Goal: Transaction & Acquisition: Purchase product/service

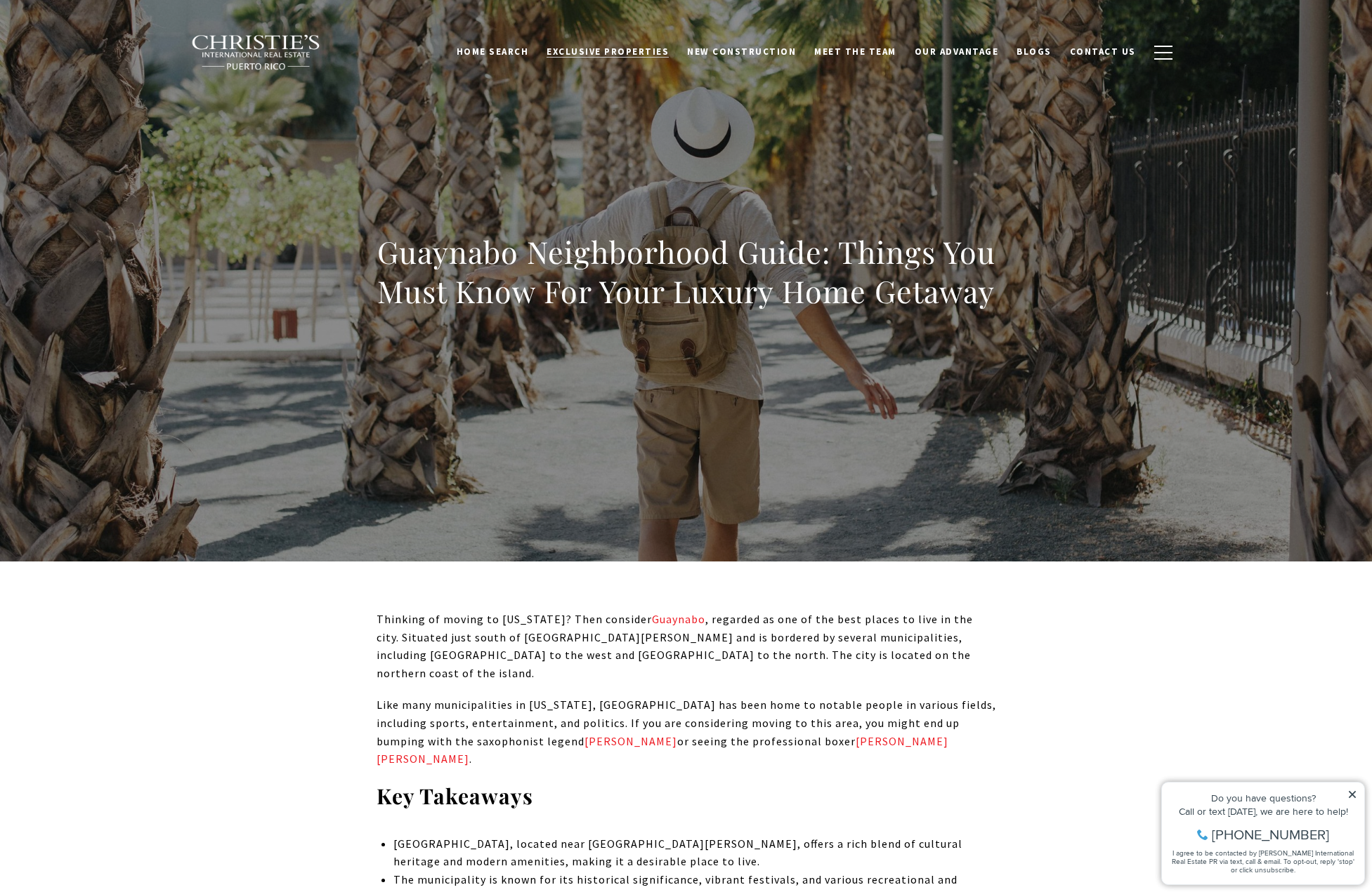
click at [631, 52] on span "Exclusive Properties" at bounding box center [607, 52] width 123 height 12
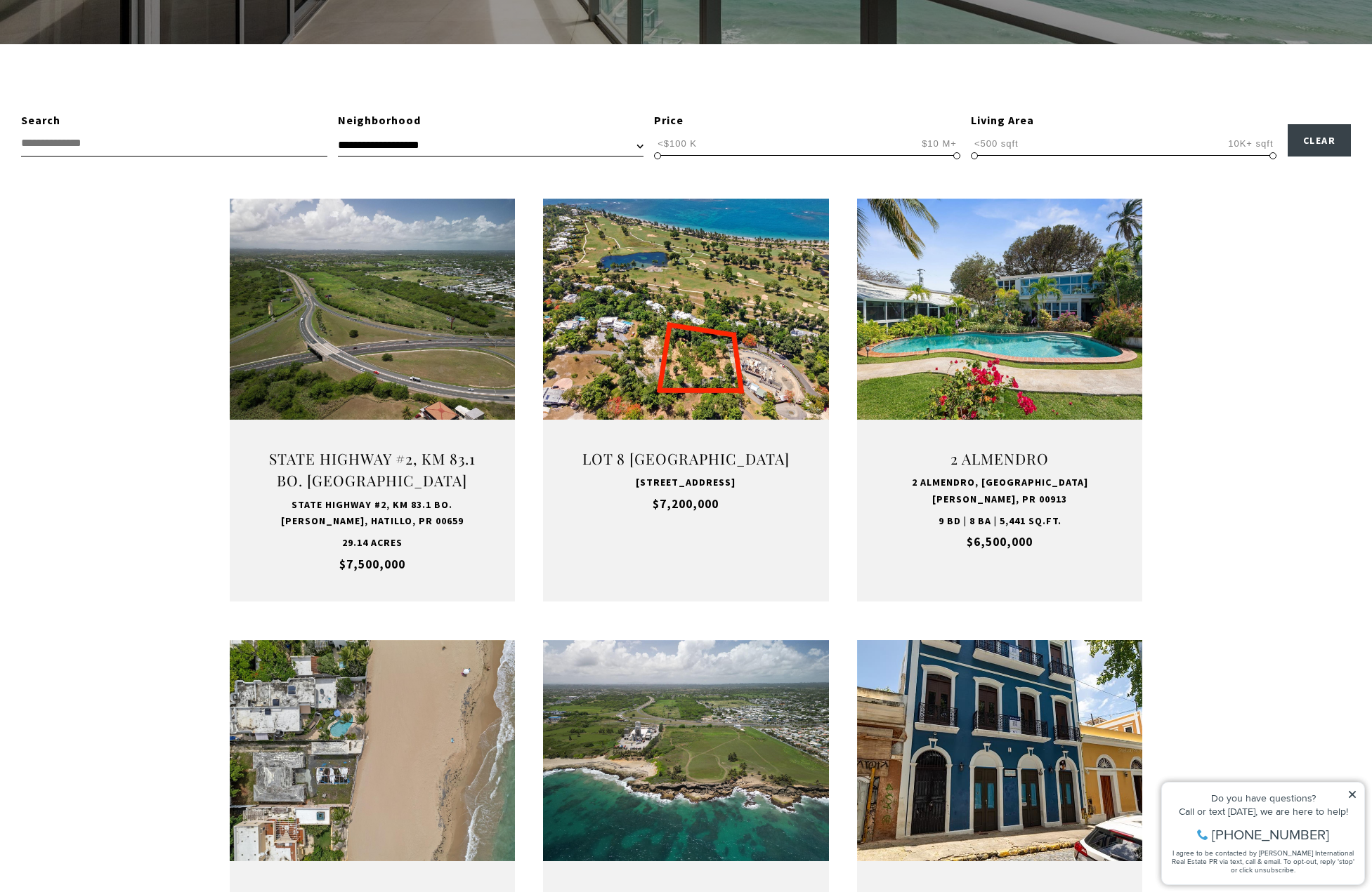
scroll to position [382, 0]
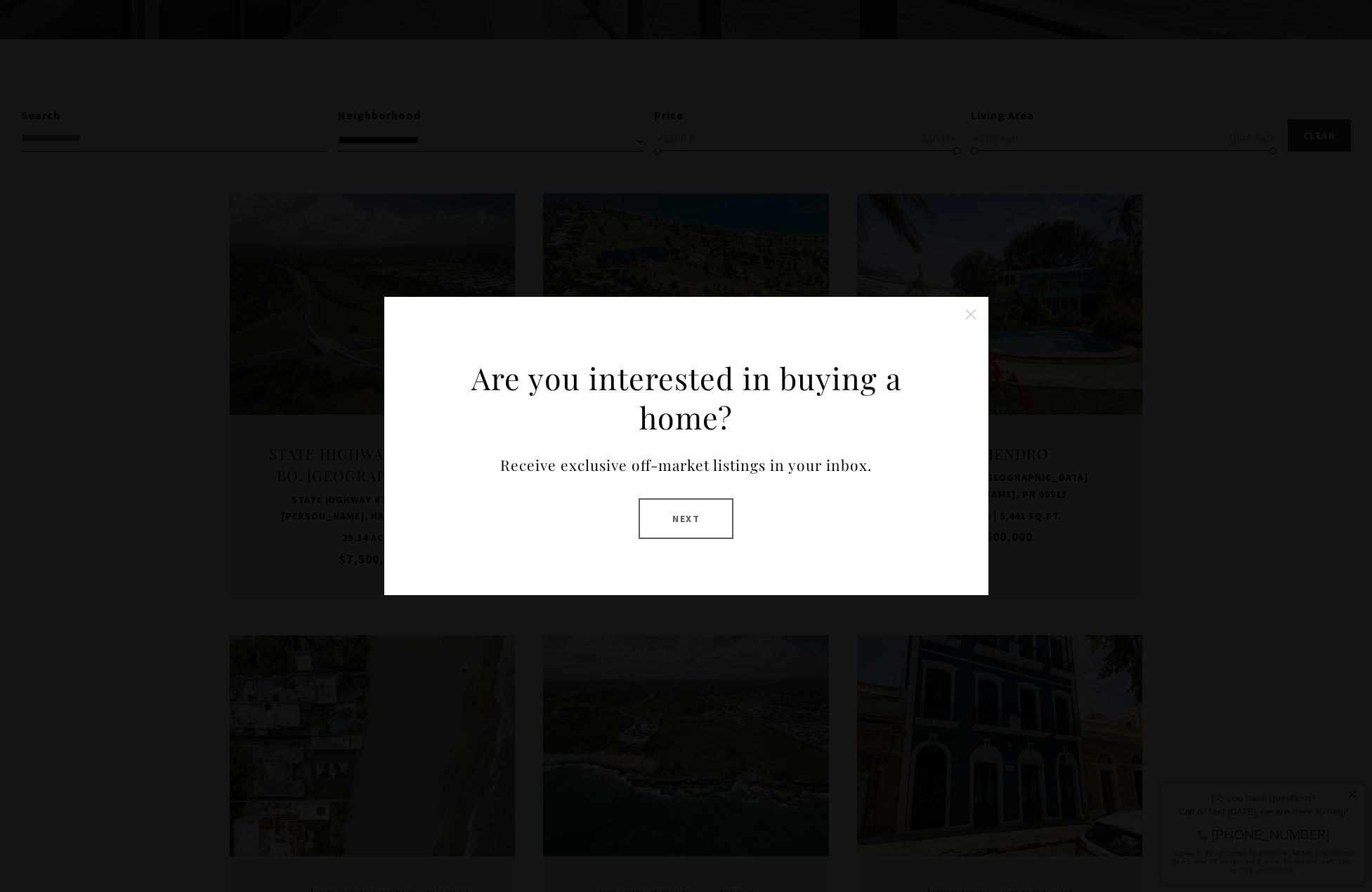
click at [971, 309] on button "Close this option" at bounding box center [971, 314] width 28 height 28
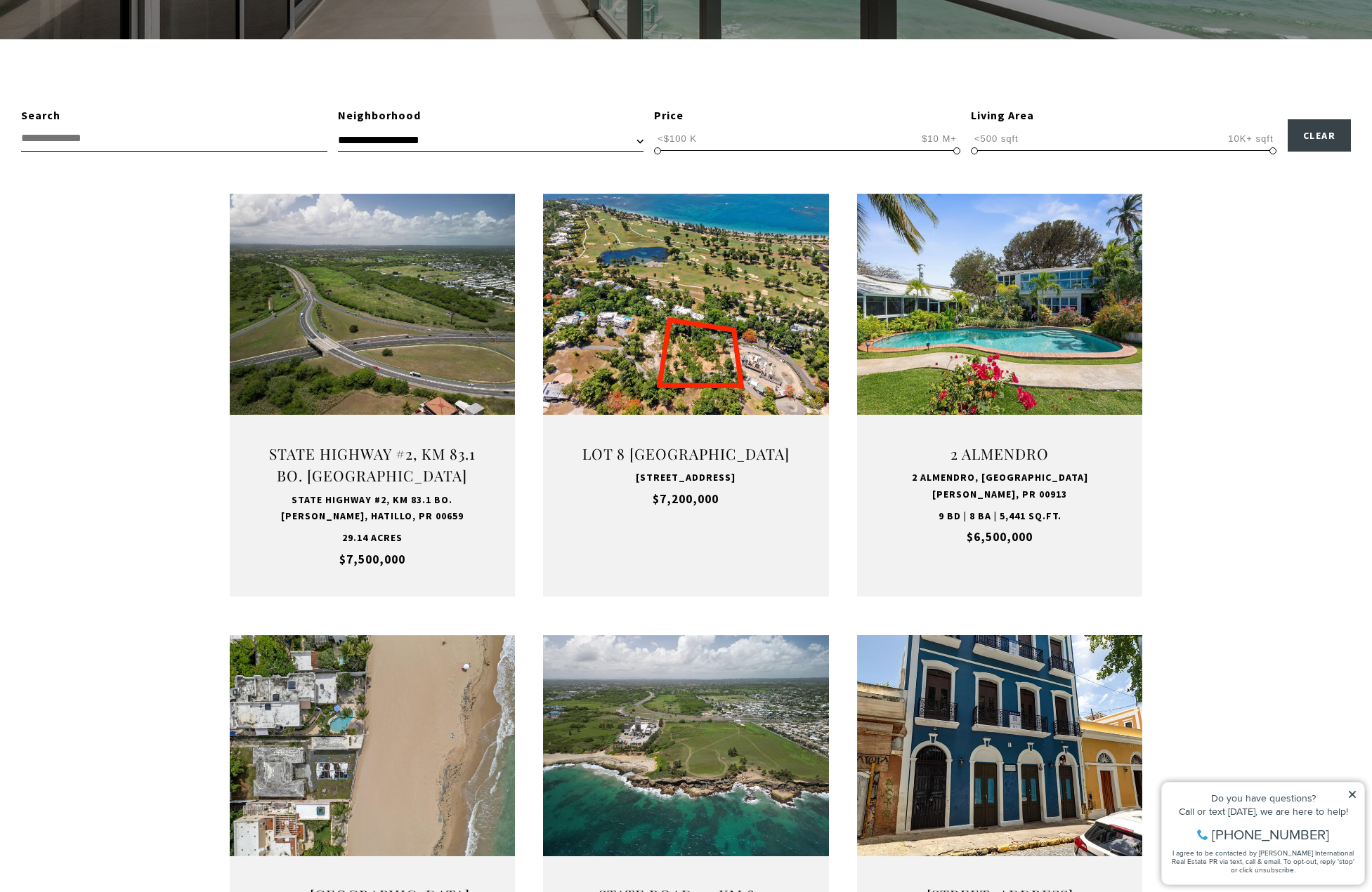
click at [1256, 644] on div "**********" at bounding box center [686, 831] width 1372 height 1449
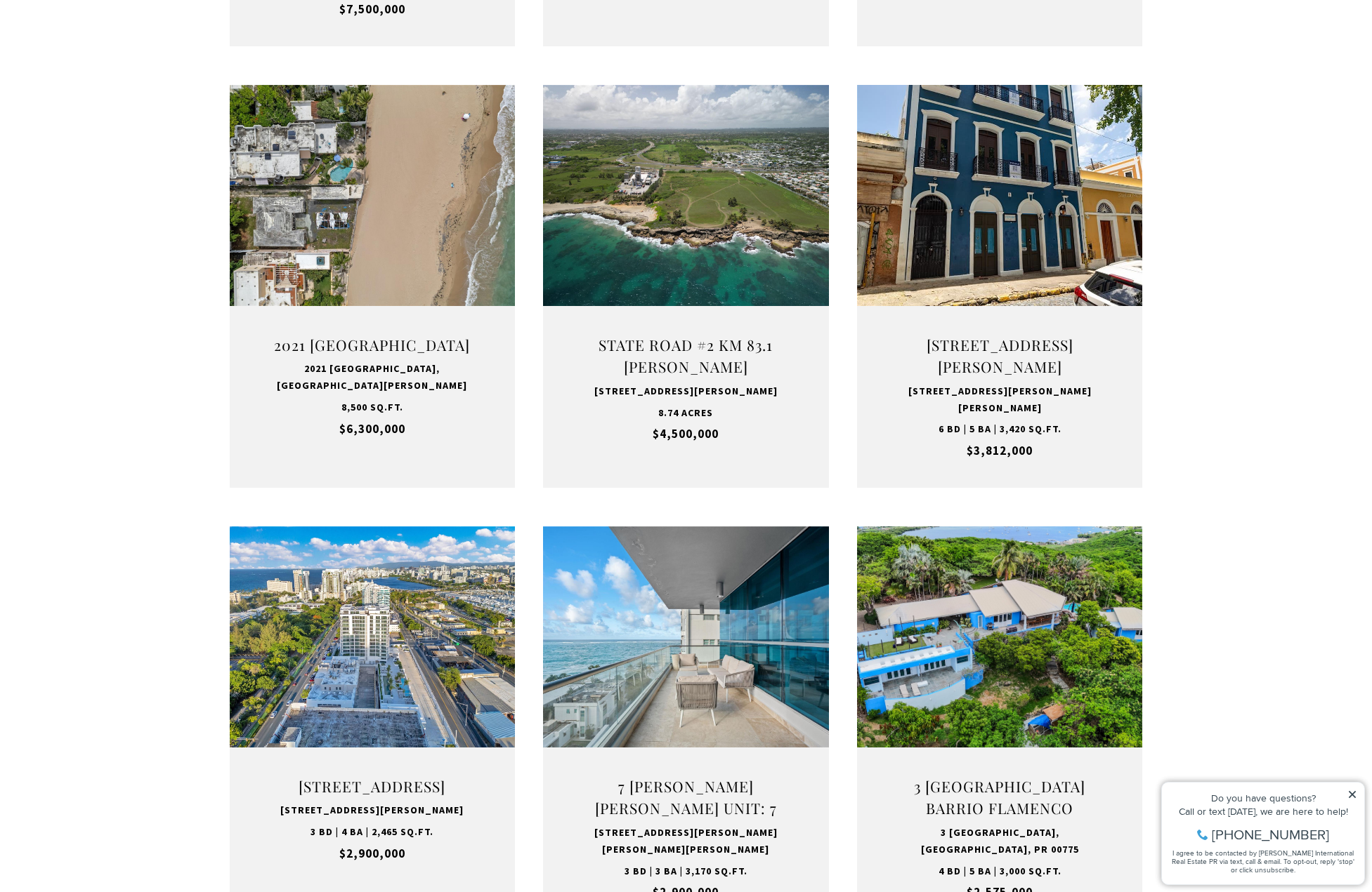
scroll to position [936, 0]
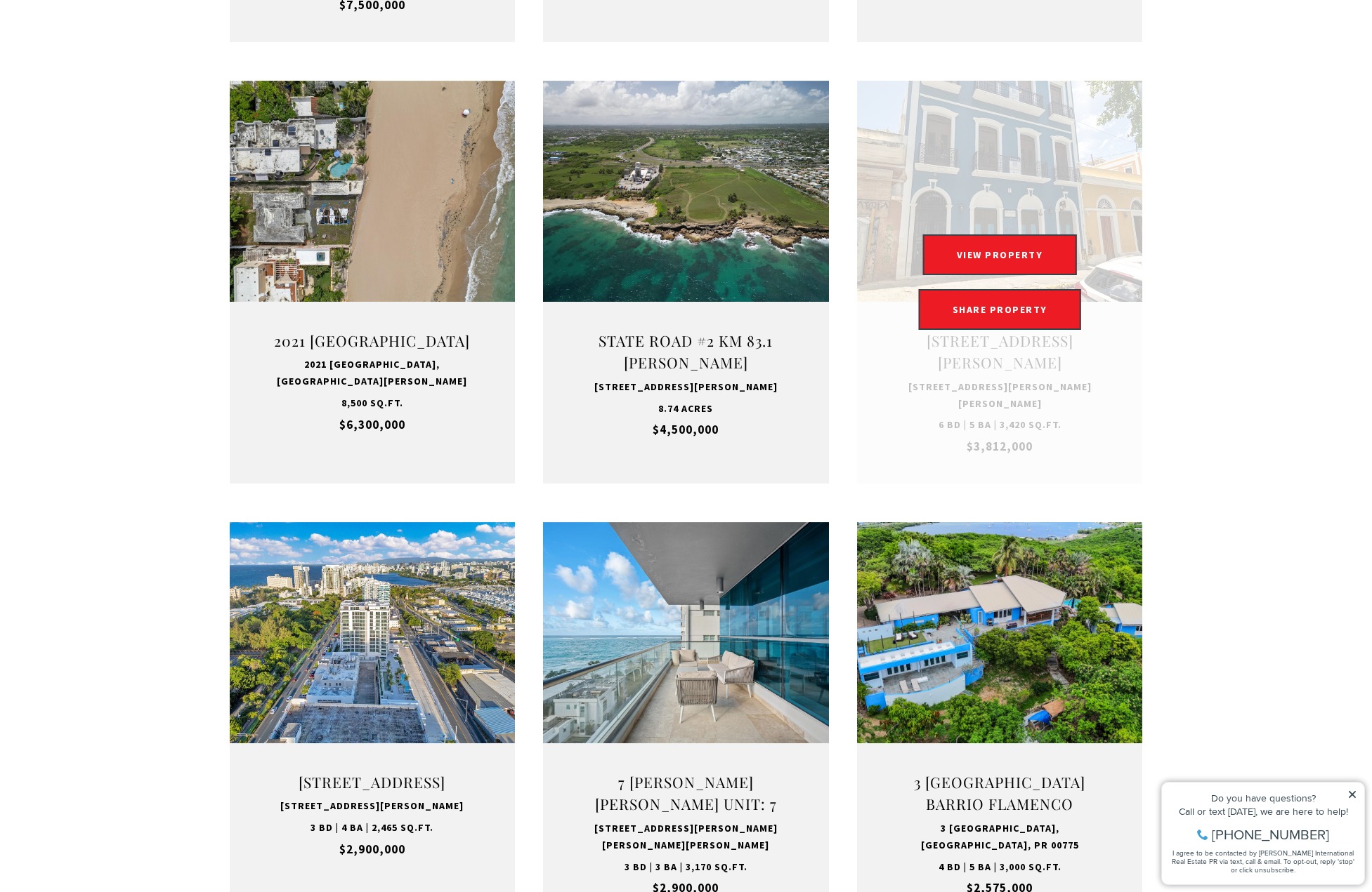
click at [990, 244] on button "VIEW PROPERTY" at bounding box center [999, 254] width 154 height 41
click at [1013, 420] on link "Open this option" at bounding box center [999, 282] width 286 height 403
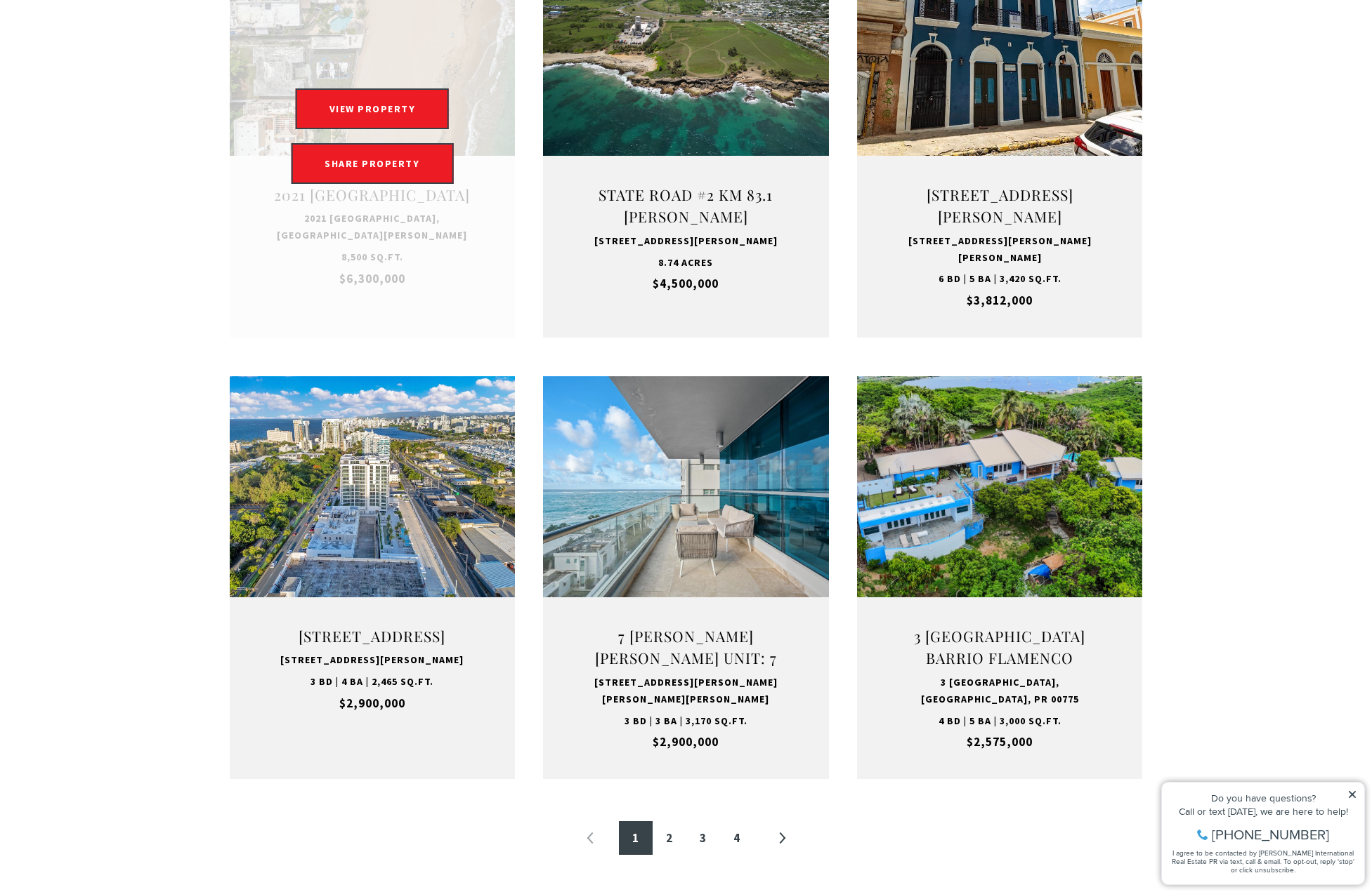
scroll to position [1115, 0]
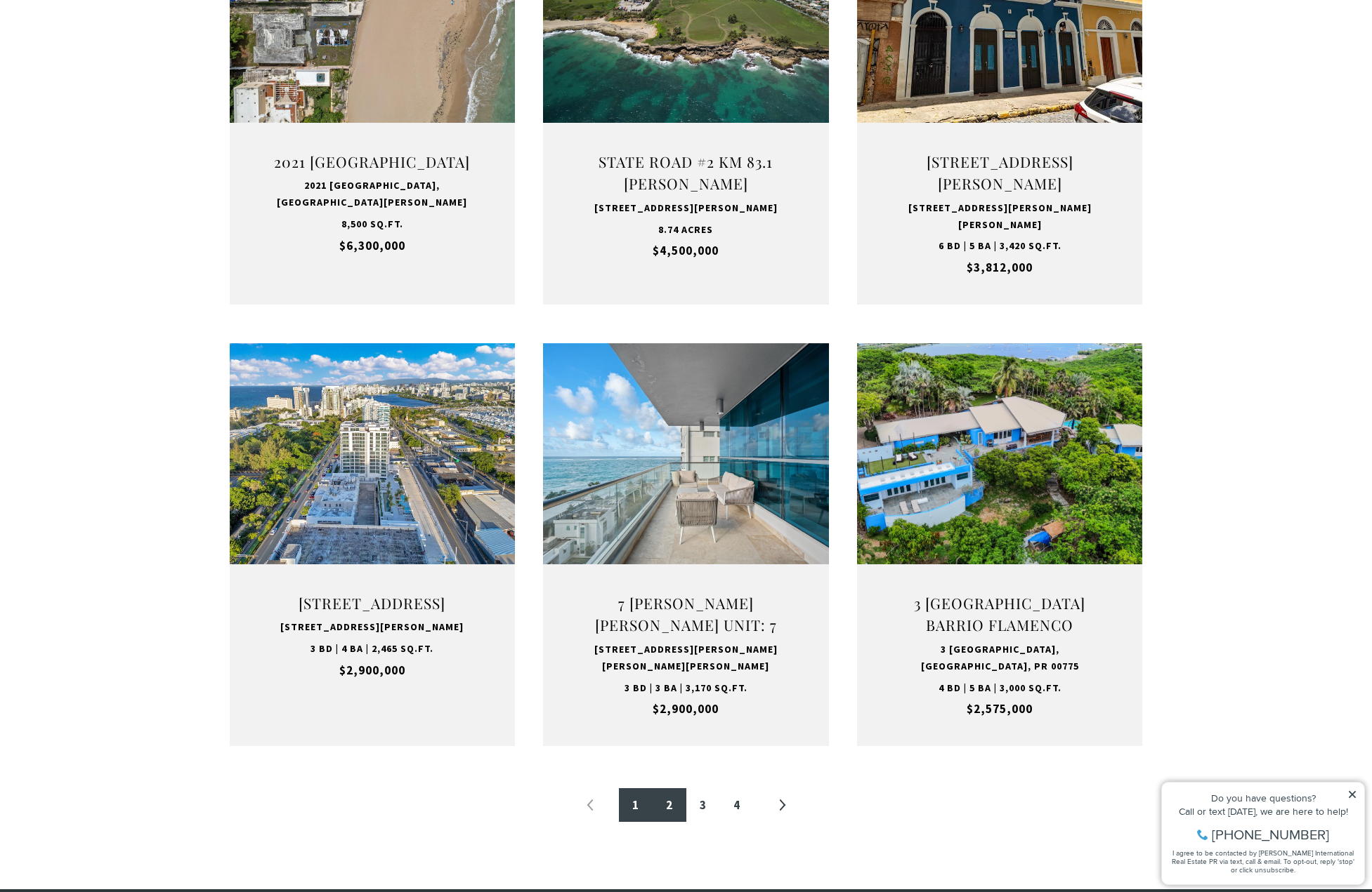
click at [670, 808] on link "2" at bounding box center [669, 805] width 34 height 34
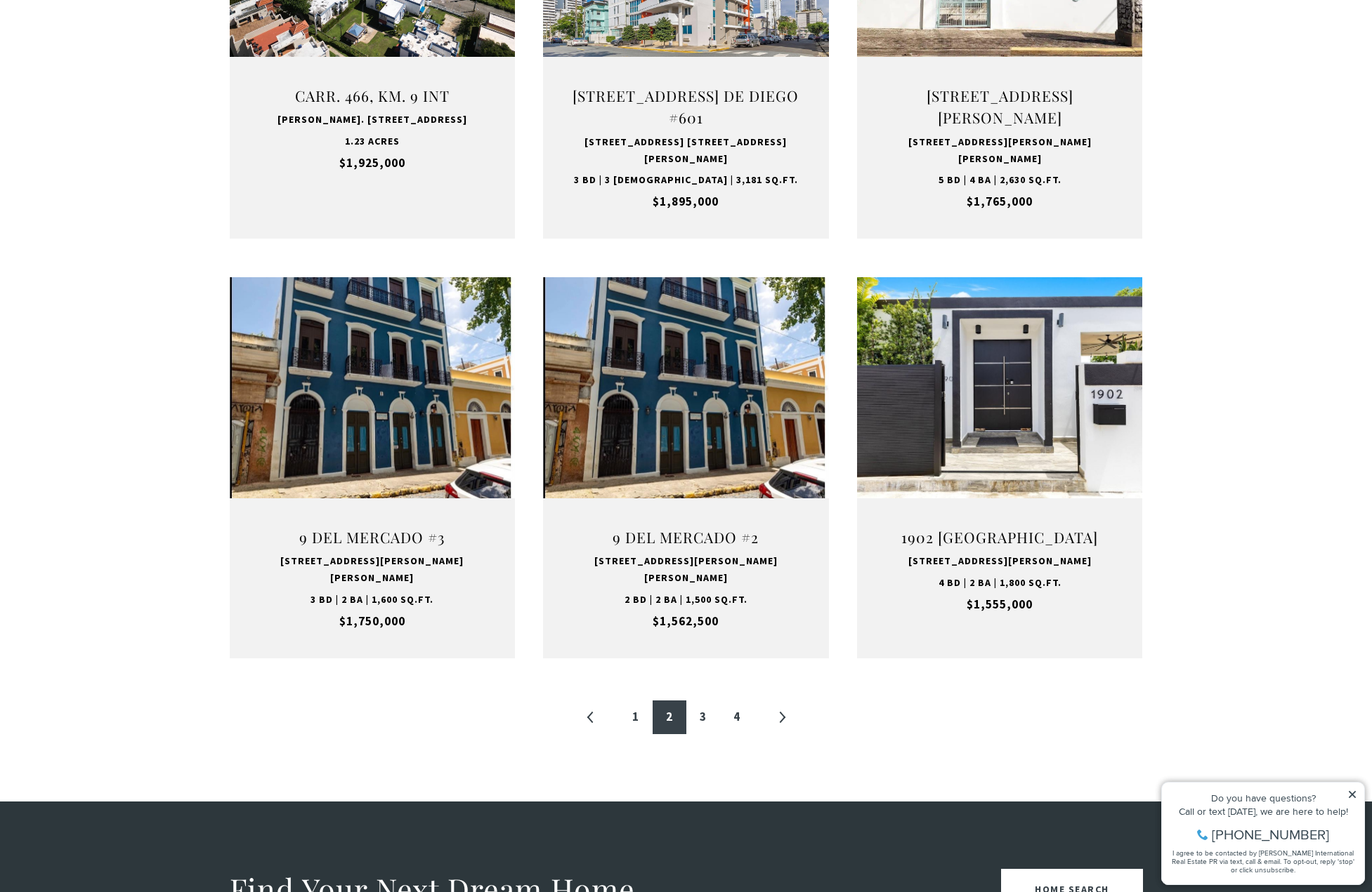
scroll to position [1190, 0]
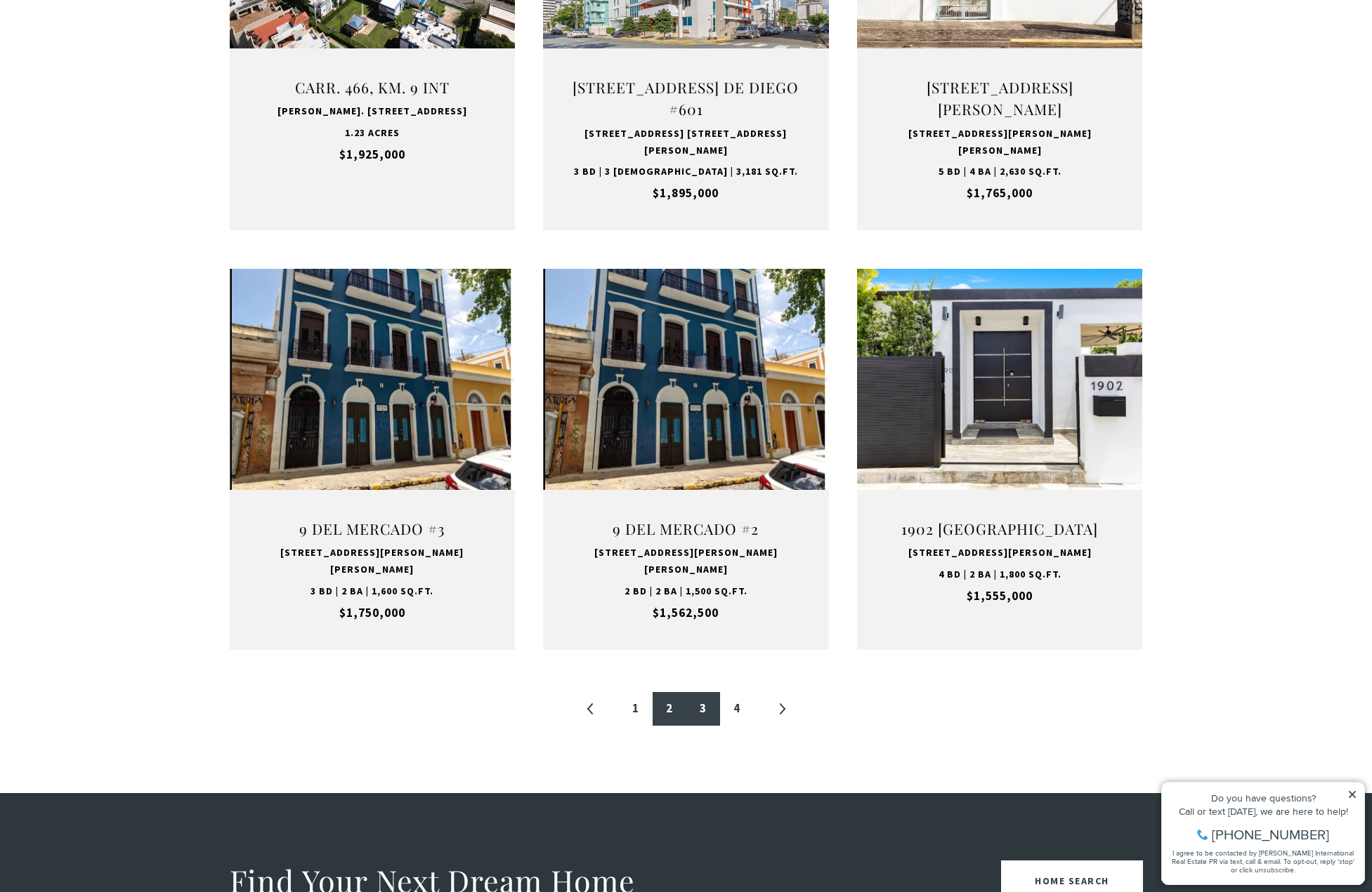
click at [701, 692] on link "3" at bounding box center [703, 709] width 34 height 34
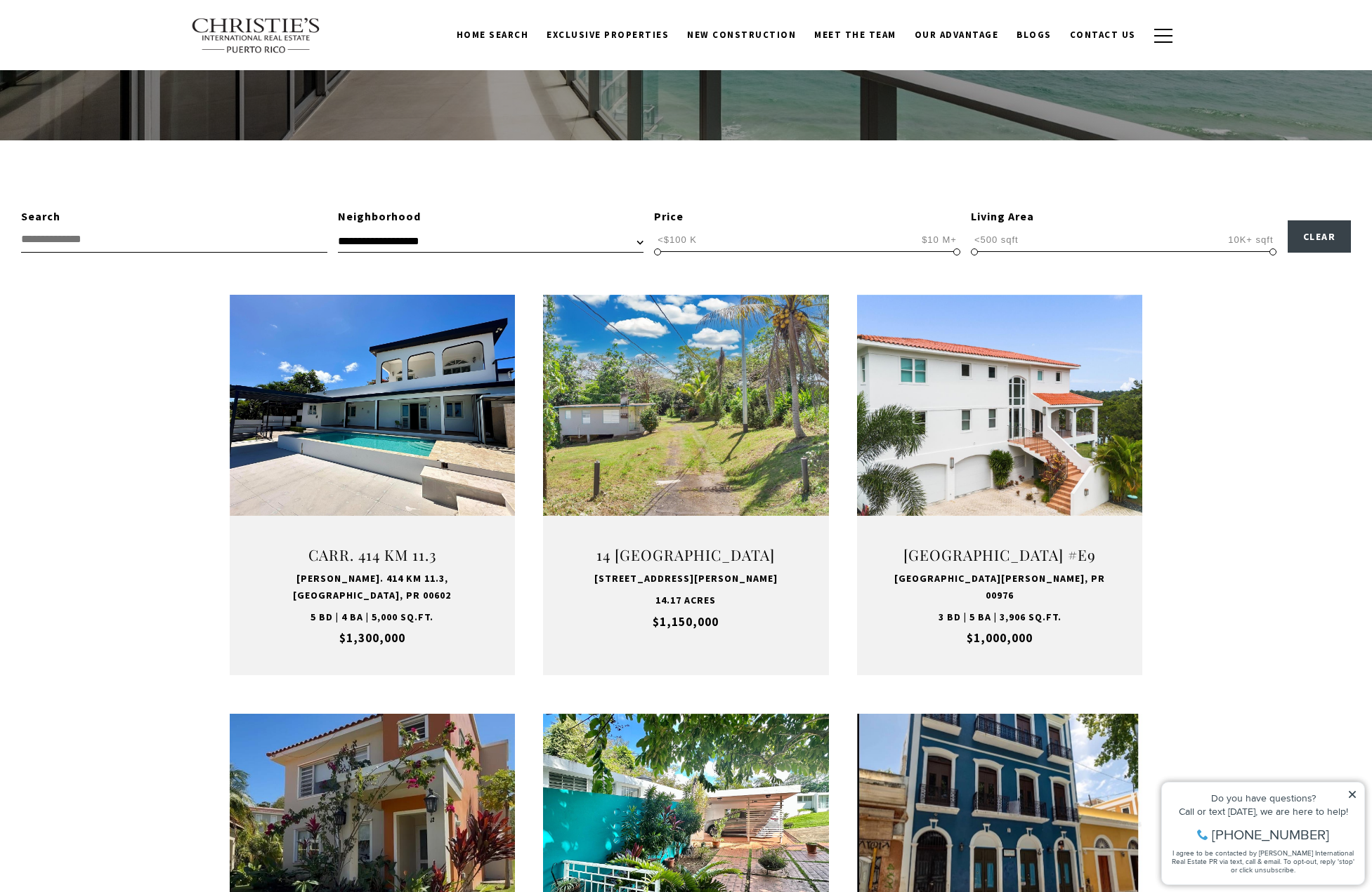
scroll to position [266, 0]
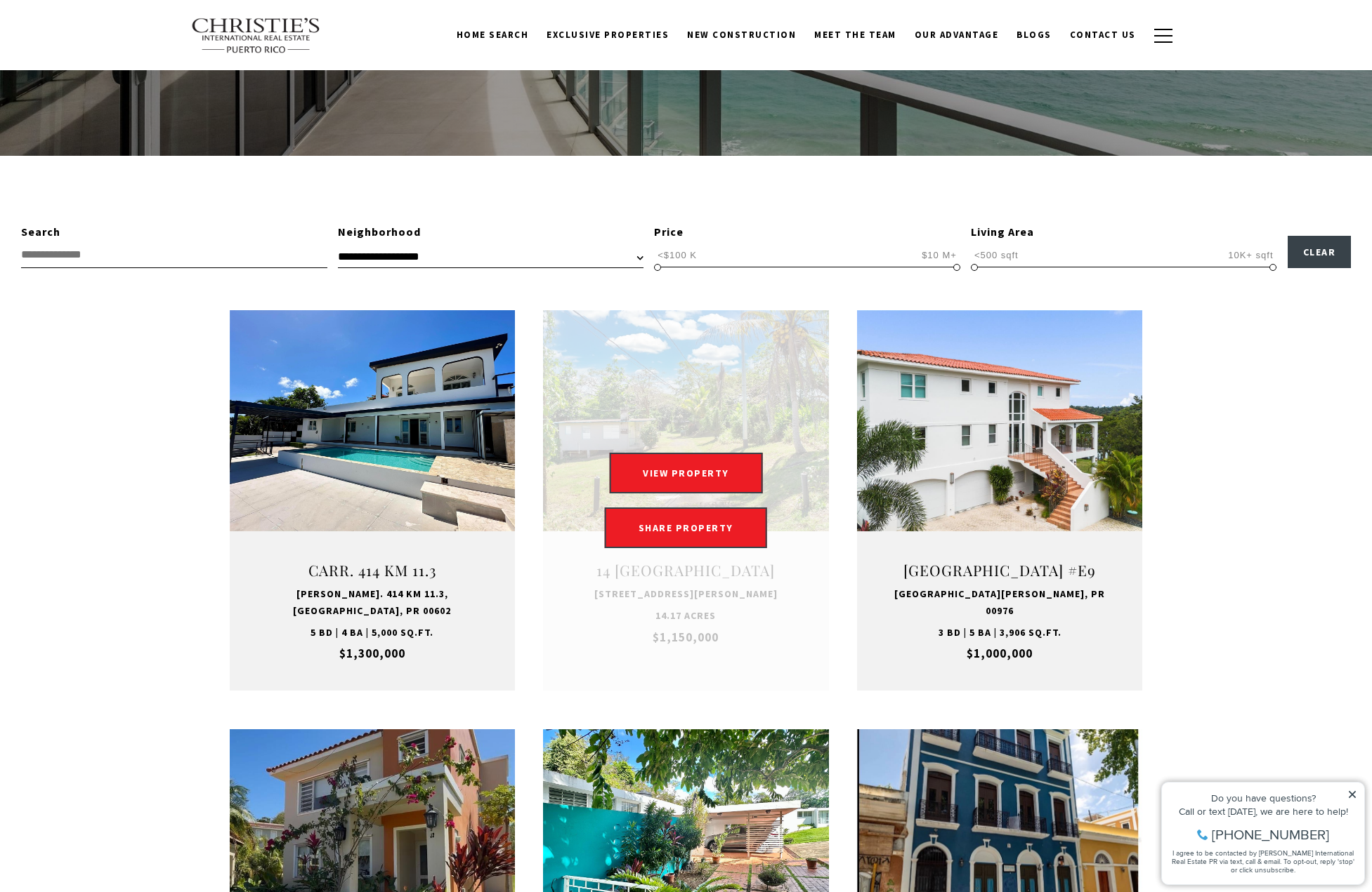
click at [676, 601] on link "Open this option" at bounding box center [686, 500] width 286 height 381
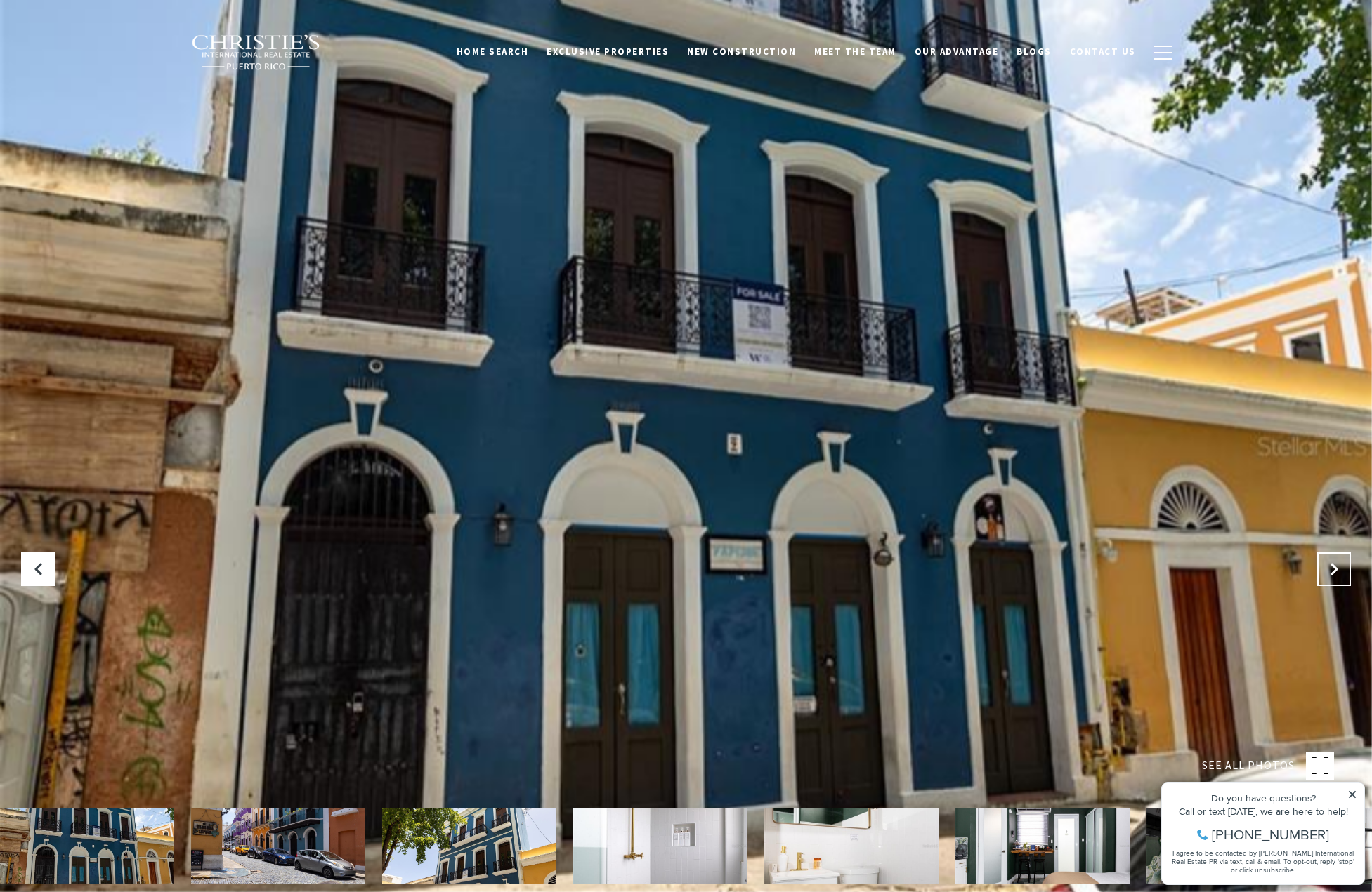
click at [1323, 560] on button "Next Slide" at bounding box center [1334, 569] width 34 height 34
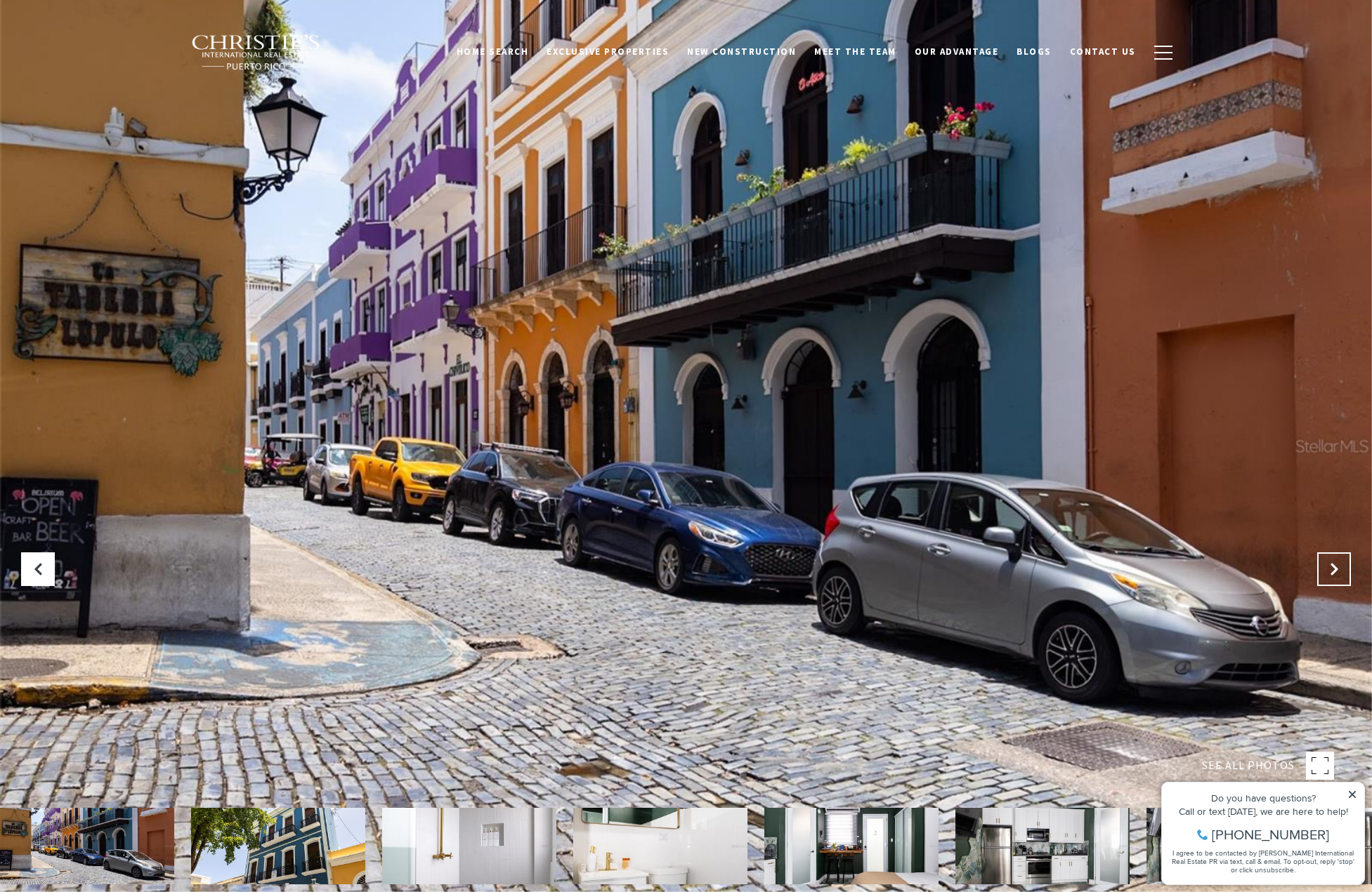
click at [1323, 560] on button "Next Slide" at bounding box center [1334, 569] width 34 height 34
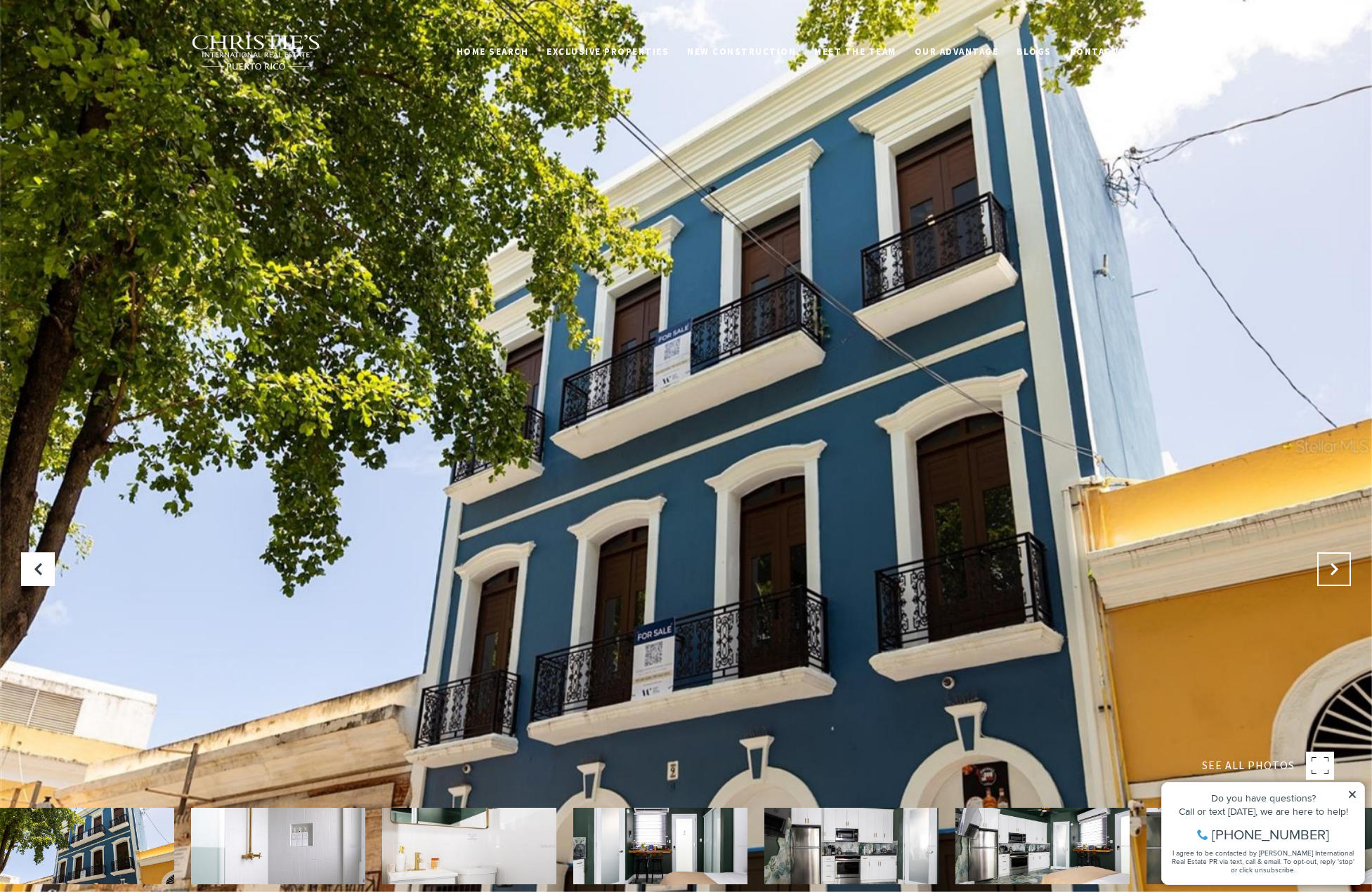
click at [1323, 560] on button "Next Slide" at bounding box center [1334, 569] width 34 height 34
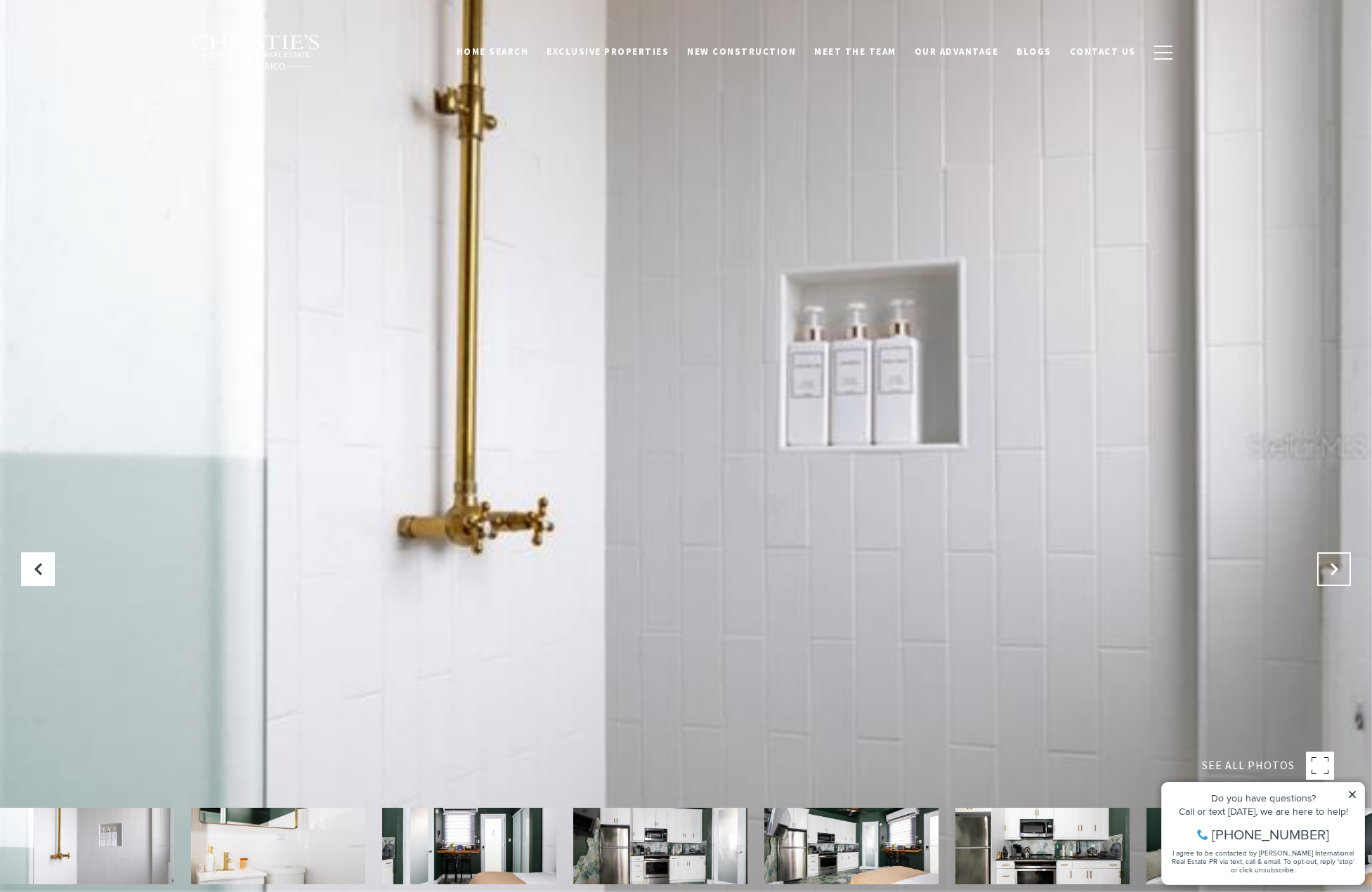
click at [1323, 560] on button "Next Slide" at bounding box center [1334, 569] width 34 height 34
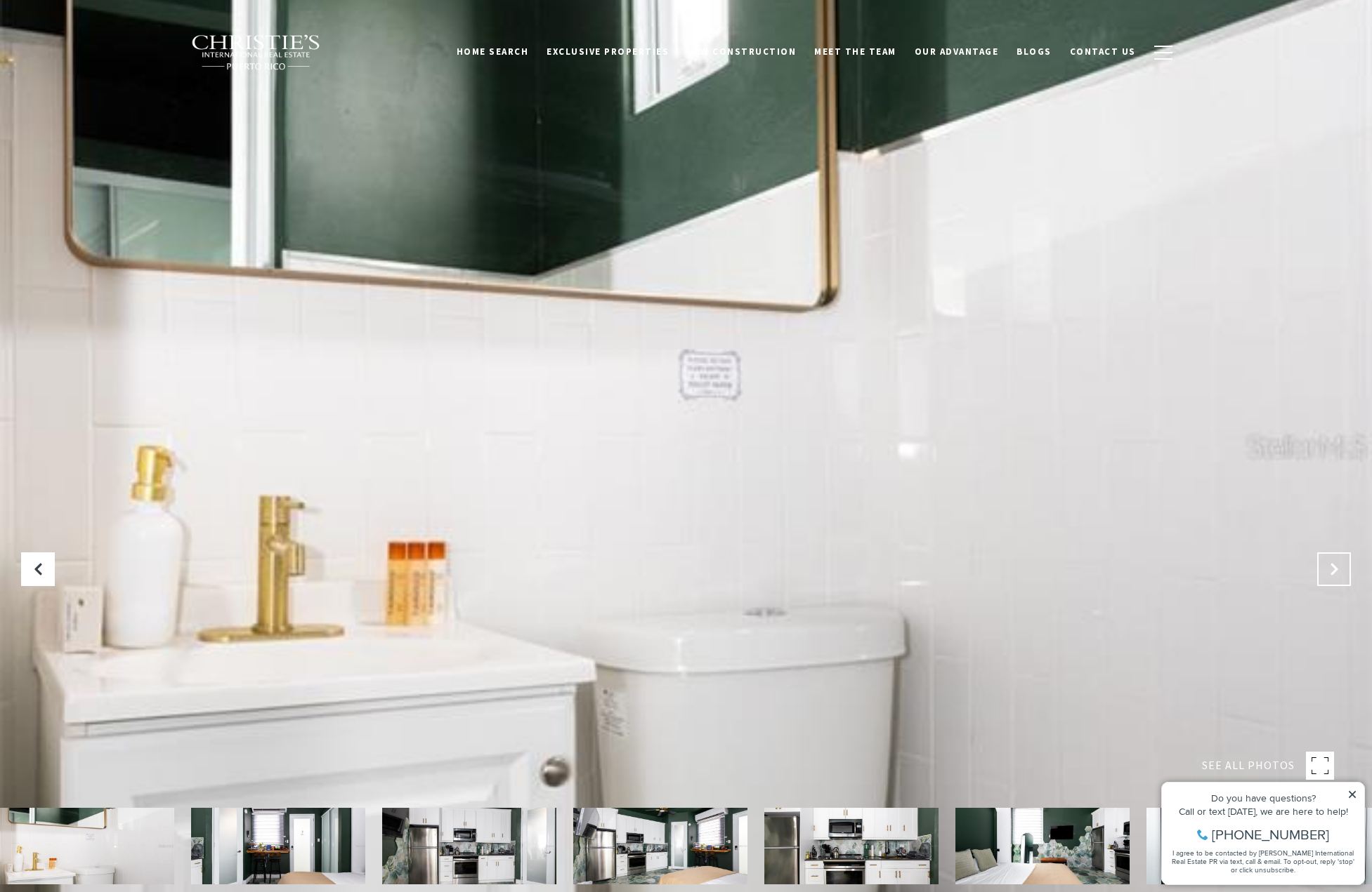
click at [1323, 560] on button "Next Slide" at bounding box center [1334, 569] width 34 height 34
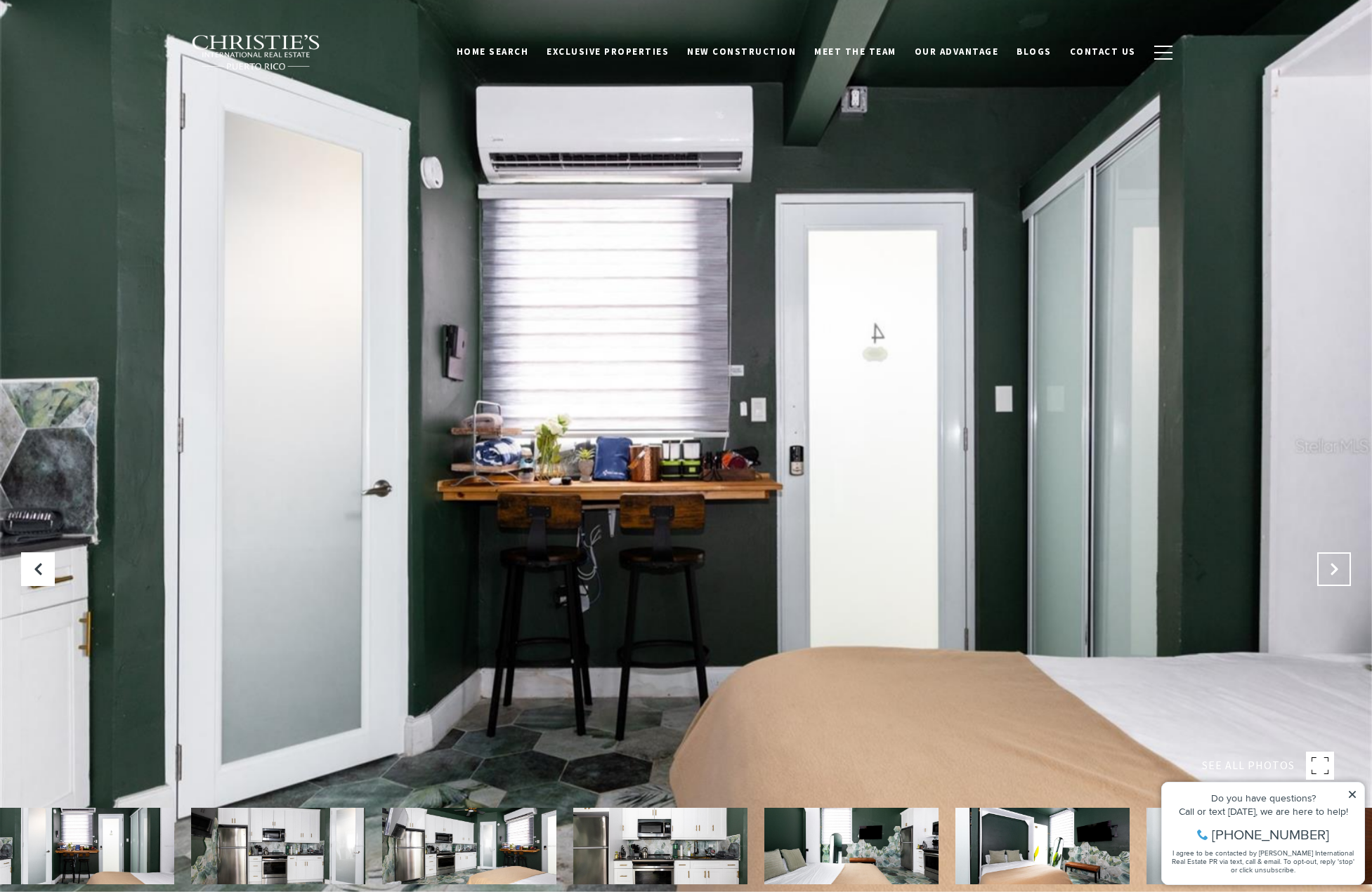
click at [1323, 560] on button "Next Slide" at bounding box center [1334, 569] width 34 height 34
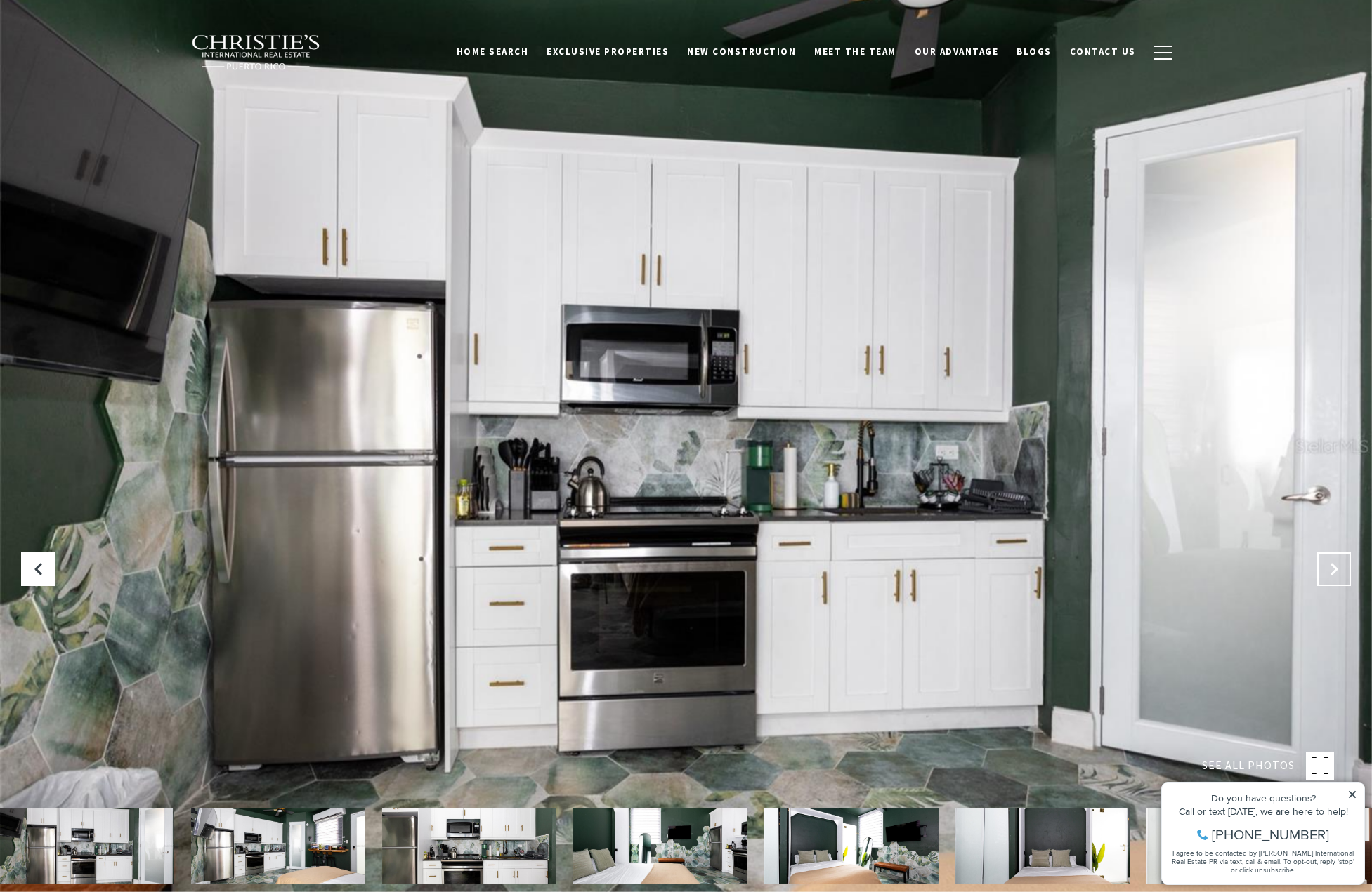
click at [1323, 560] on button "Next Slide" at bounding box center [1334, 569] width 34 height 34
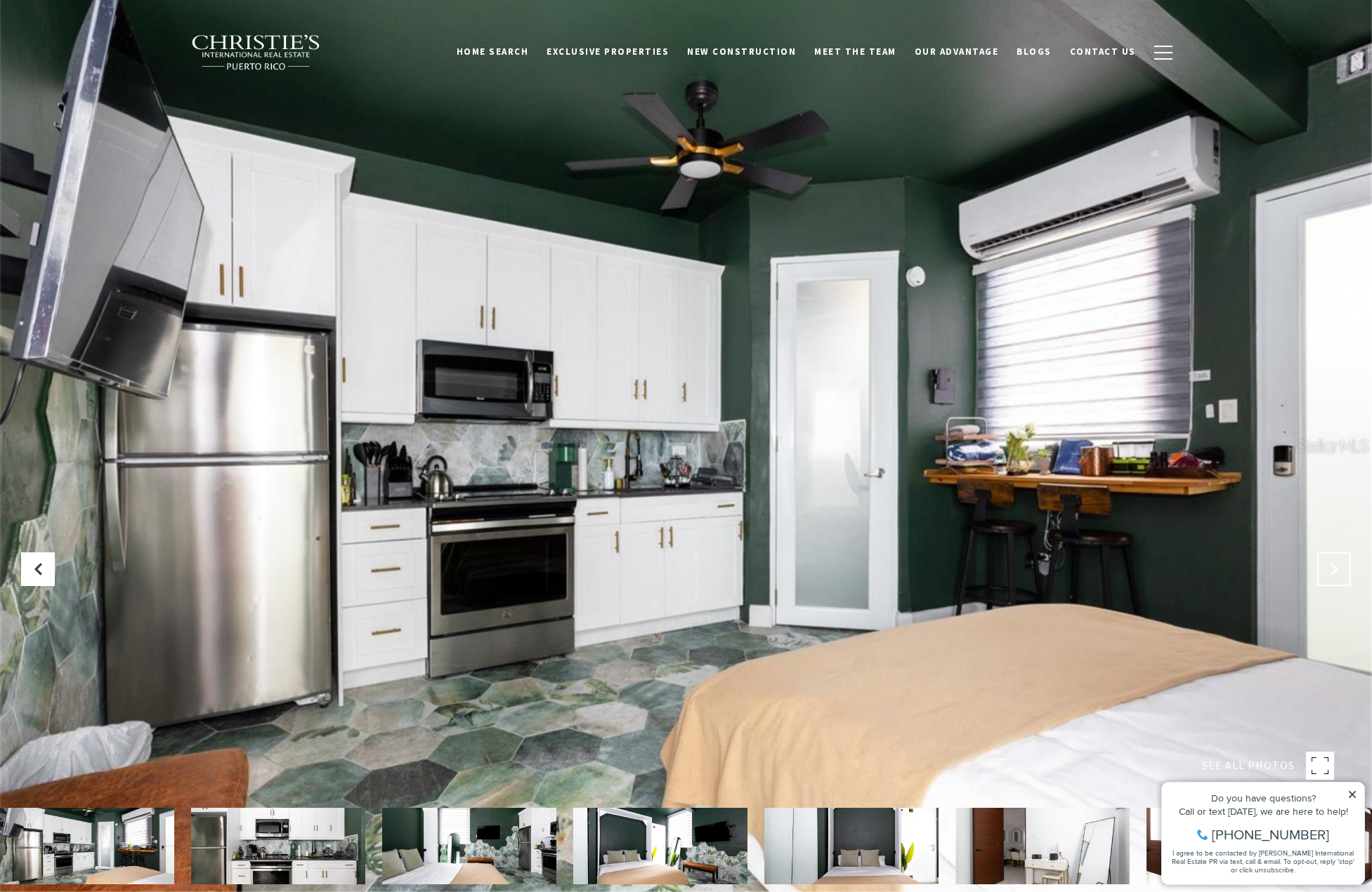
click at [1323, 560] on button "Next Slide" at bounding box center [1334, 569] width 34 height 34
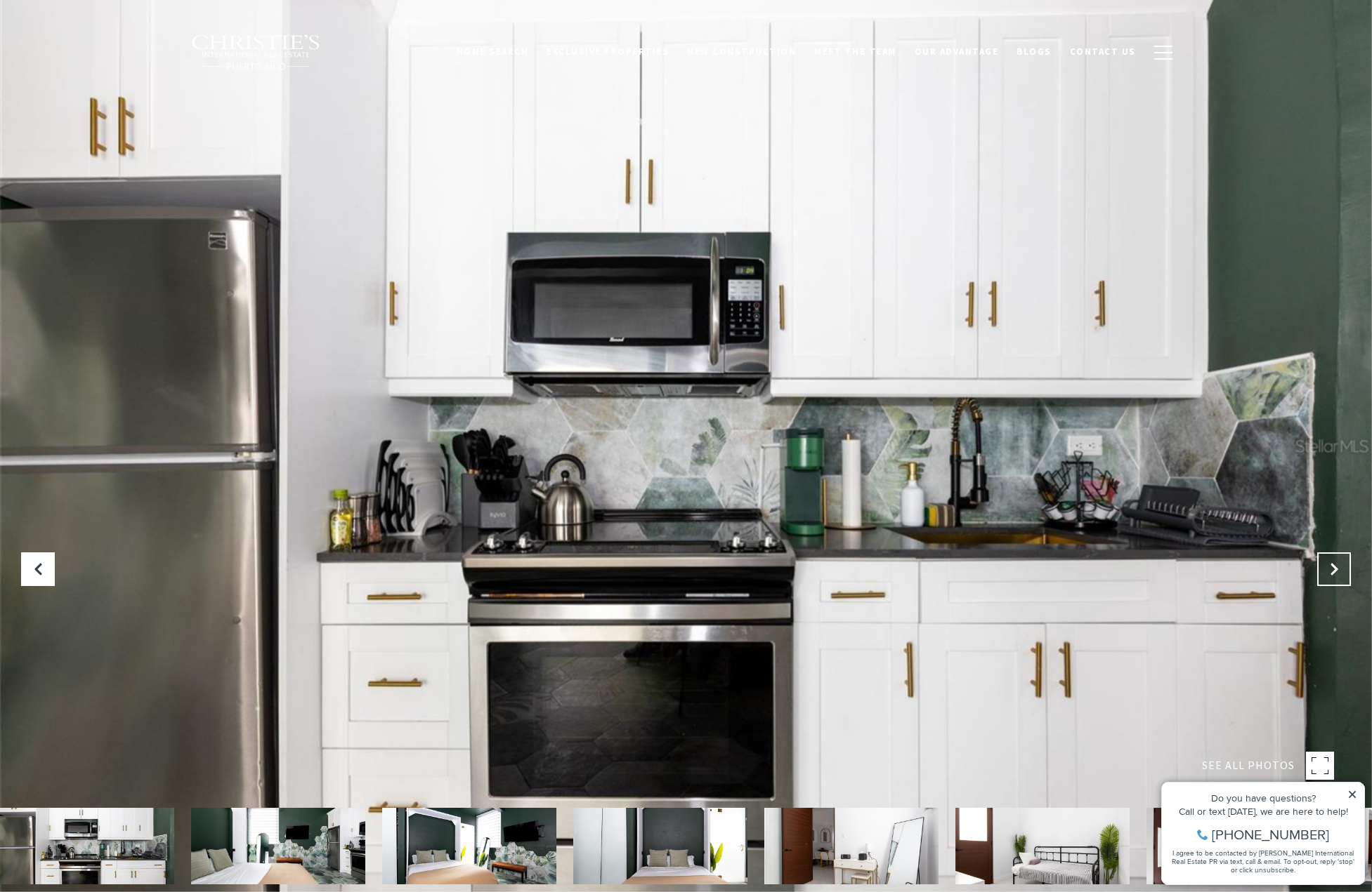
click at [1323, 560] on button "Next Slide" at bounding box center [1334, 569] width 34 height 34
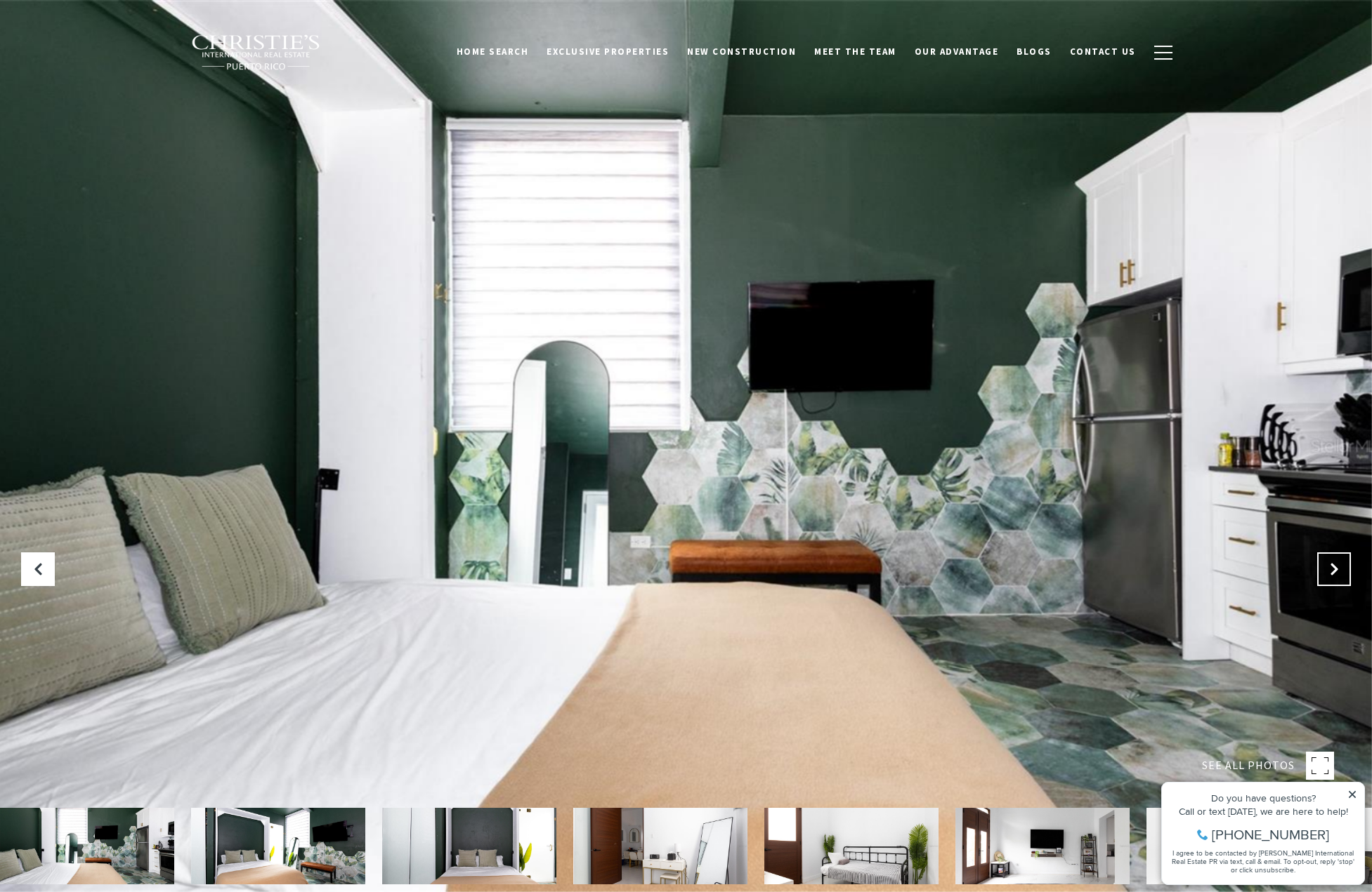
click at [1323, 560] on button "Next Slide" at bounding box center [1334, 569] width 34 height 34
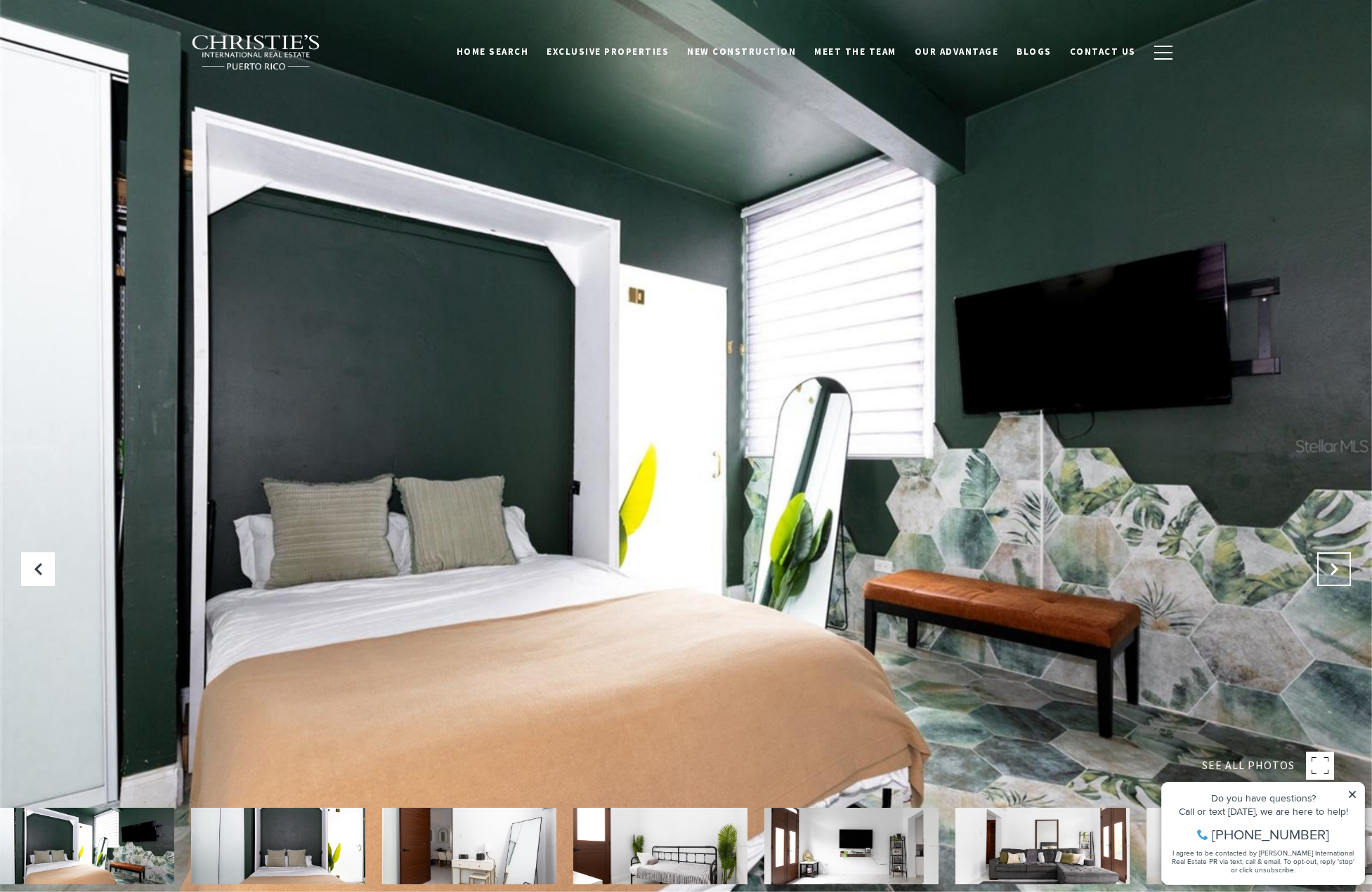
click at [1323, 560] on button "Next Slide" at bounding box center [1334, 569] width 34 height 34
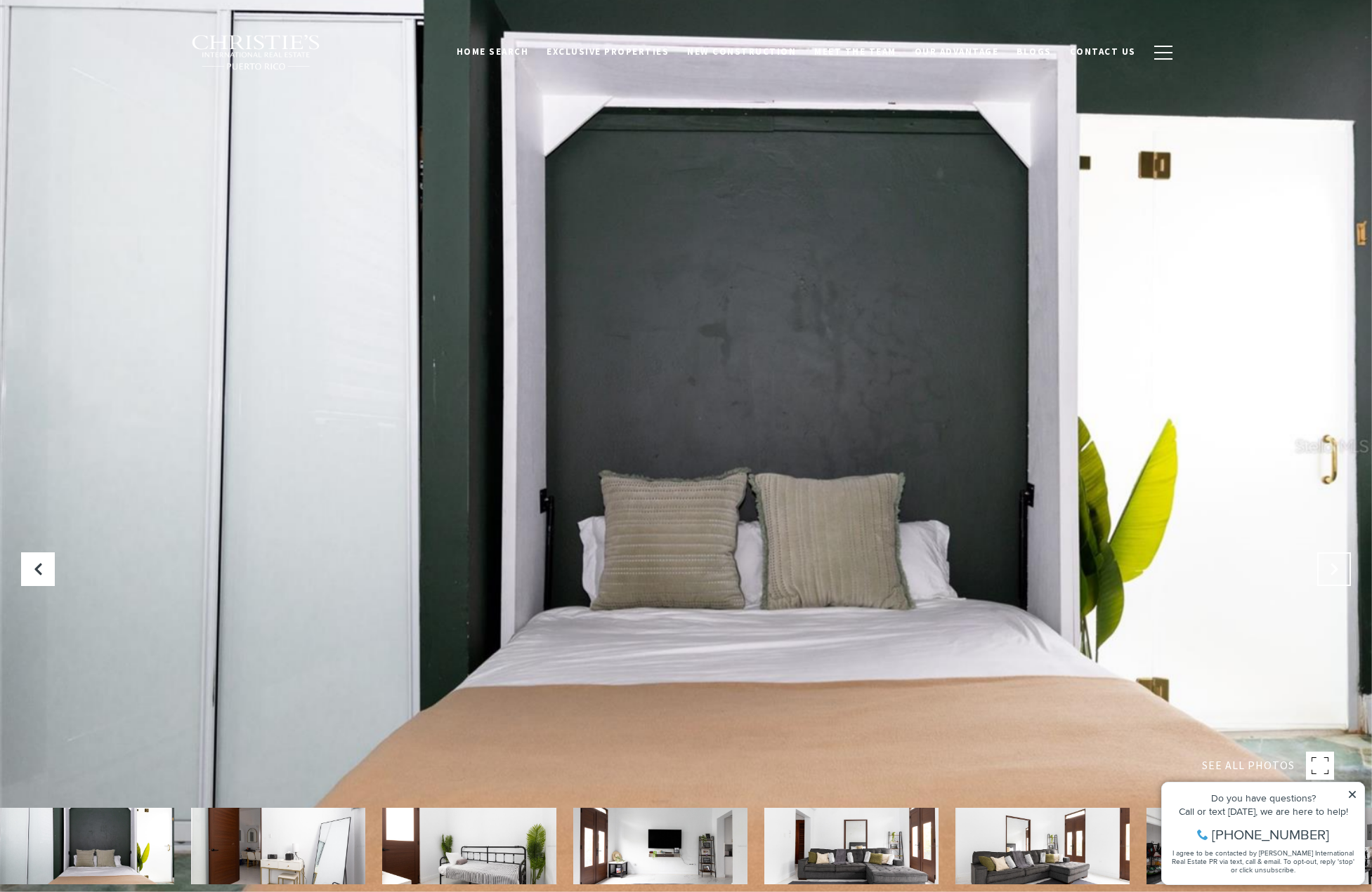
click at [1323, 560] on button "Next Slide" at bounding box center [1334, 569] width 34 height 34
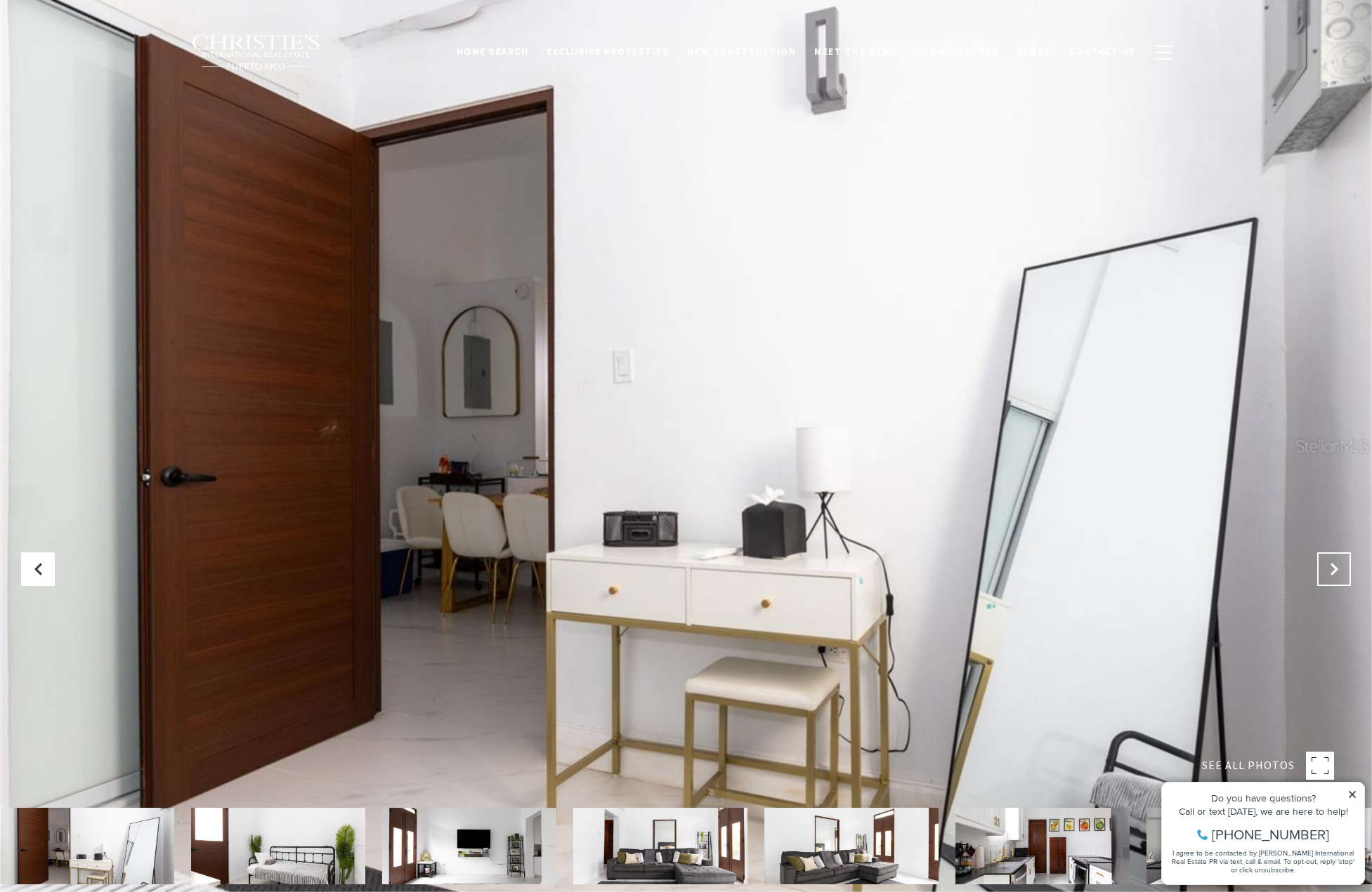
click at [1323, 560] on button "Next Slide" at bounding box center [1334, 569] width 34 height 34
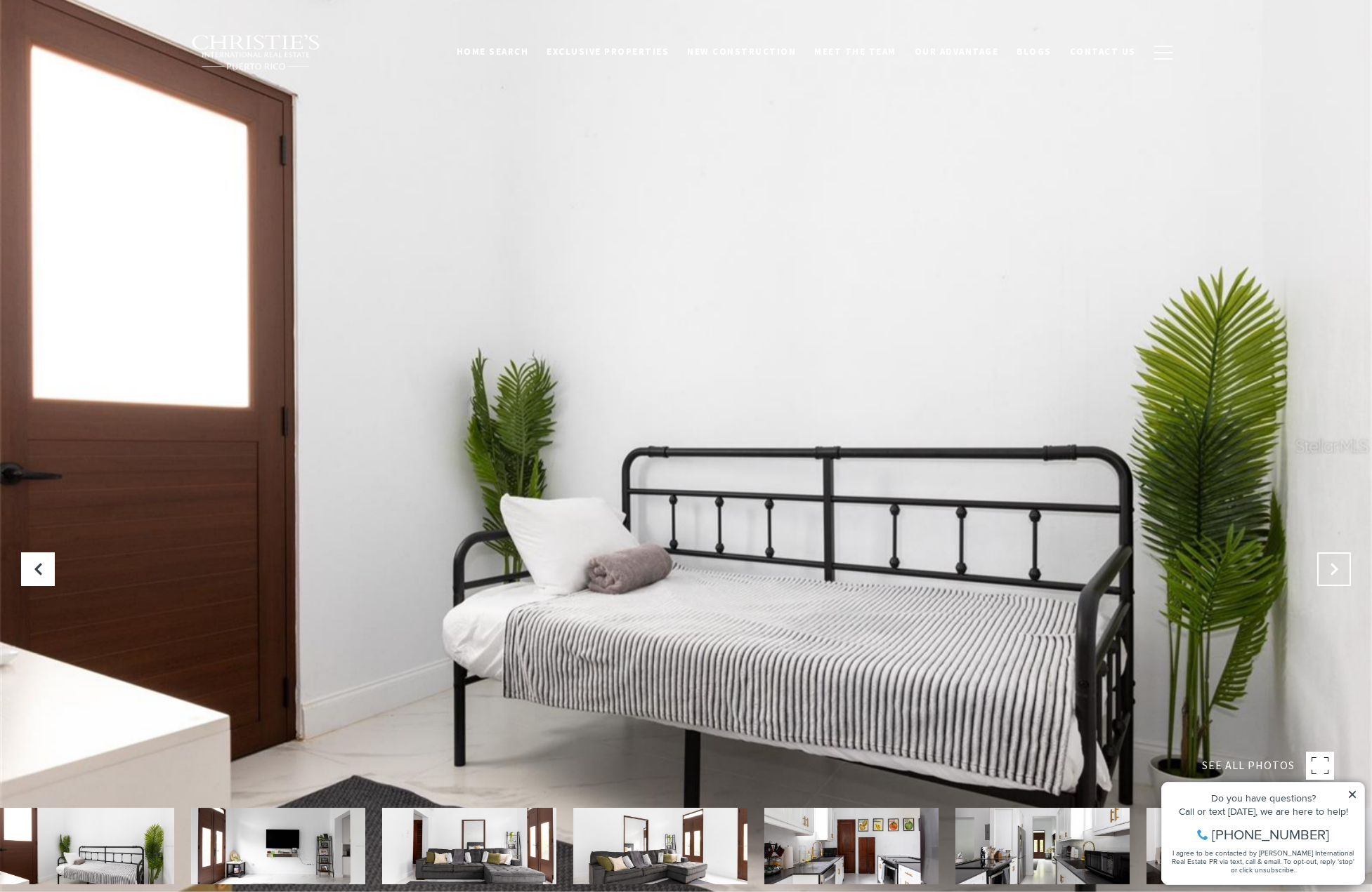
click at [1323, 560] on button "Next Slide" at bounding box center [1334, 569] width 34 height 34
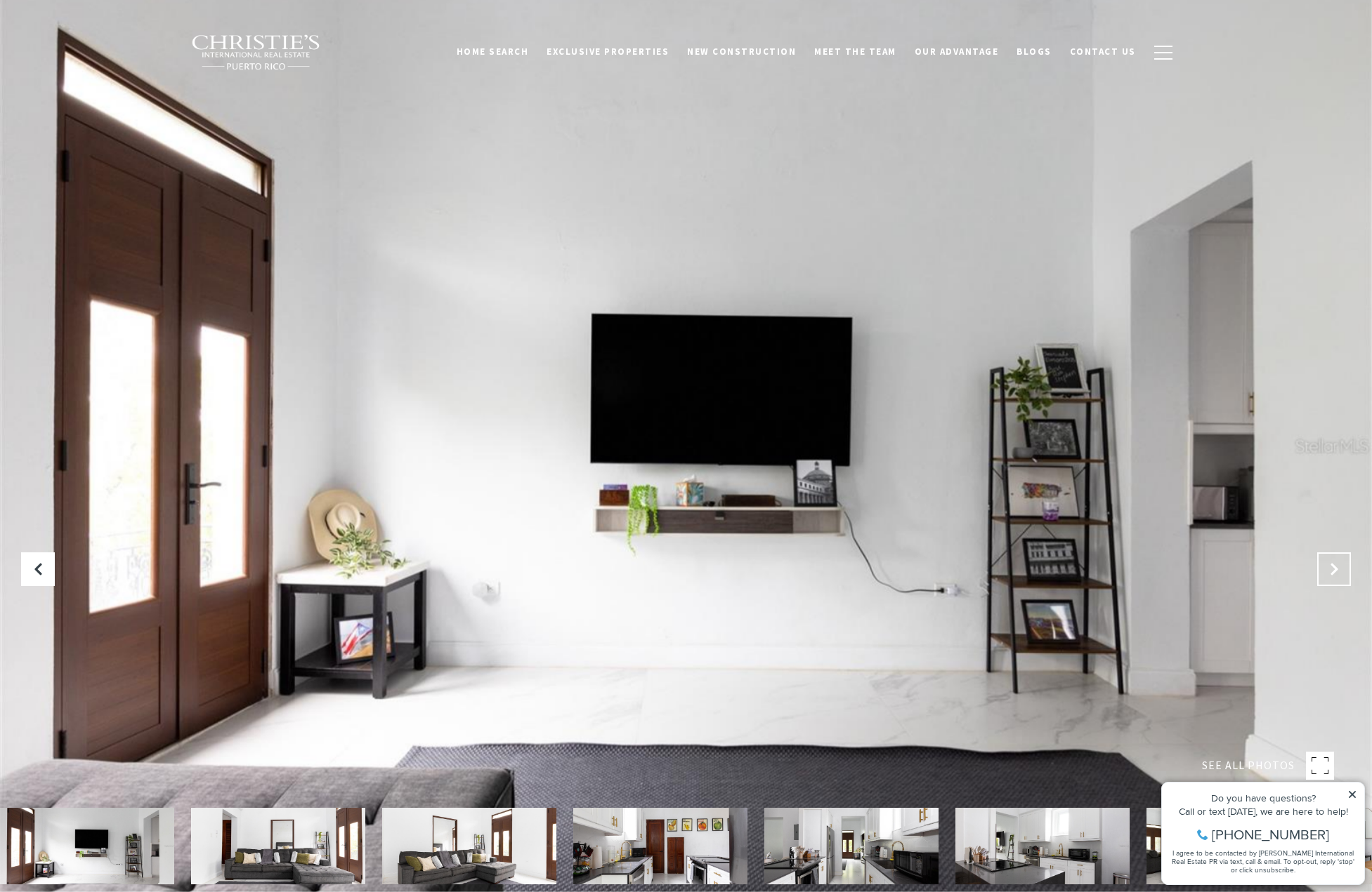
click at [1323, 560] on button "Next Slide" at bounding box center [1334, 569] width 34 height 34
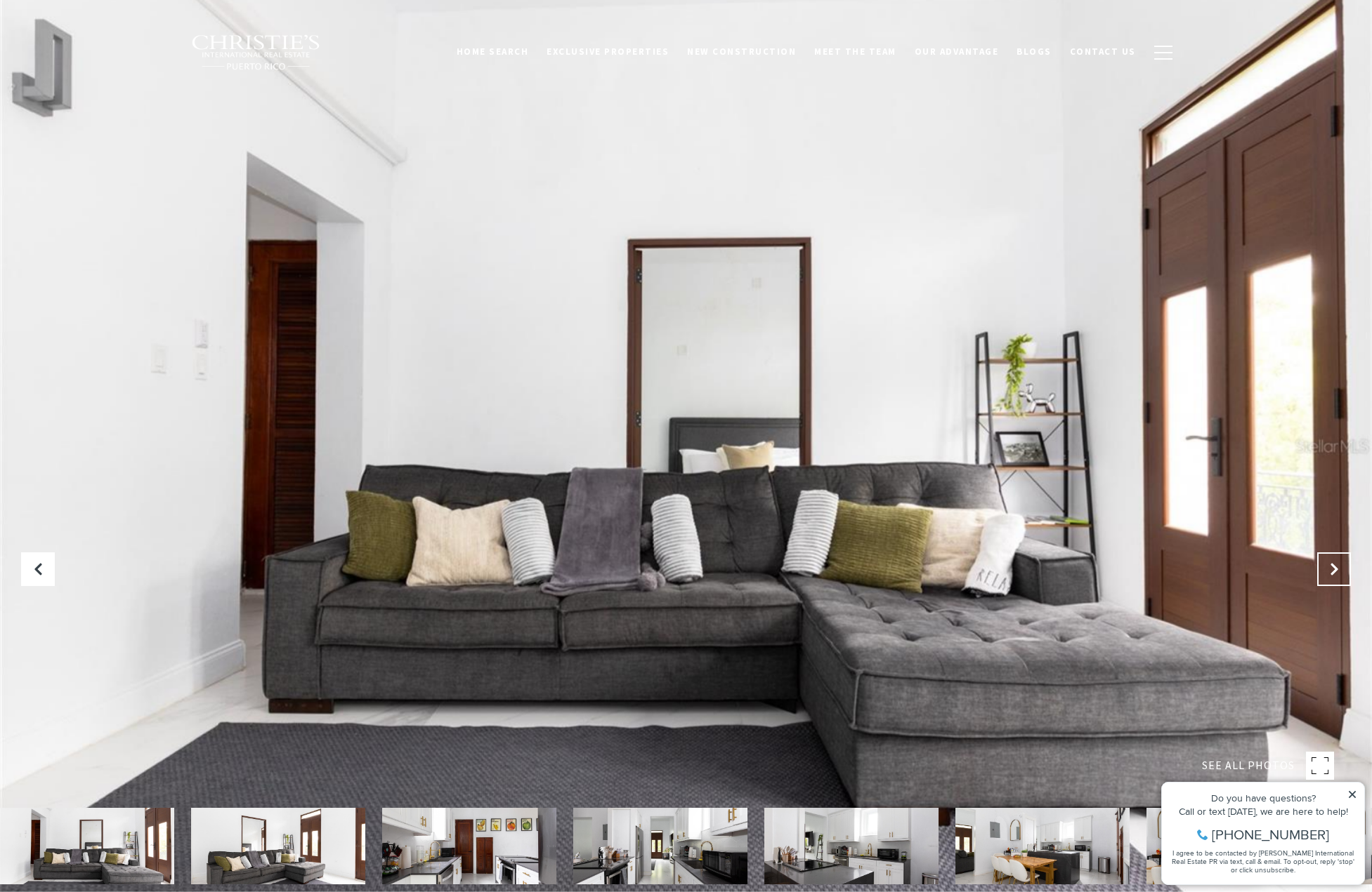
click at [1327, 570] on icon "Next Slide" at bounding box center [1334, 569] width 14 height 14
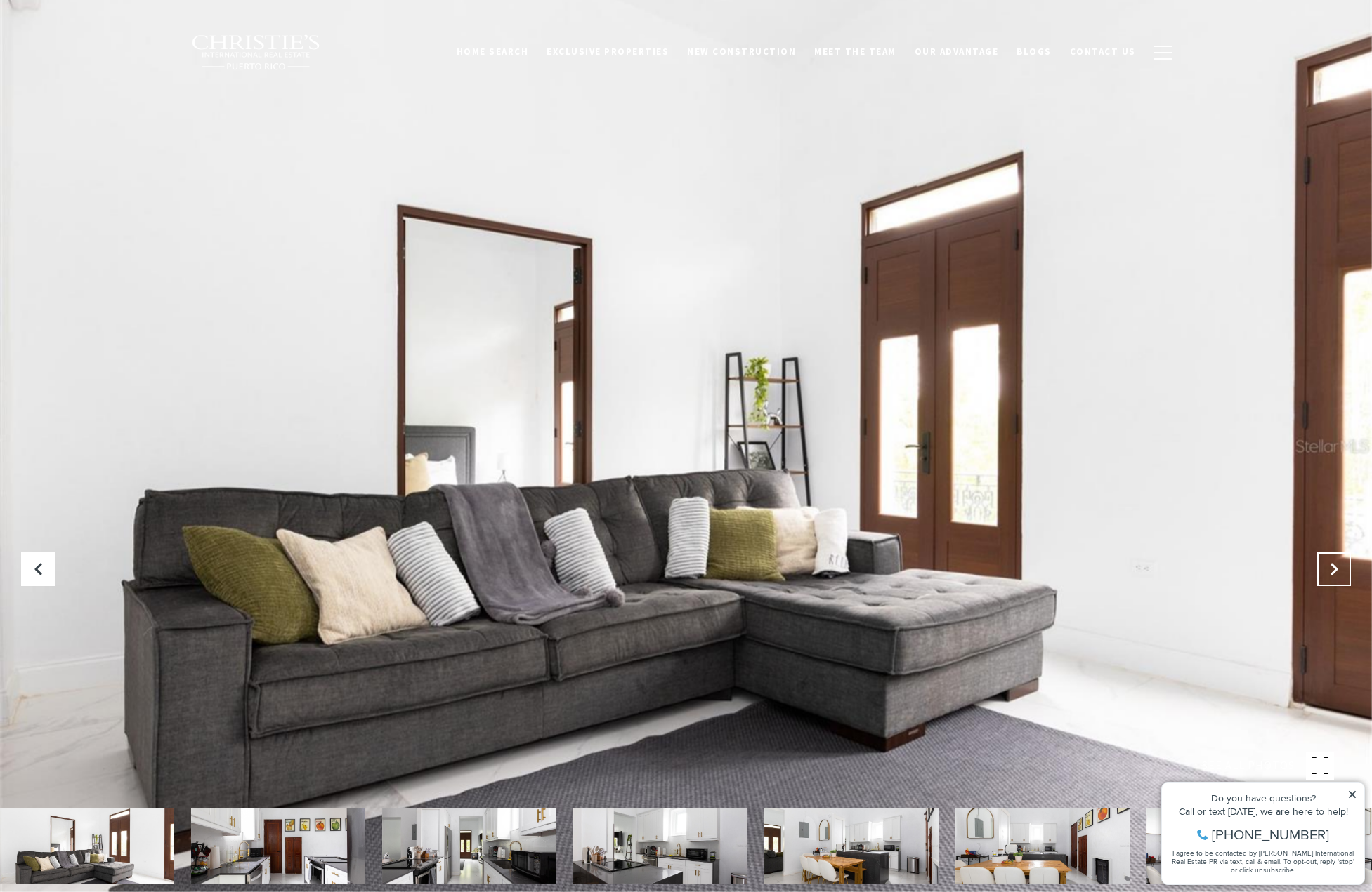
click at [1327, 570] on icon "Next Slide" at bounding box center [1334, 569] width 14 height 14
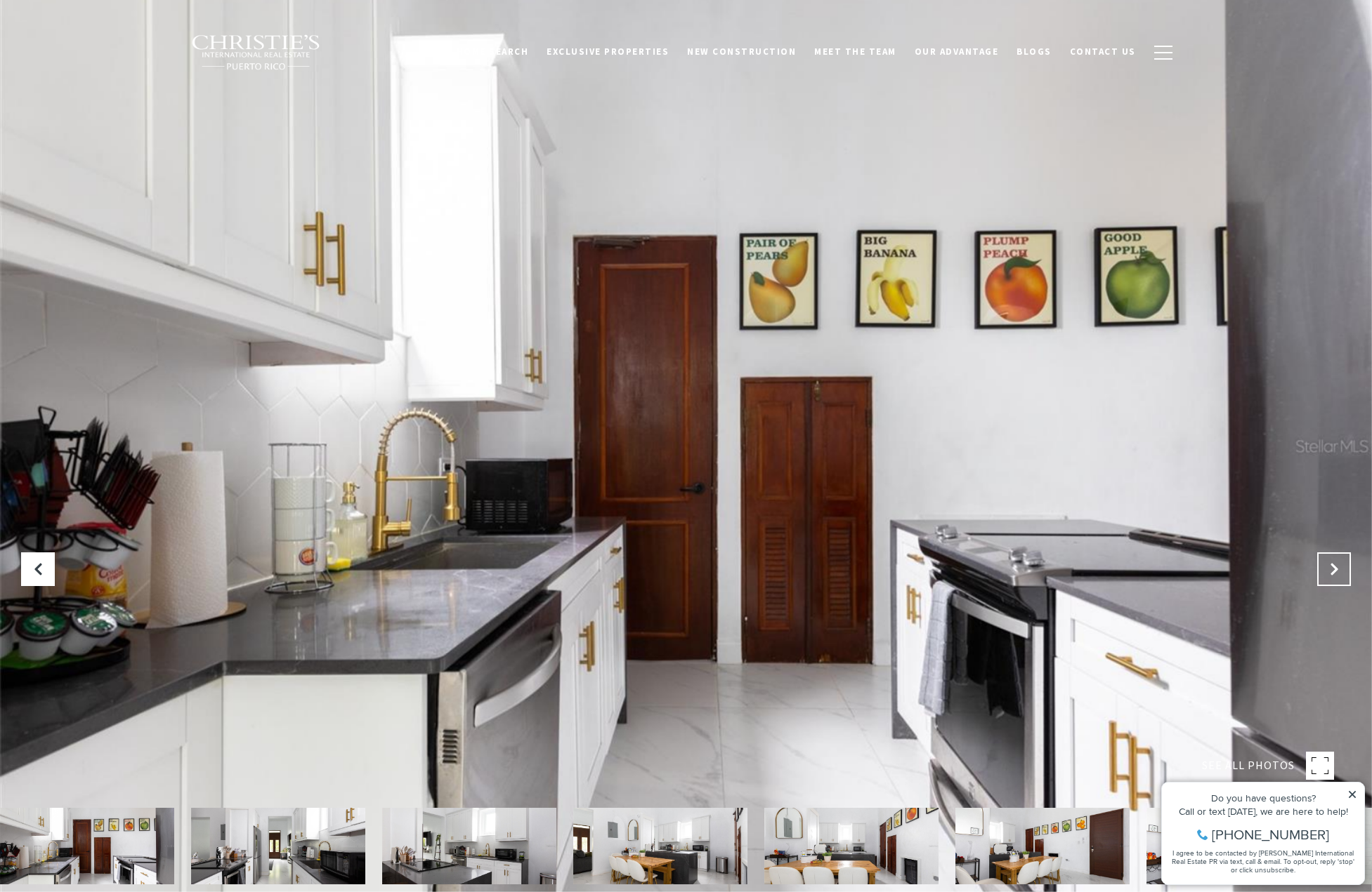
click at [1327, 570] on icon "Next Slide" at bounding box center [1334, 569] width 14 height 14
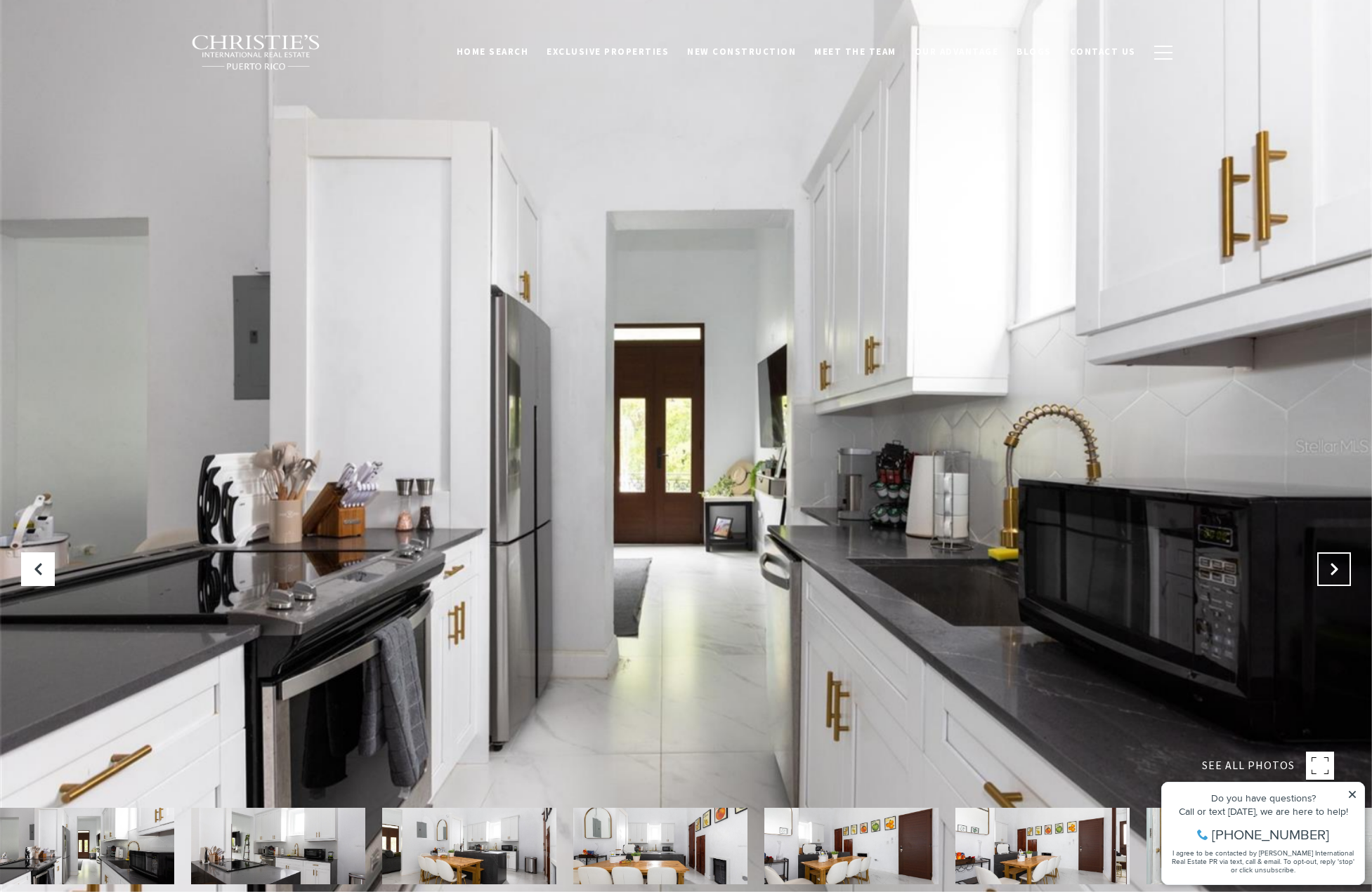
click at [1327, 570] on icon "Next Slide" at bounding box center [1334, 569] width 14 height 14
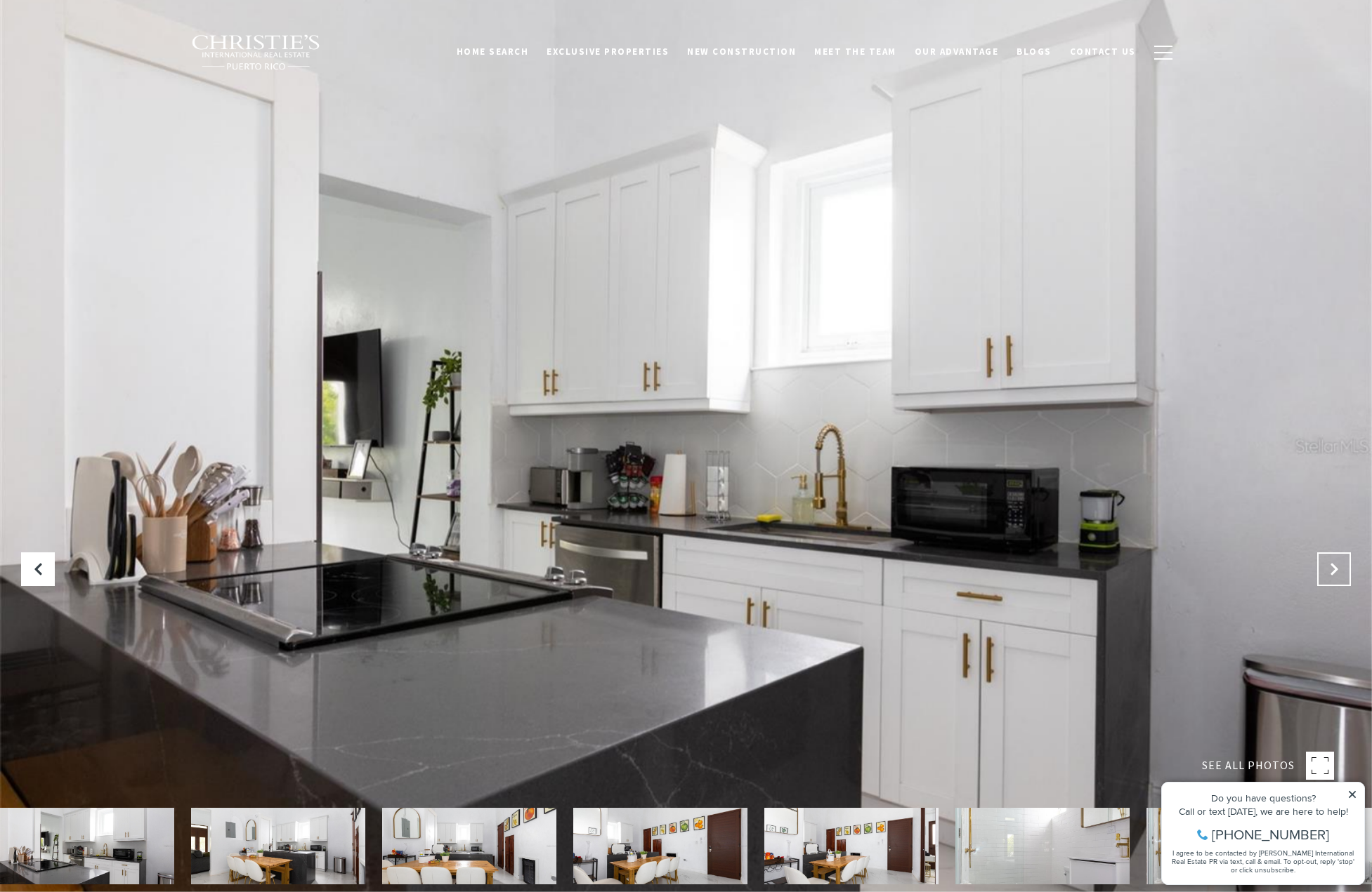
click at [1327, 570] on icon "Next Slide" at bounding box center [1334, 569] width 14 height 14
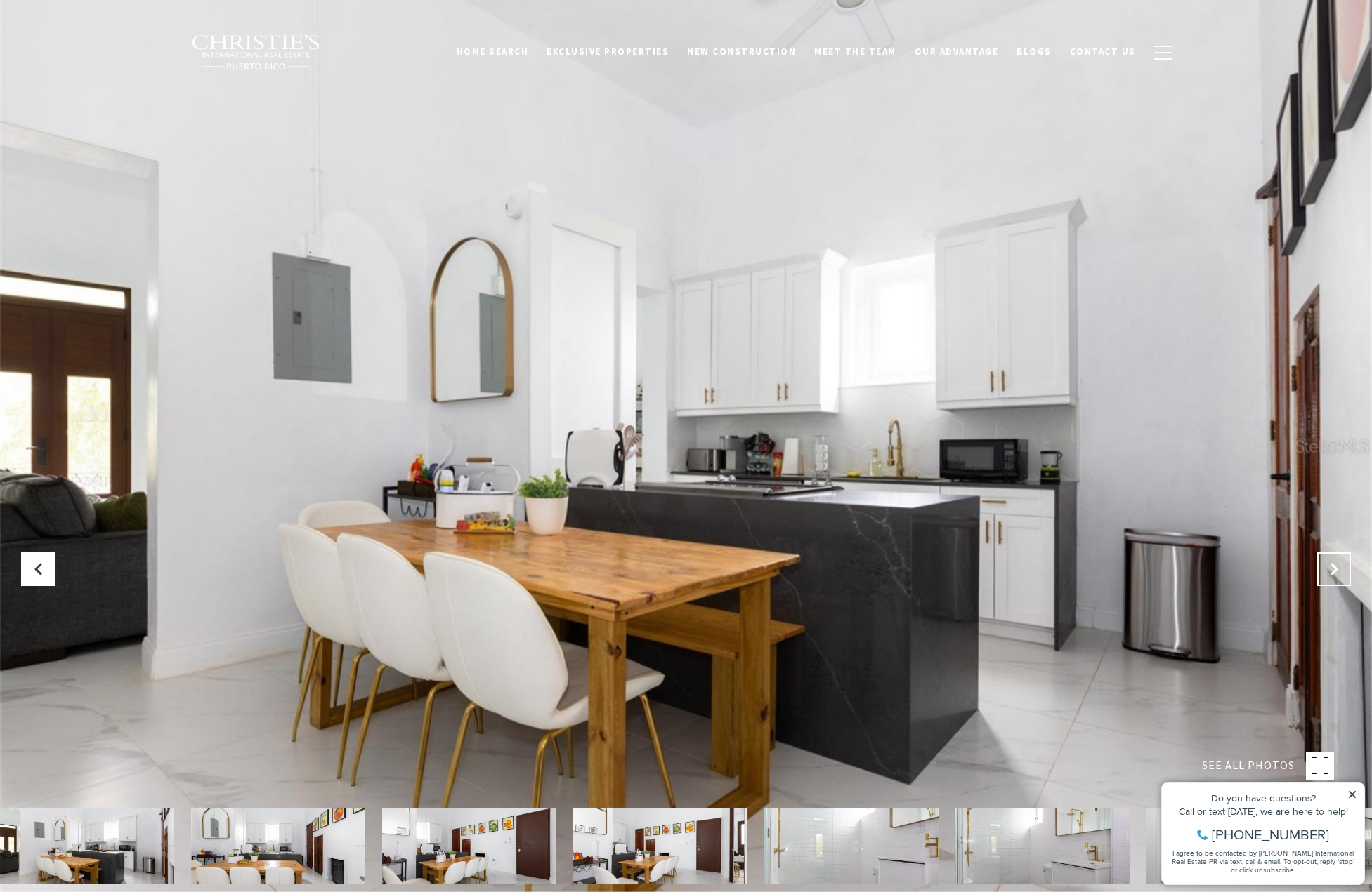
click at [1327, 570] on icon "Next Slide" at bounding box center [1334, 569] width 14 height 14
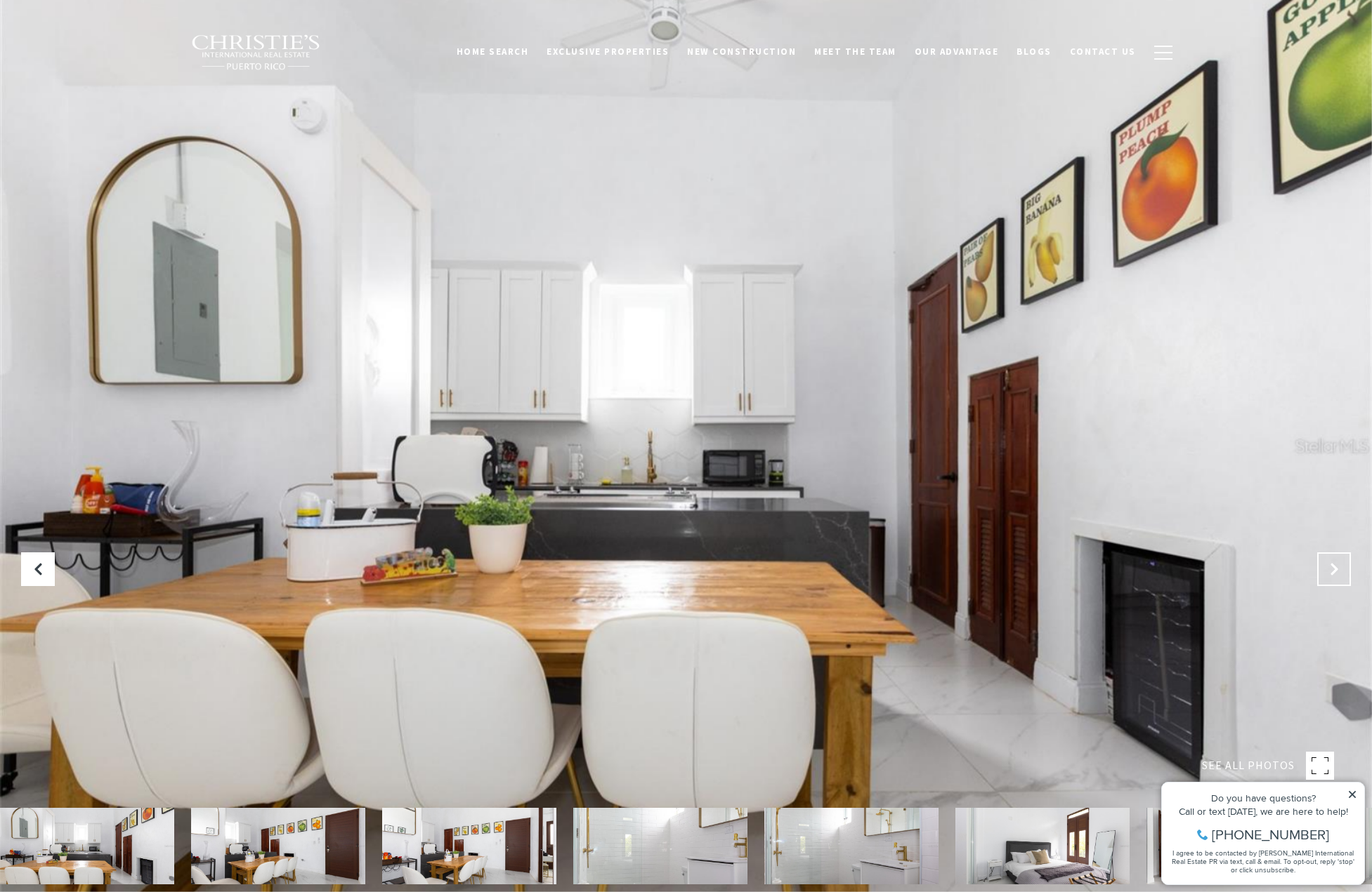
click at [1327, 570] on icon "Next Slide" at bounding box center [1334, 569] width 14 height 14
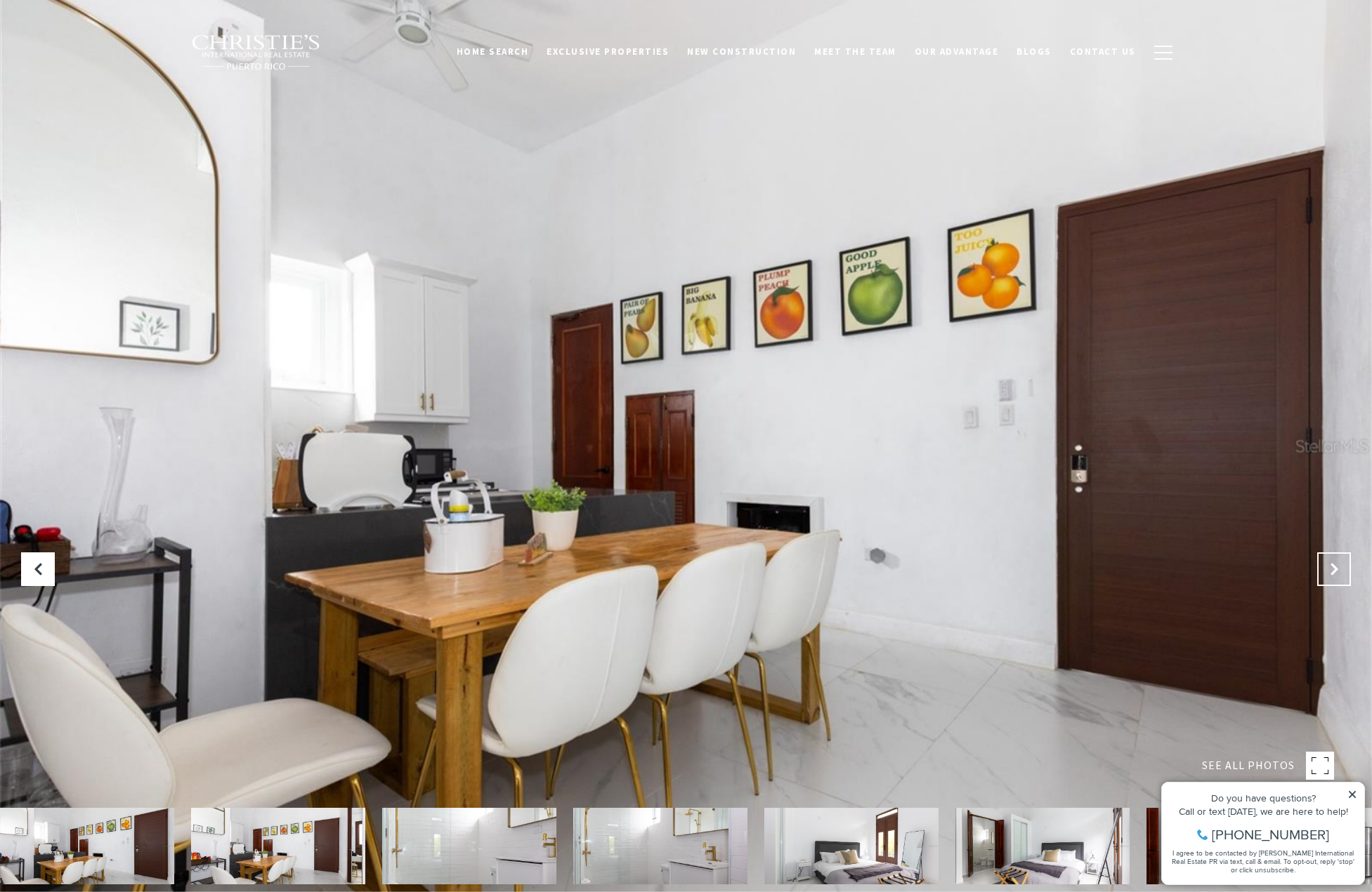
click at [1327, 570] on icon "Next Slide" at bounding box center [1334, 569] width 14 height 14
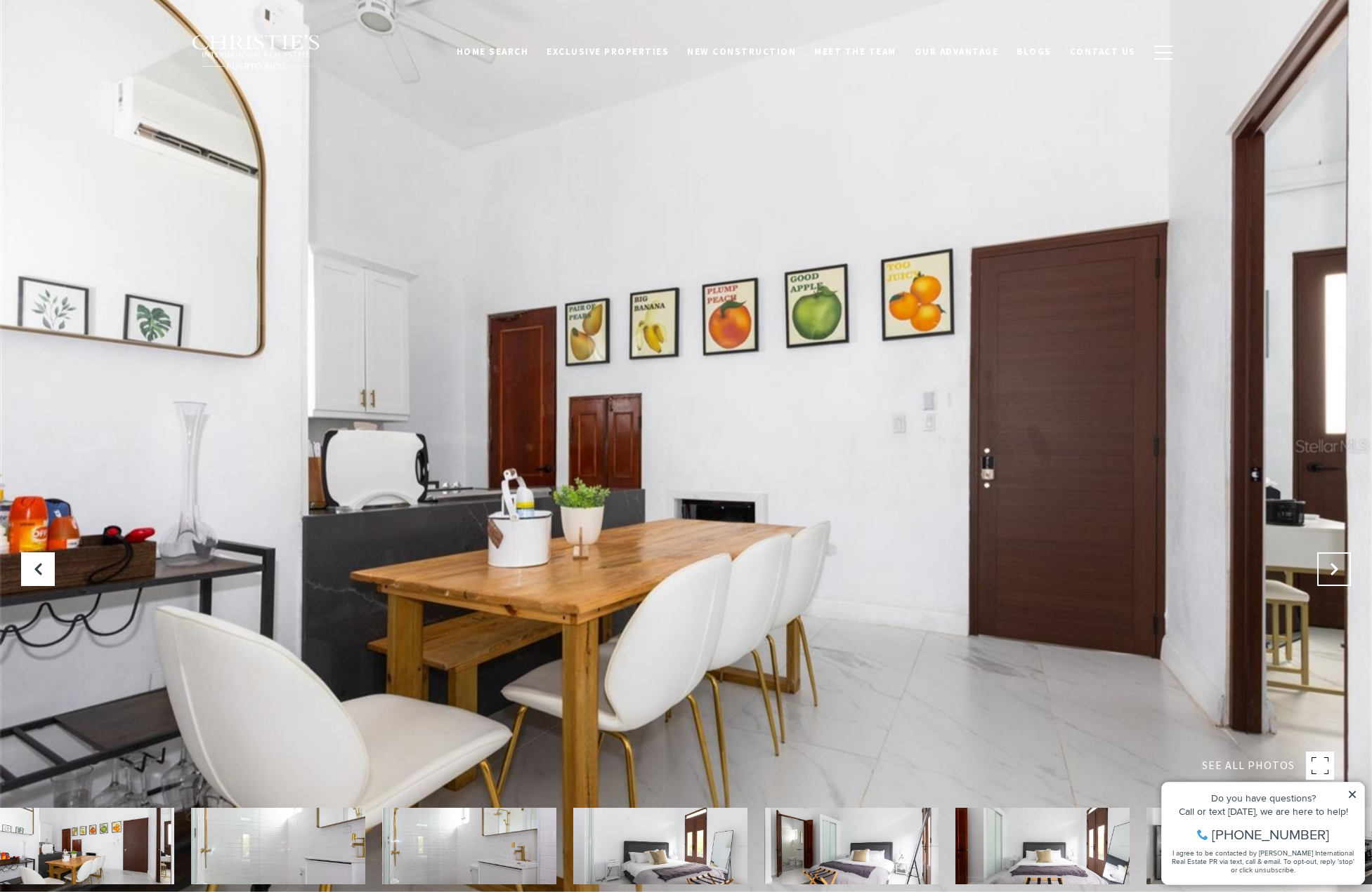
click at [1327, 570] on icon "Next Slide" at bounding box center [1334, 569] width 14 height 14
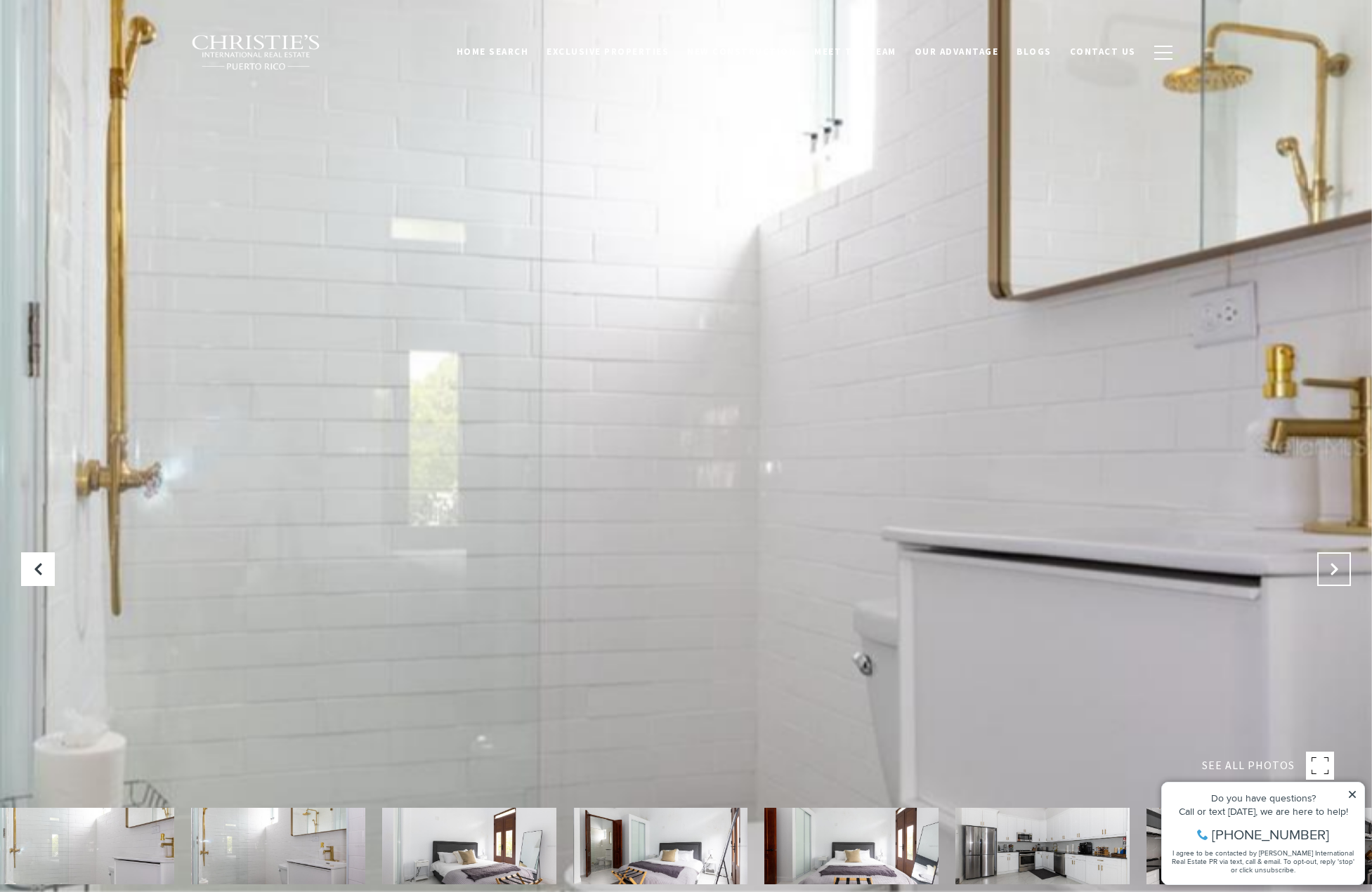
click at [1327, 570] on icon "Next Slide" at bounding box center [1334, 569] width 14 height 14
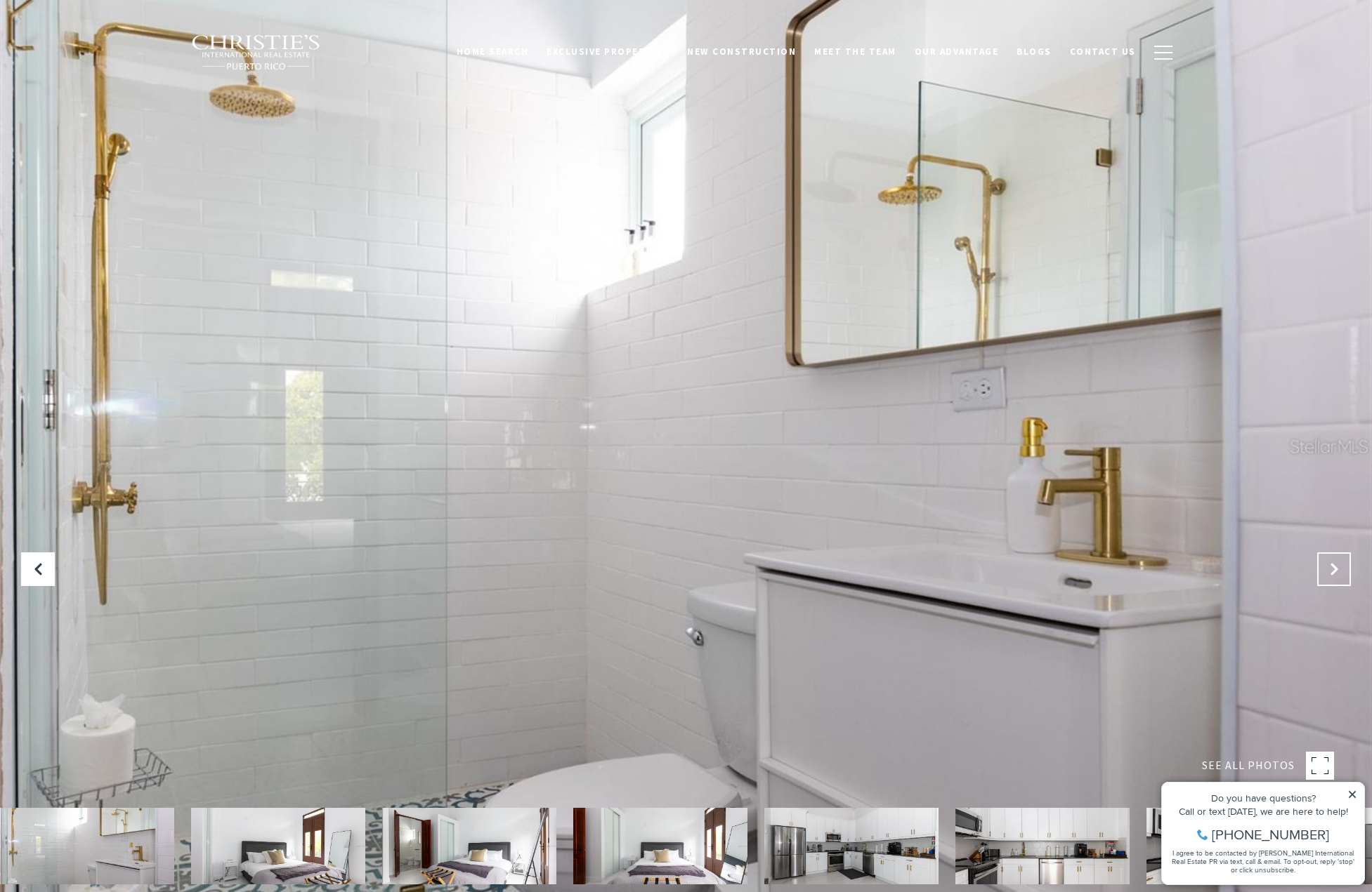
click at [1327, 570] on icon "Next Slide" at bounding box center [1334, 569] width 14 height 14
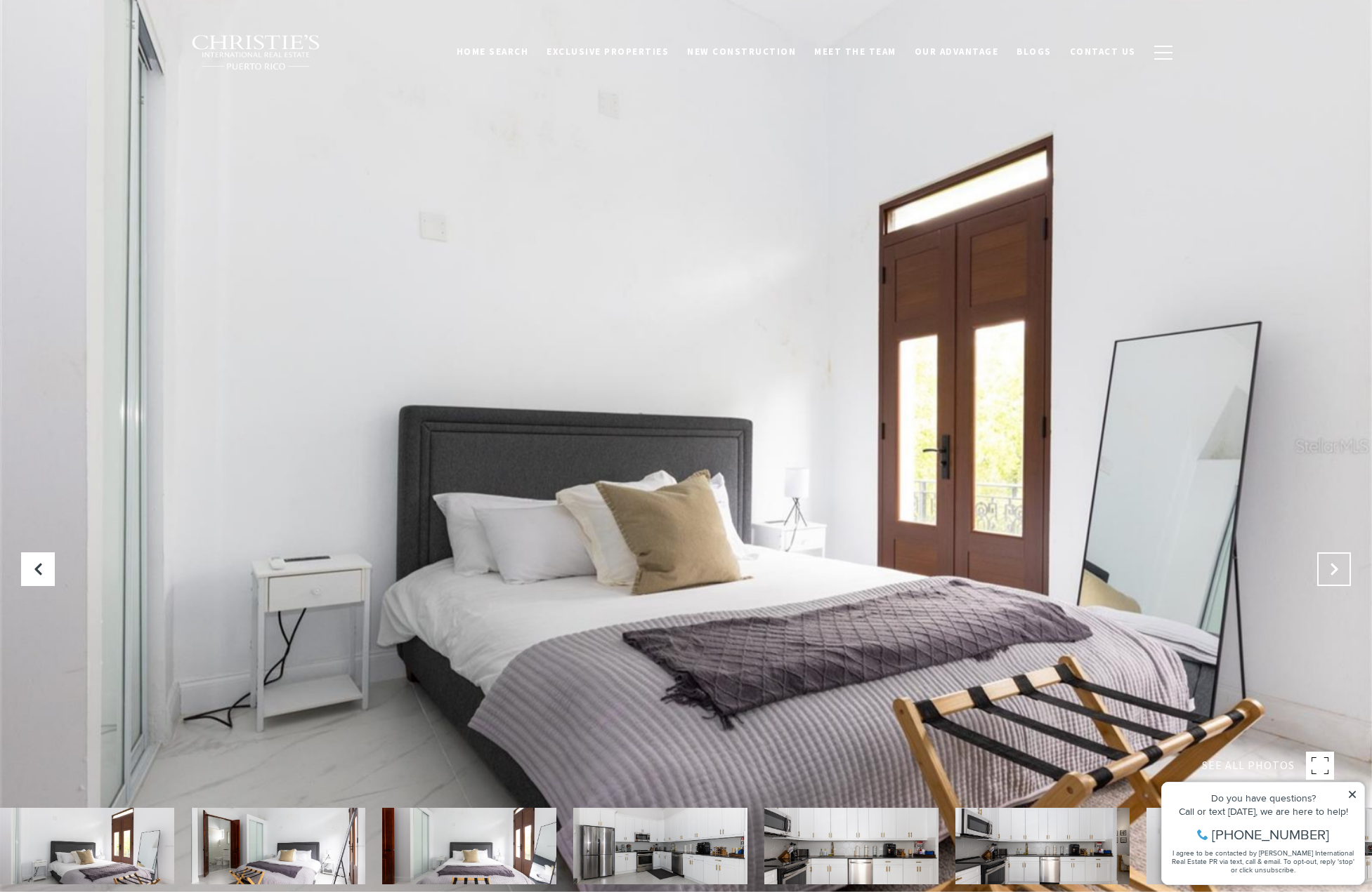
click at [1327, 570] on icon "Next Slide" at bounding box center [1334, 569] width 14 height 14
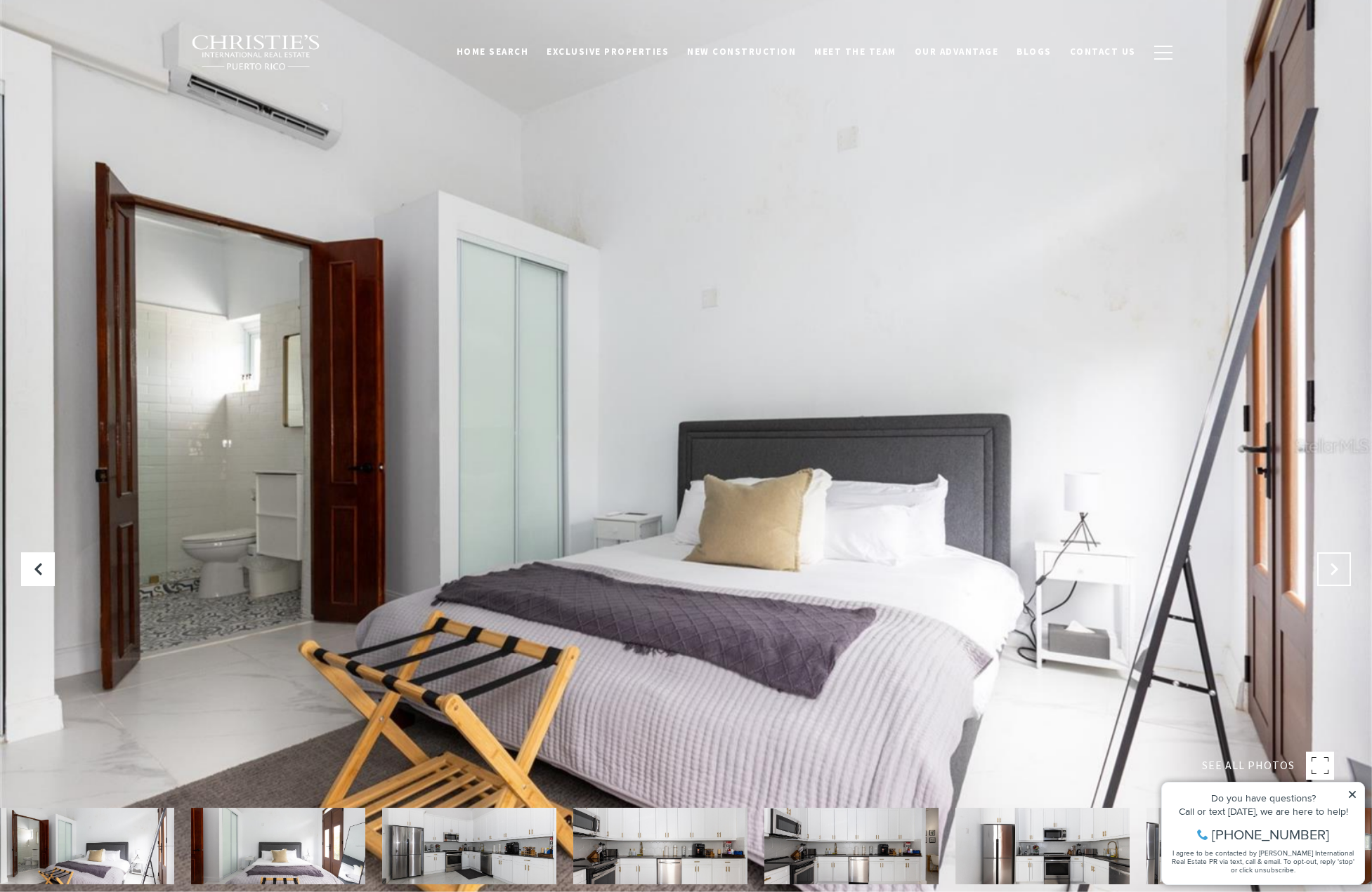
click at [1327, 570] on icon "Next Slide" at bounding box center [1334, 569] width 14 height 14
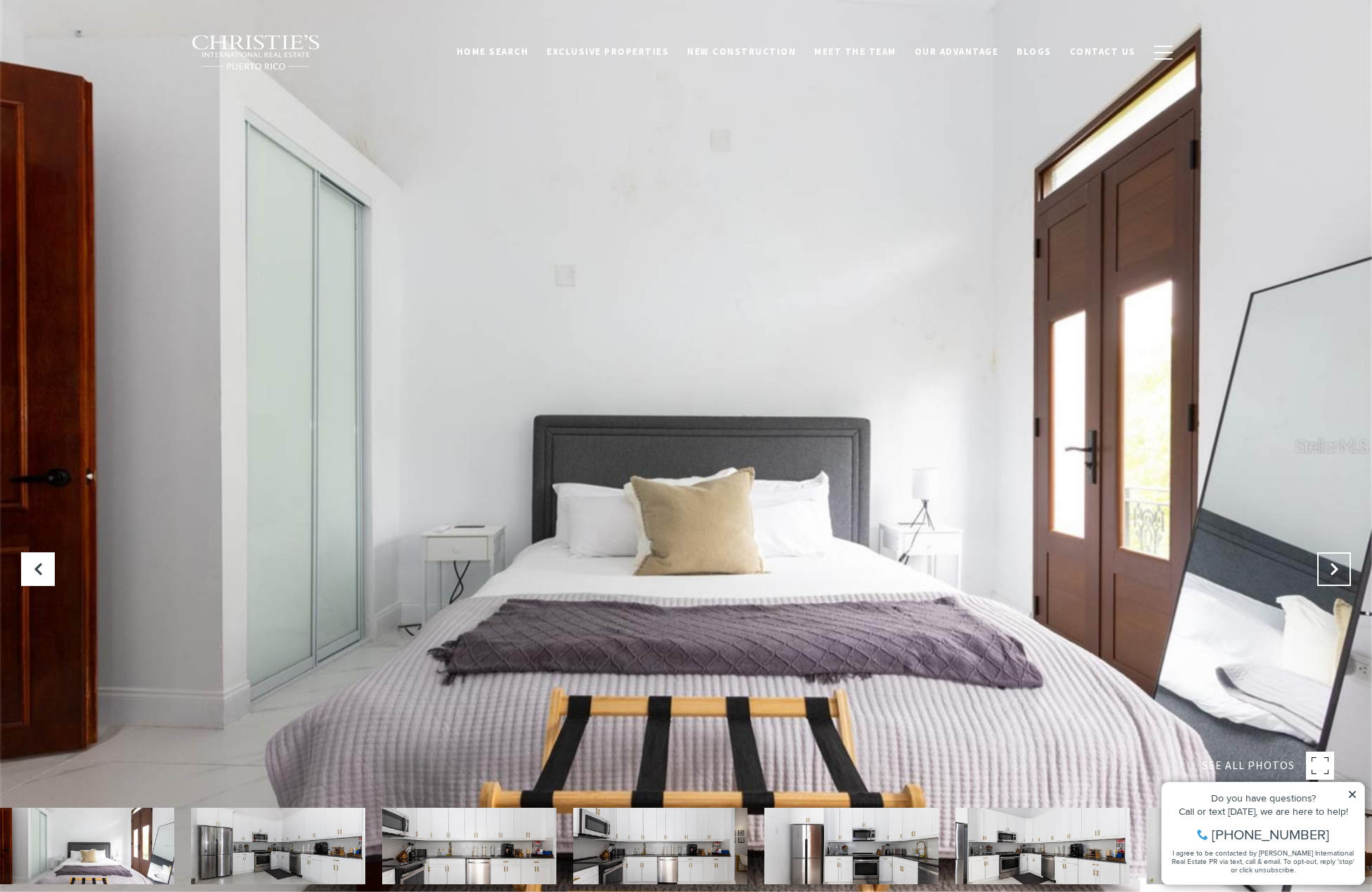
click at [1327, 570] on icon "Next Slide" at bounding box center [1334, 569] width 14 height 14
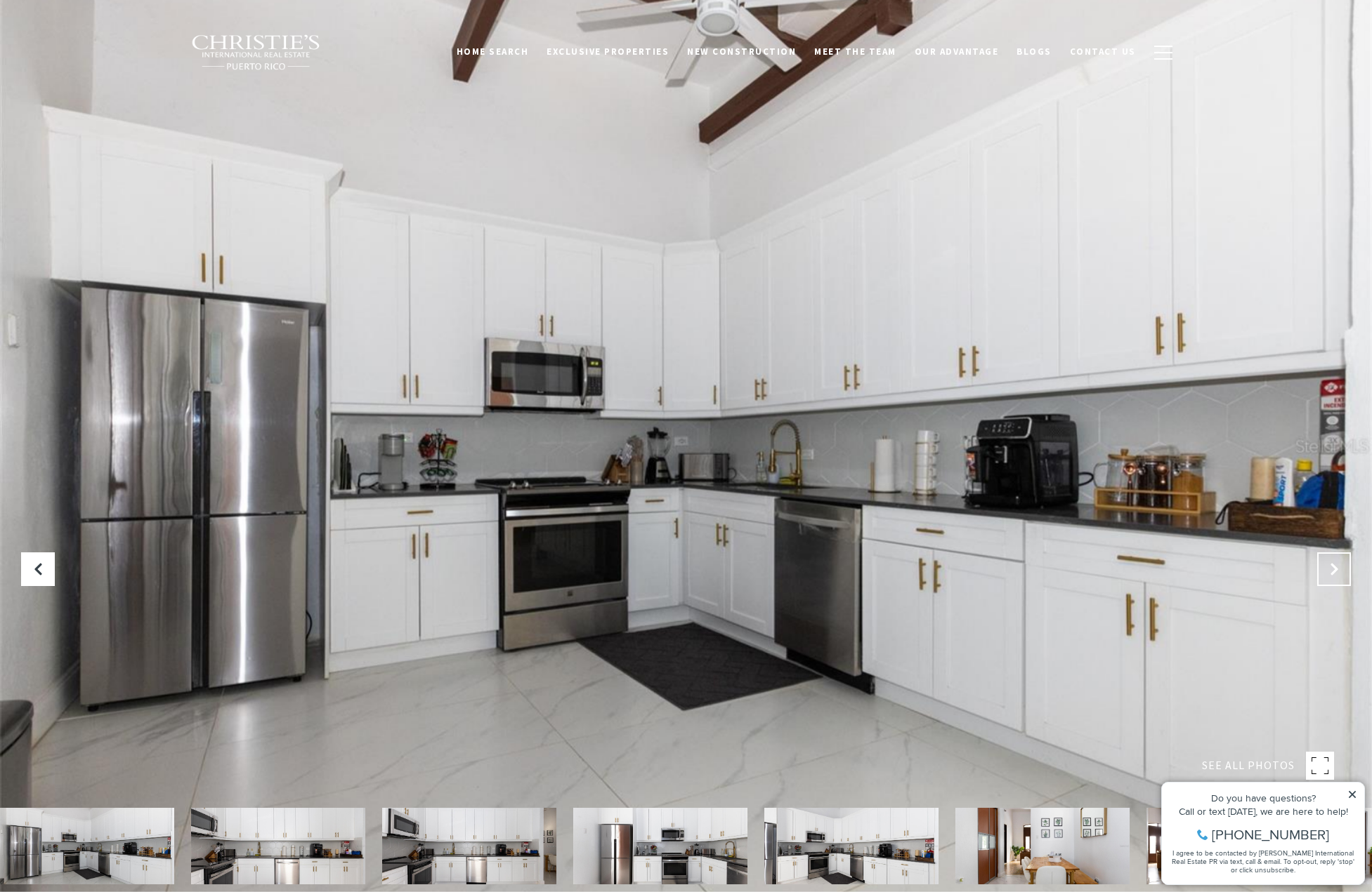
click at [1327, 570] on icon "Next Slide" at bounding box center [1334, 569] width 14 height 14
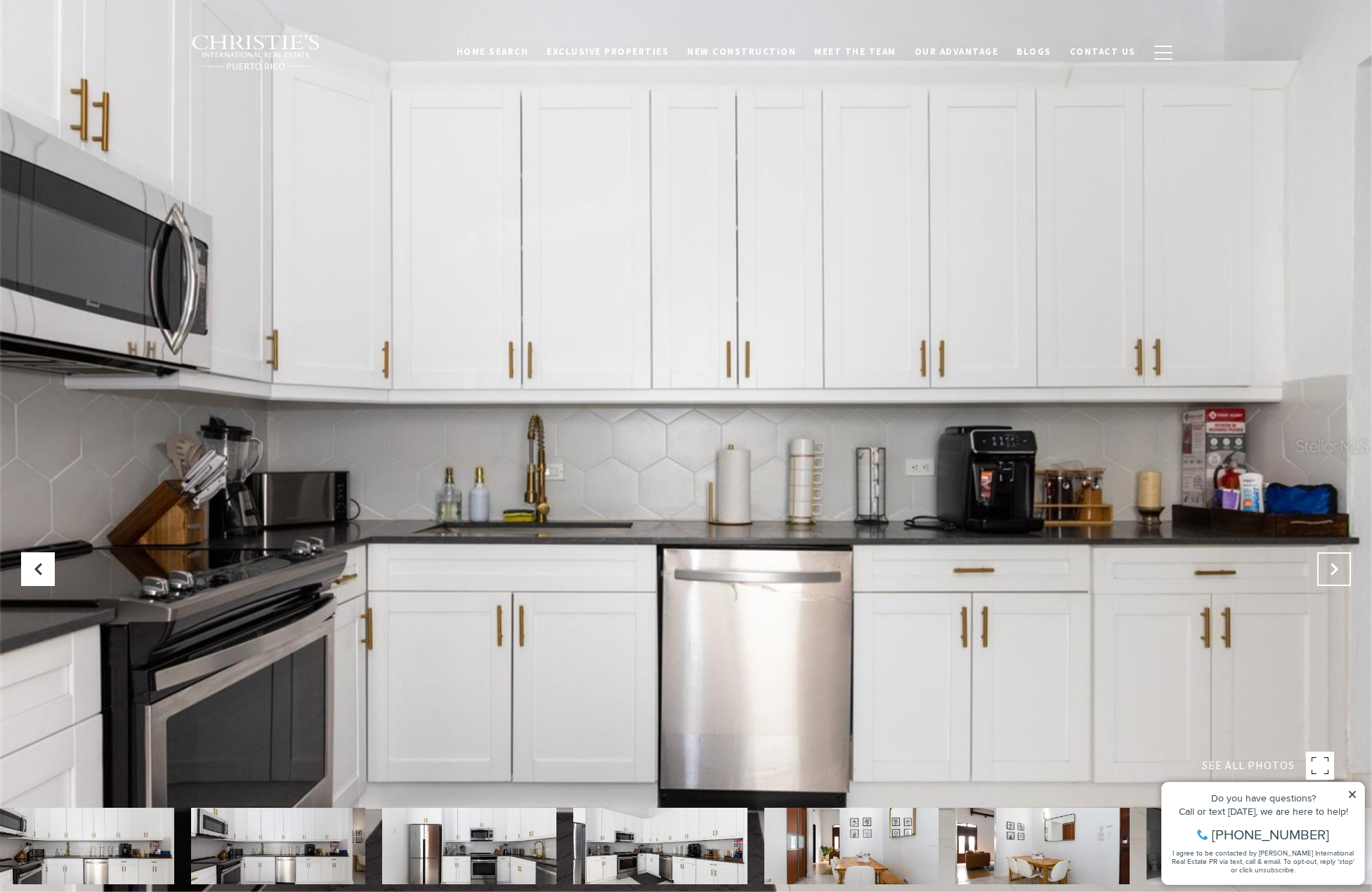
click at [1327, 570] on icon "Next Slide" at bounding box center [1334, 569] width 14 height 14
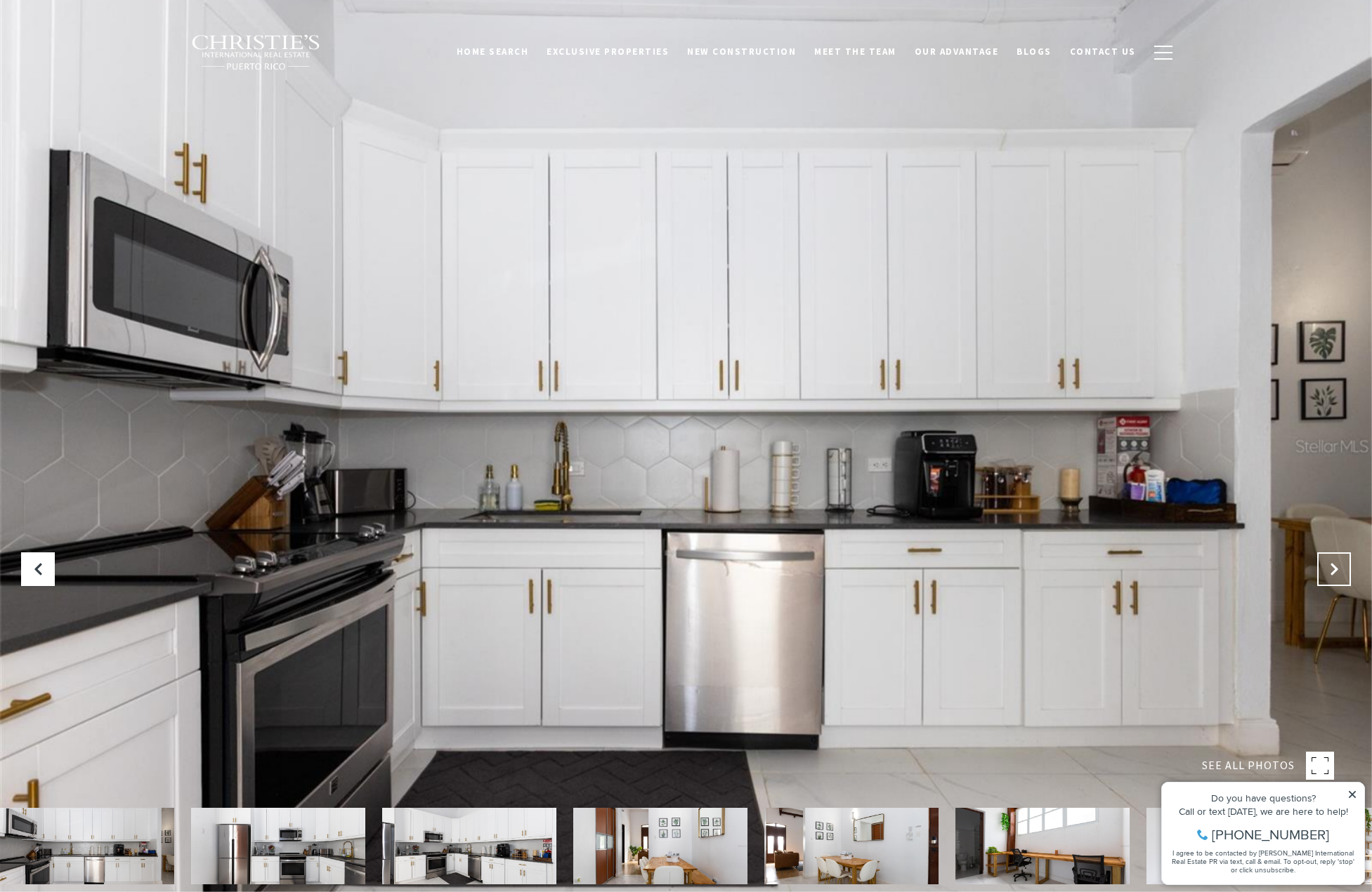
click at [1327, 570] on icon "Next Slide" at bounding box center [1334, 569] width 14 height 14
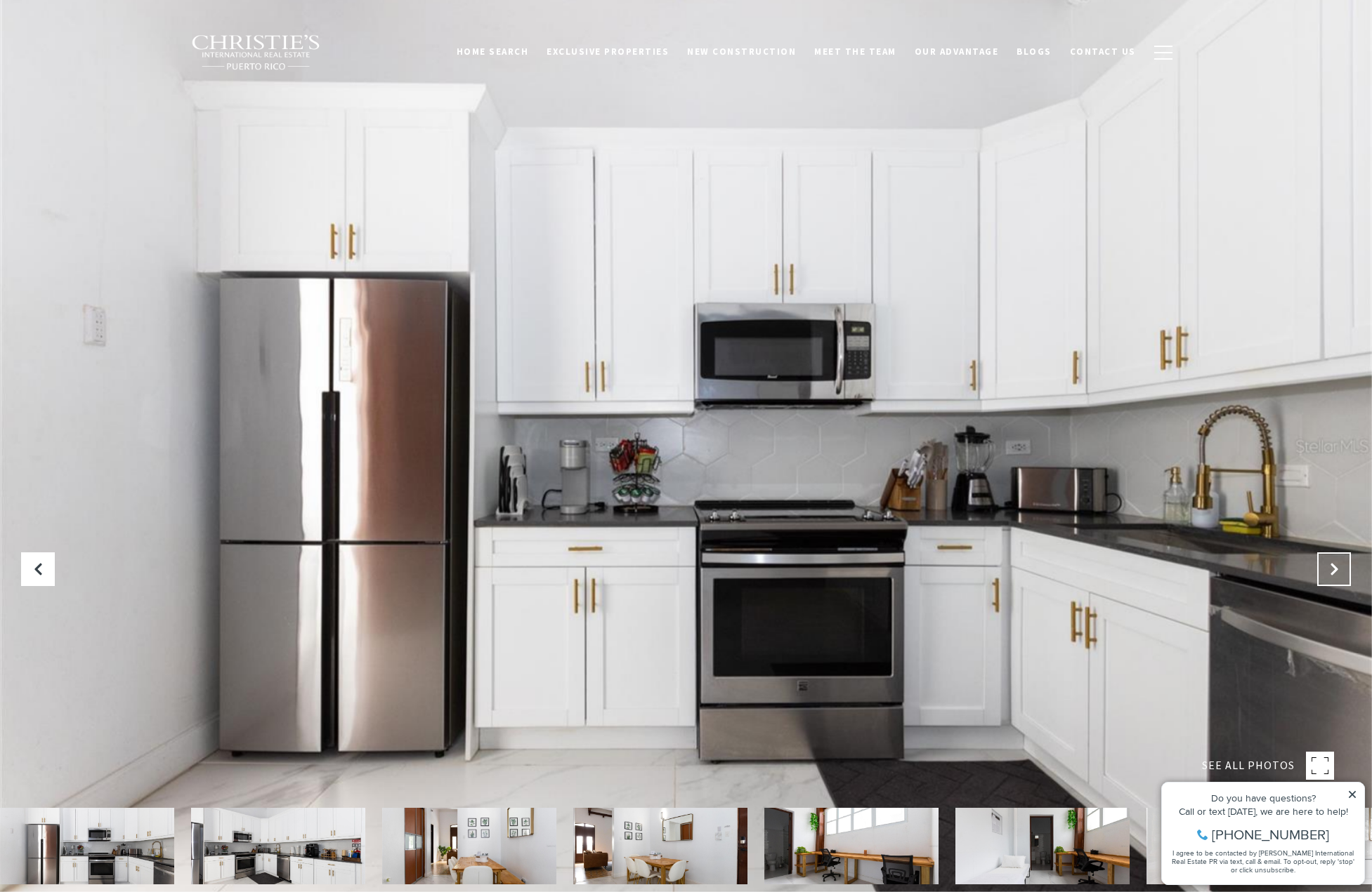
click at [1327, 570] on icon "Next Slide" at bounding box center [1334, 569] width 14 height 14
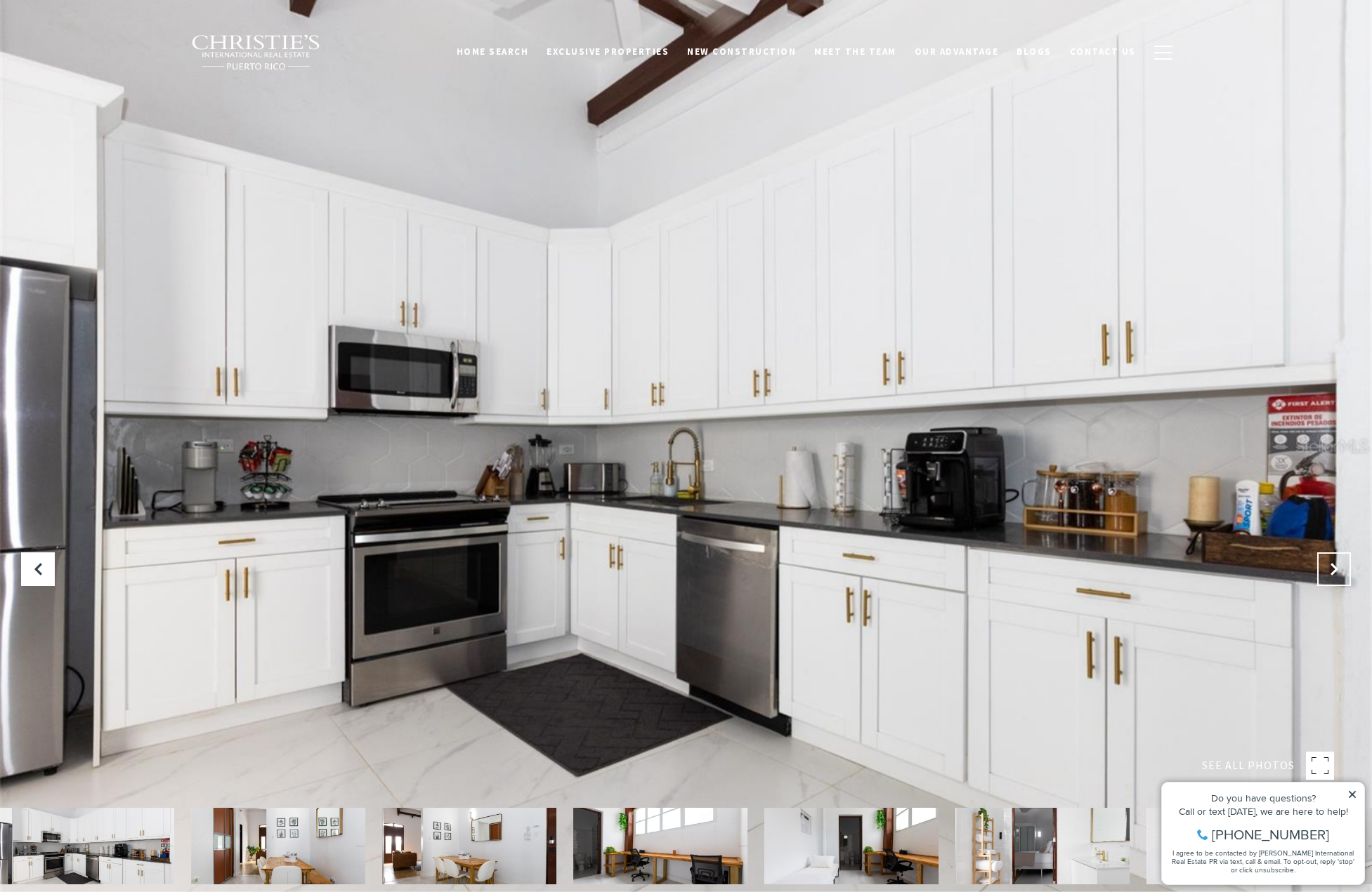
click at [1327, 570] on icon "Next Slide" at bounding box center [1334, 569] width 14 height 14
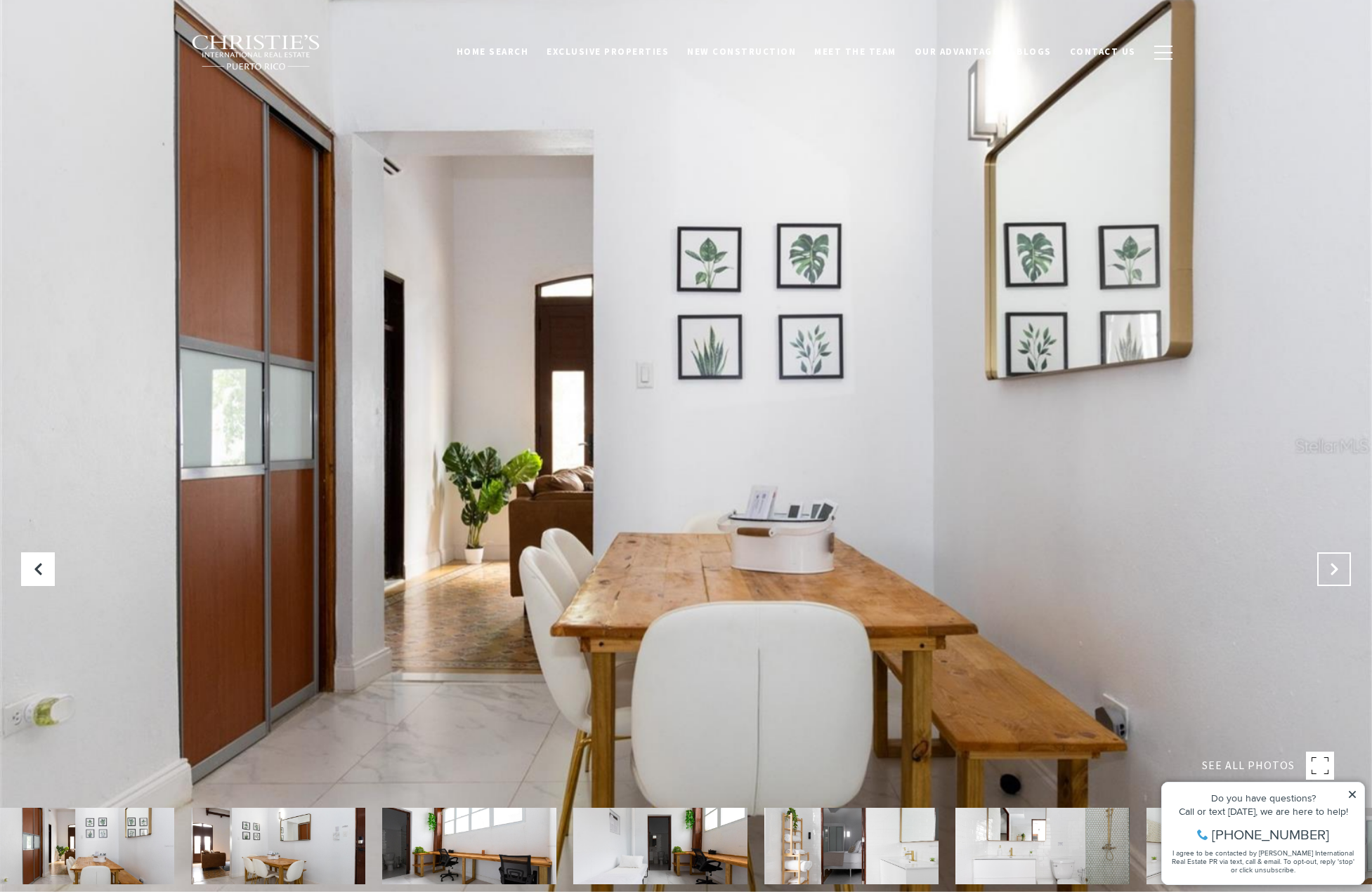
click at [1327, 570] on icon "Next Slide" at bounding box center [1334, 569] width 14 height 14
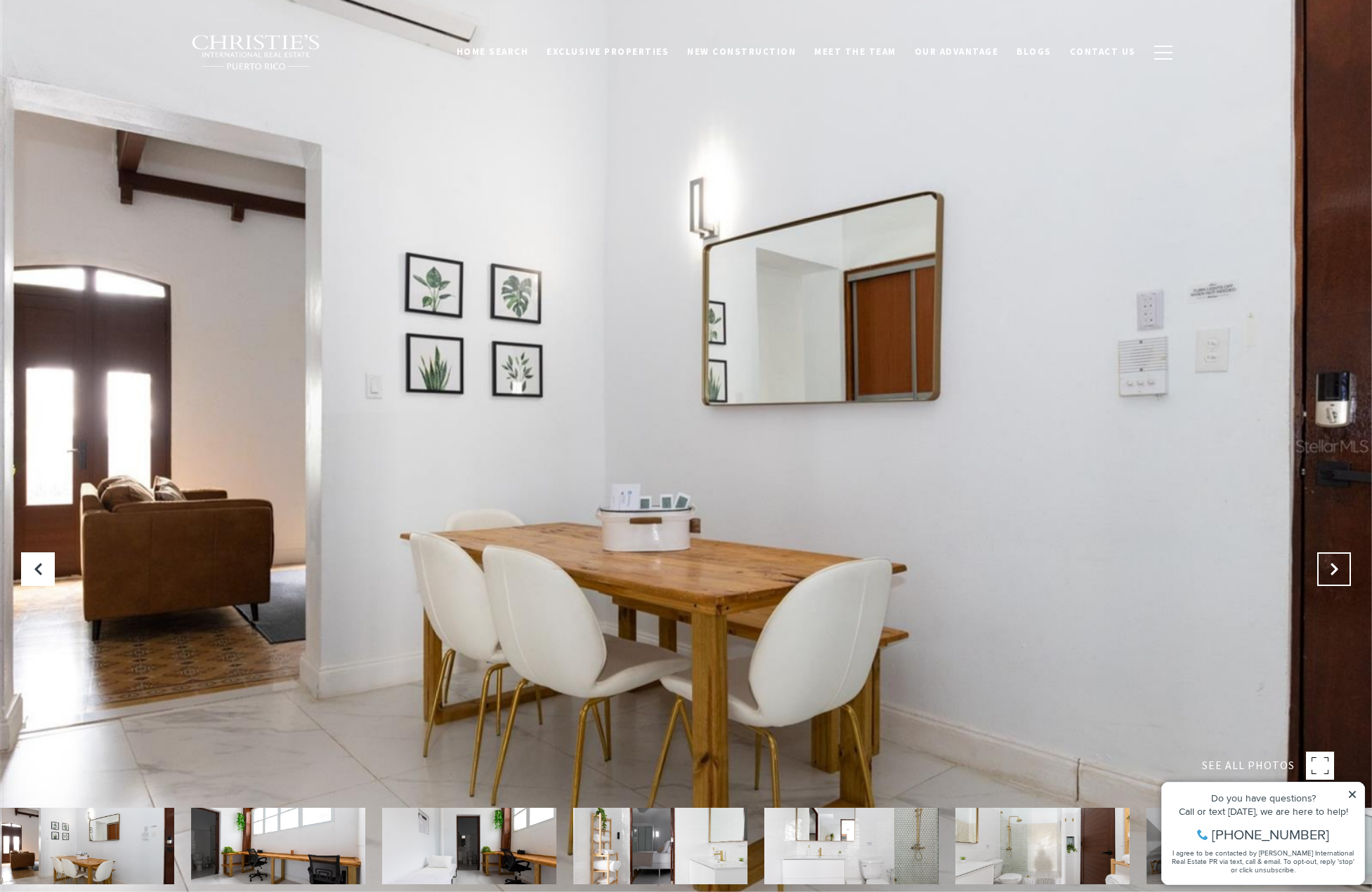
click at [1327, 570] on icon "Next Slide" at bounding box center [1334, 569] width 14 height 14
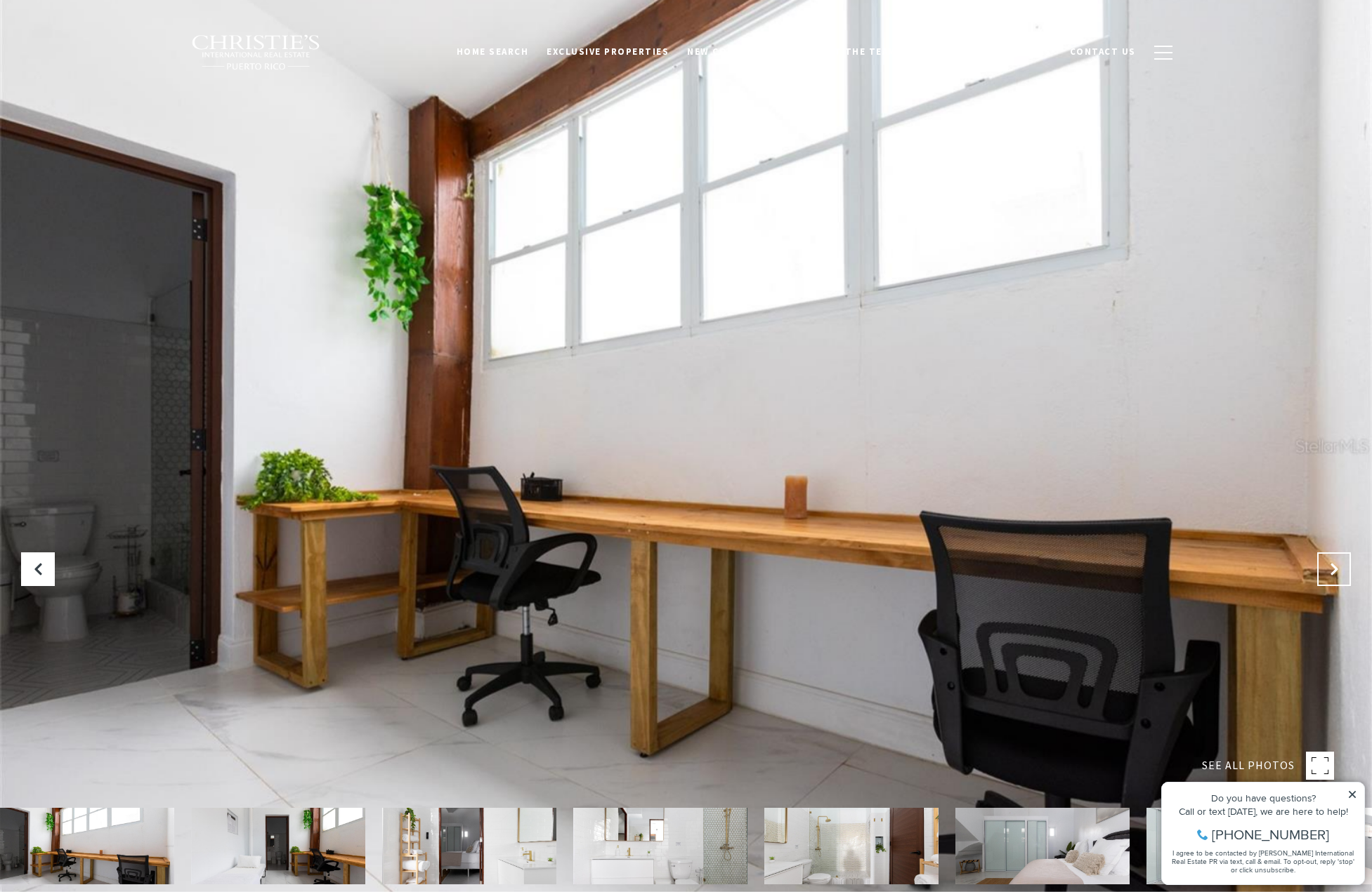
click at [1327, 570] on icon "Next Slide" at bounding box center [1334, 569] width 14 height 14
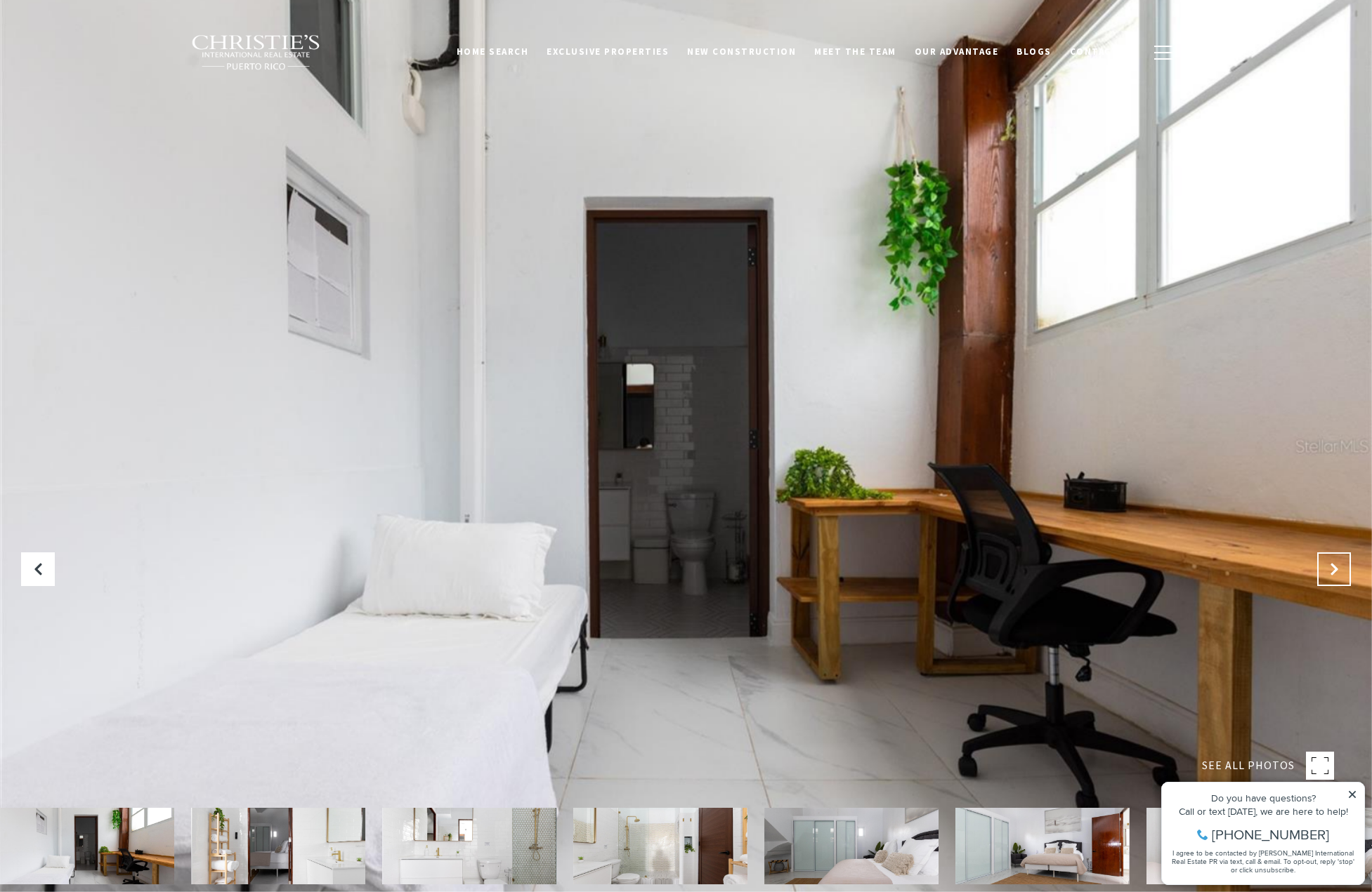
click at [1327, 570] on icon "Next Slide" at bounding box center [1334, 569] width 14 height 14
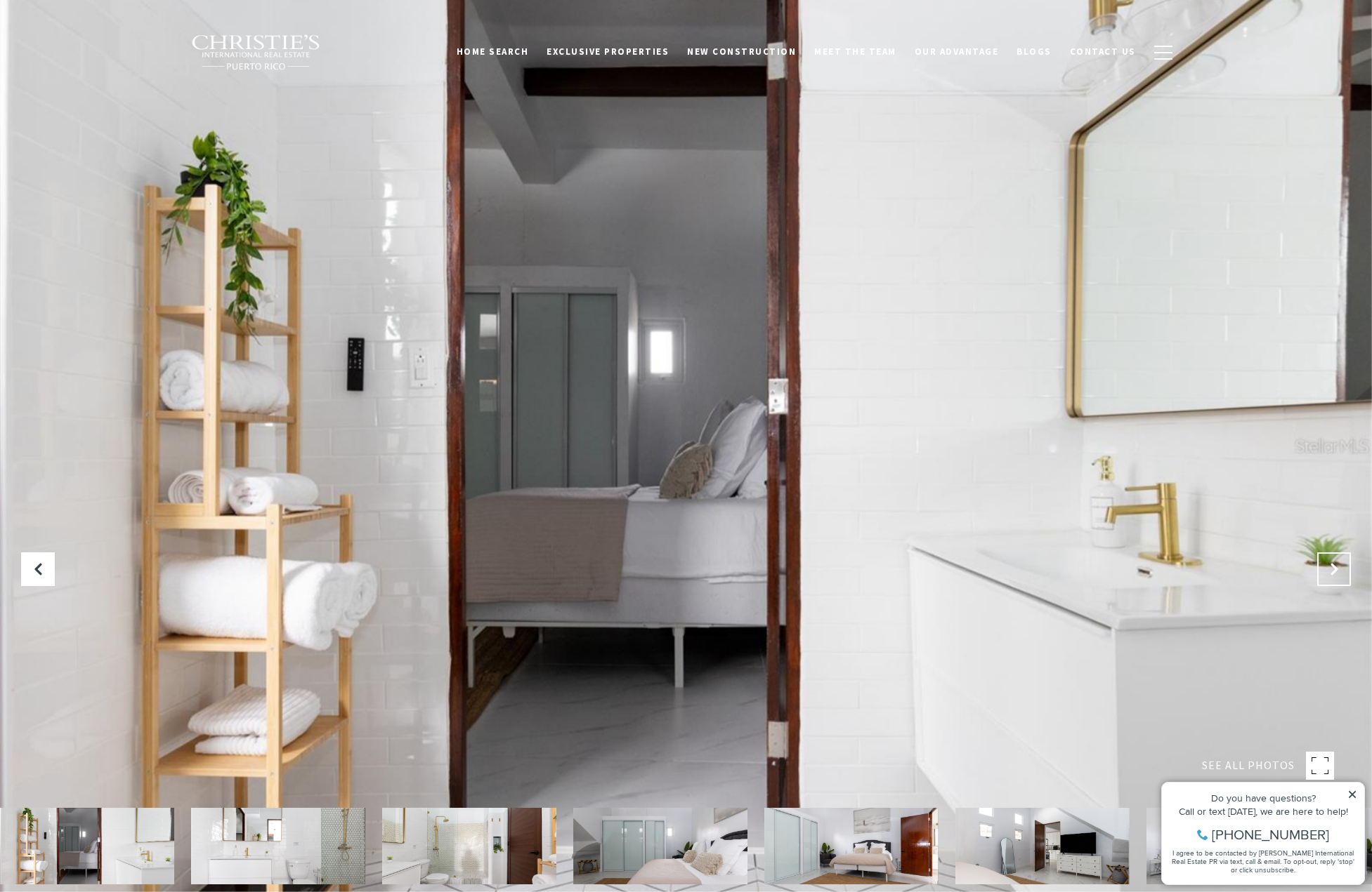
click at [1327, 570] on icon "Next Slide" at bounding box center [1334, 569] width 14 height 14
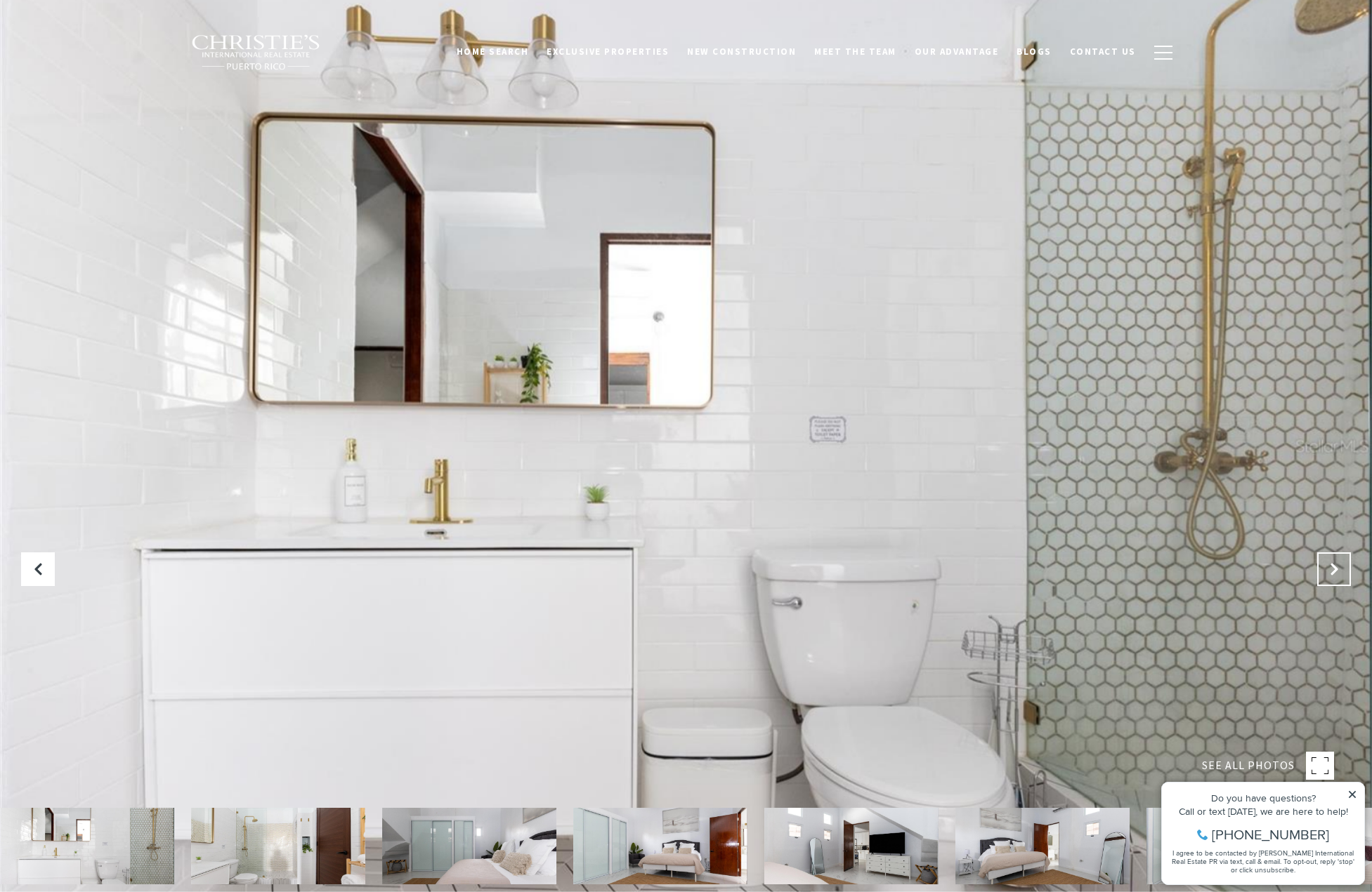
click at [1327, 570] on icon "Next Slide" at bounding box center [1334, 569] width 14 height 14
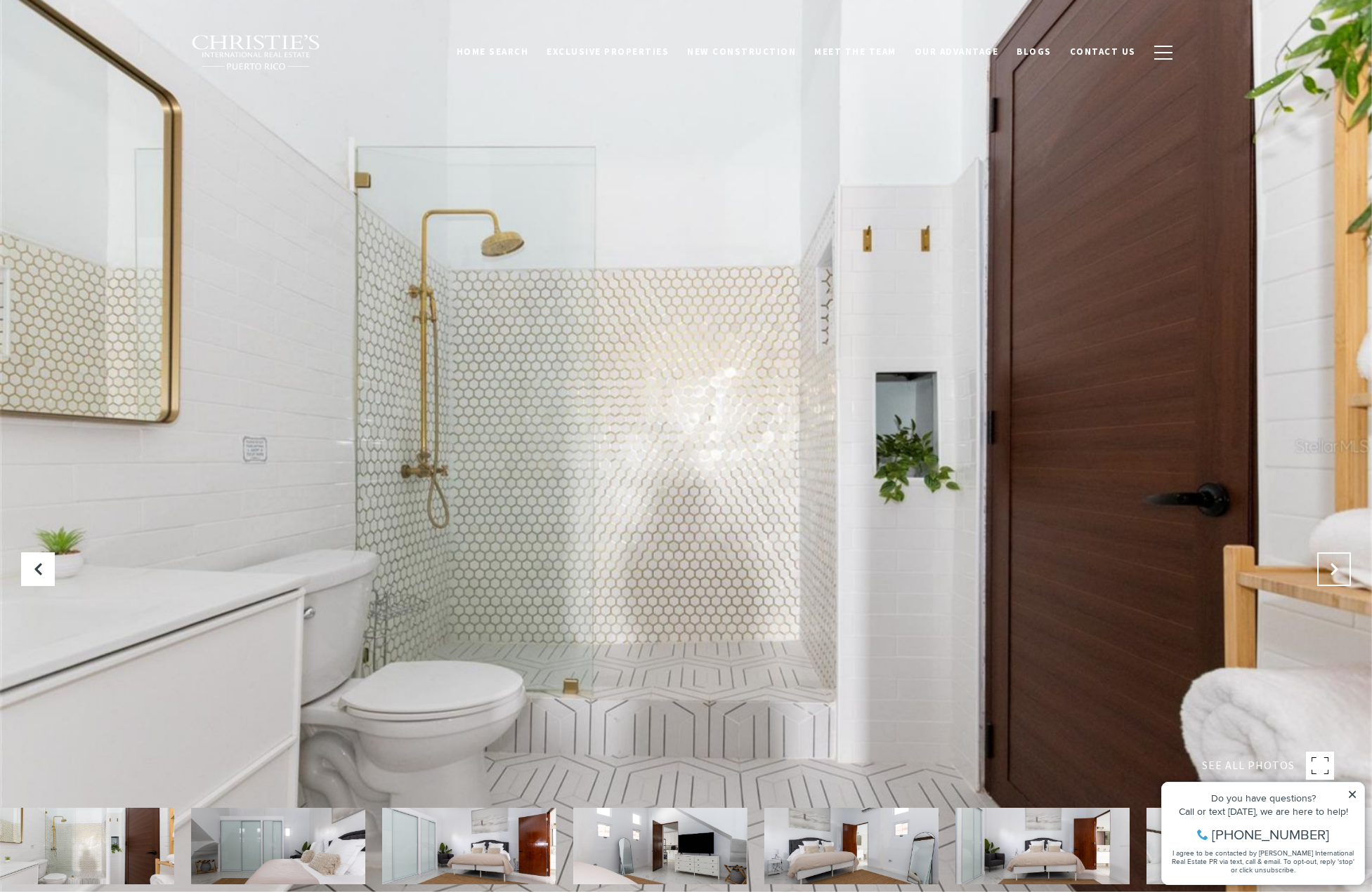
click at [1327, 570] on icon "Next Slide" at bounding box center [1334, 569] width 14 height 14
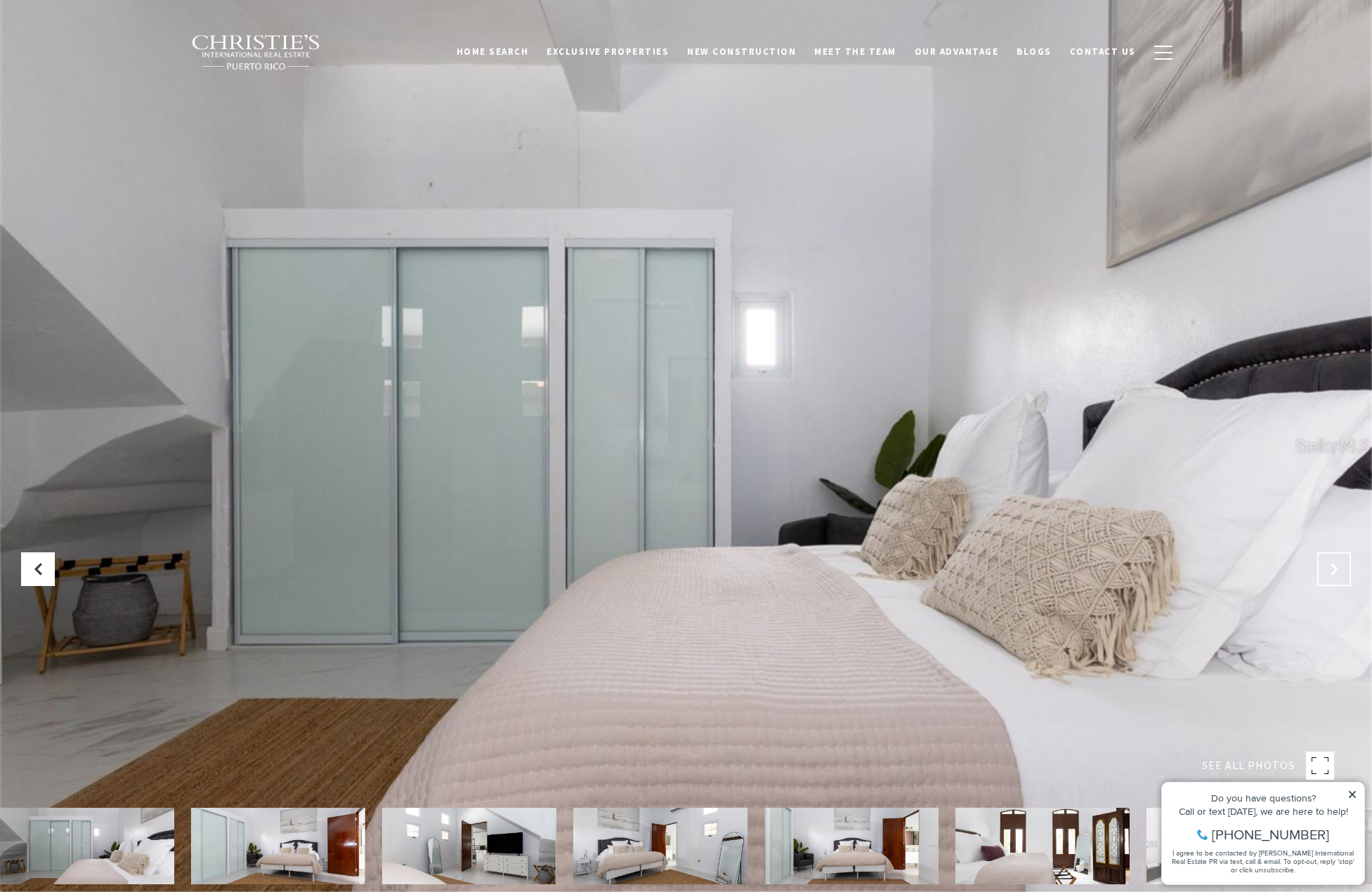
click at [1327, 570] on icon "Next Slide" at bounding box center [1334, 569] width 14 height 14
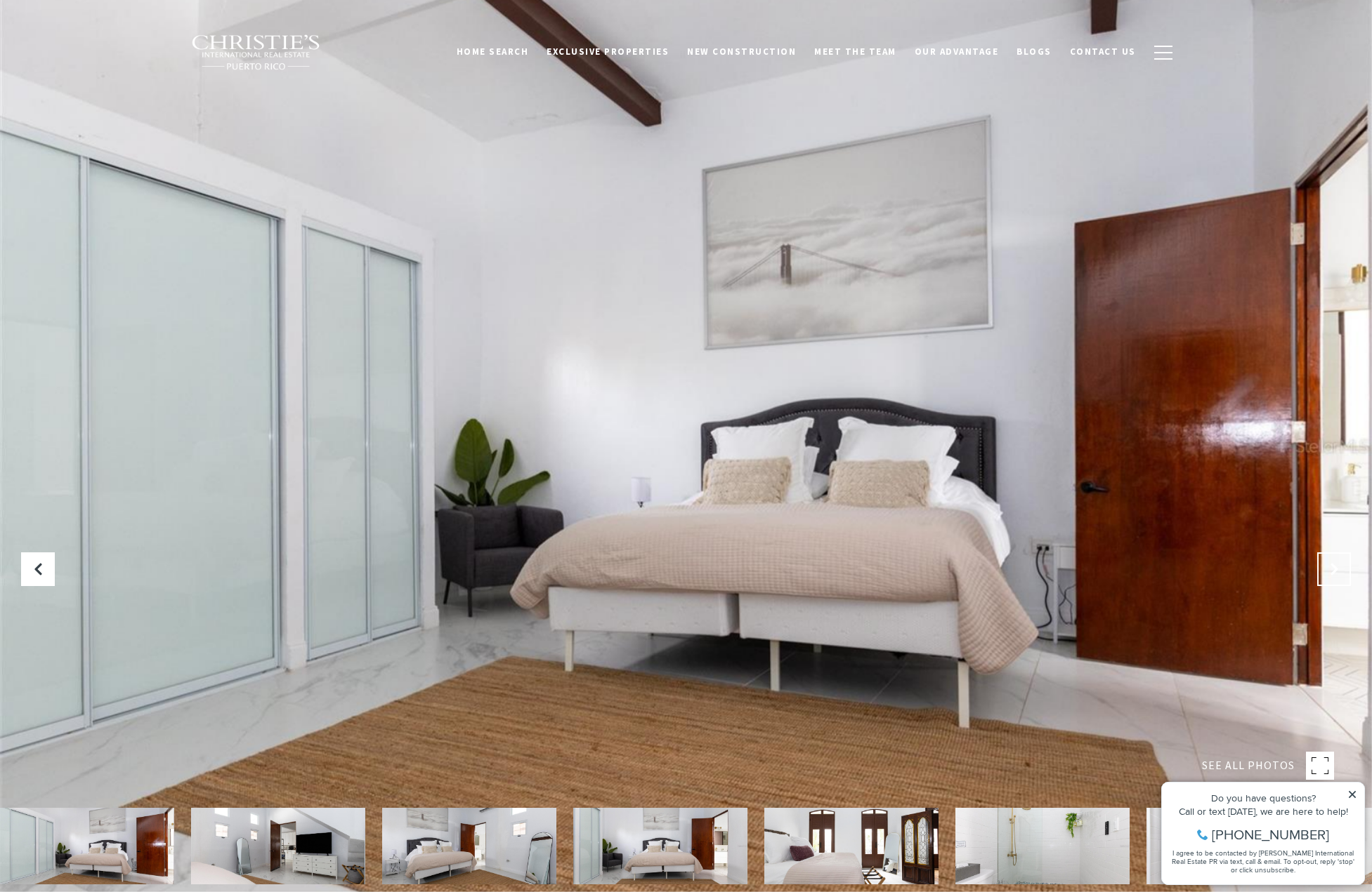
click at [1327, 570] on icon "Next Slide" at bounding box center [1334, 569] width 14 height 14
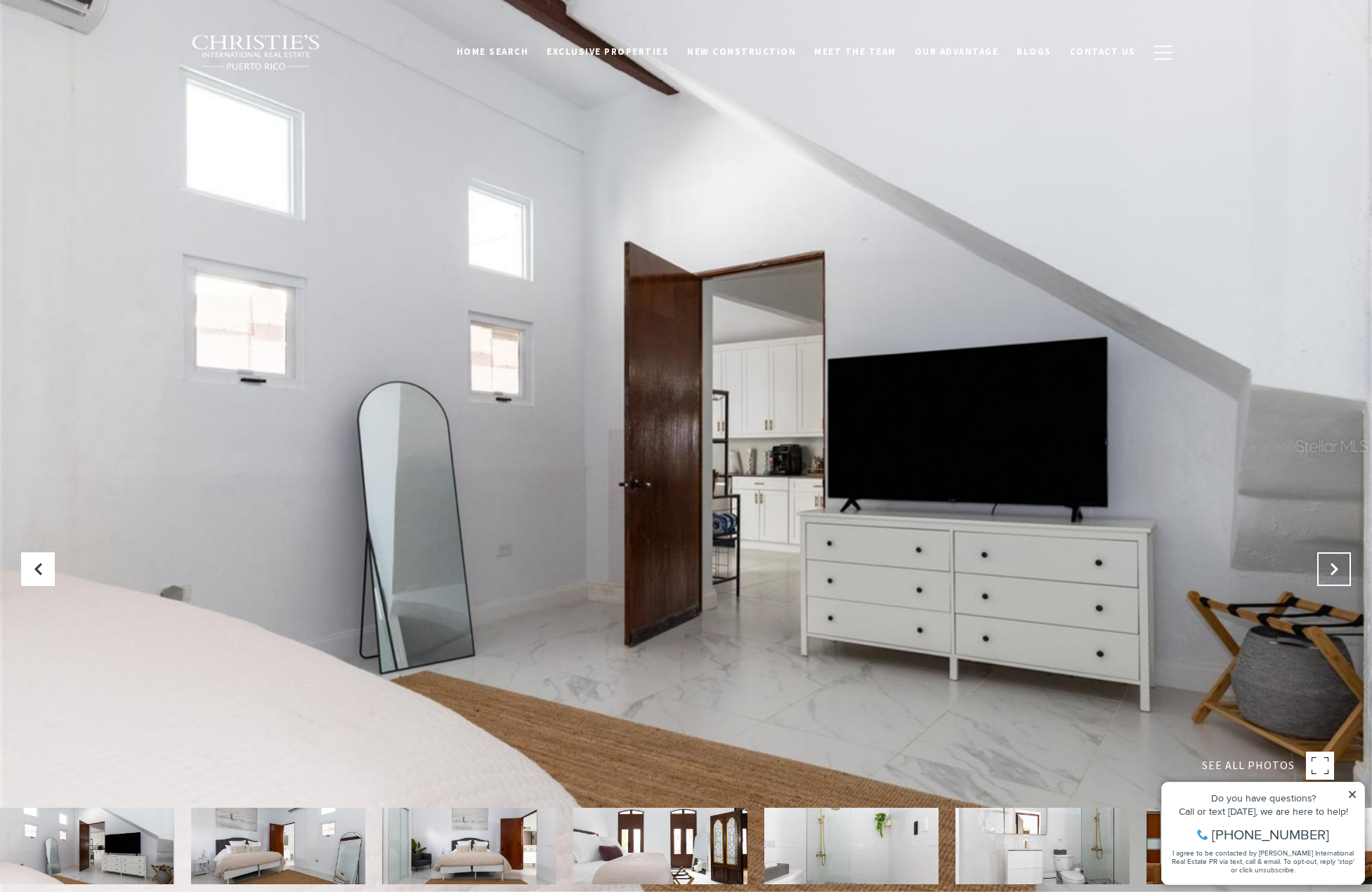
click at [1327, 570] on icon "Next Slide" at bounding box center [1334, 569] width 14 height 14
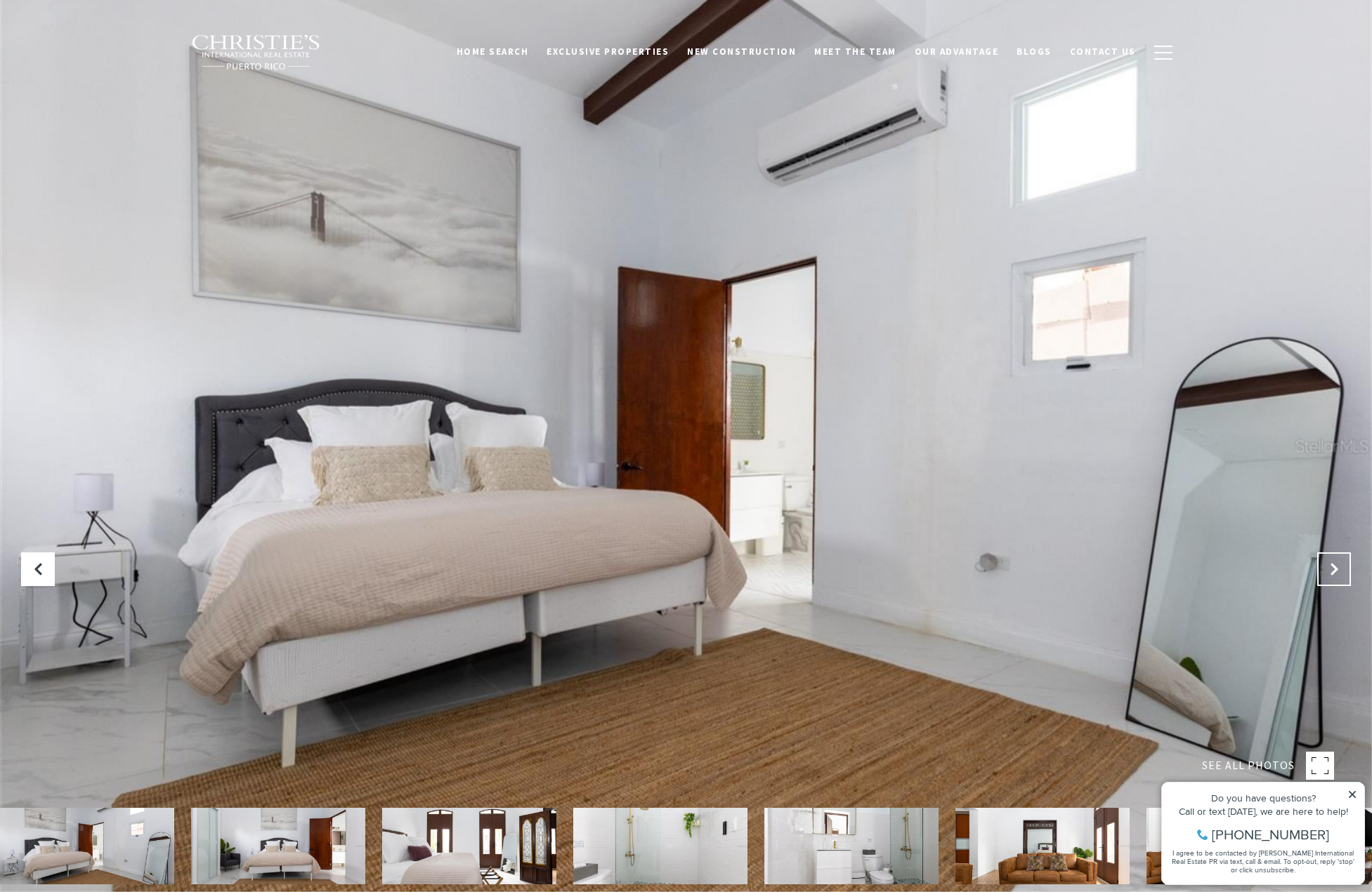
click at [1327, 570] on icon "Next Slide" at bounding box center [1334, 569] width 14 height 14
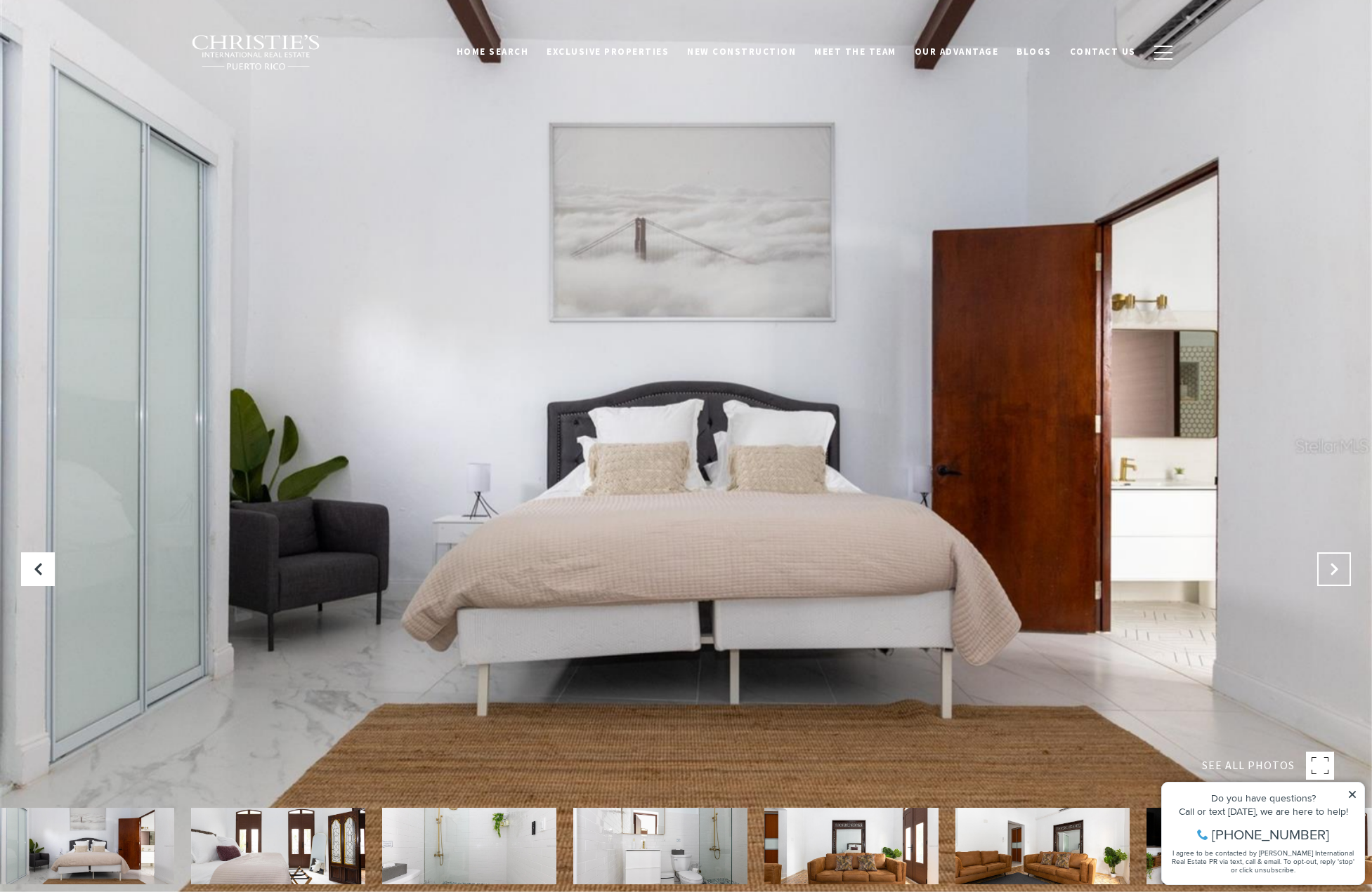
click at [1327, 570] on icon "Next Slide" at bounding box center [1334, 569] width 14 height 14
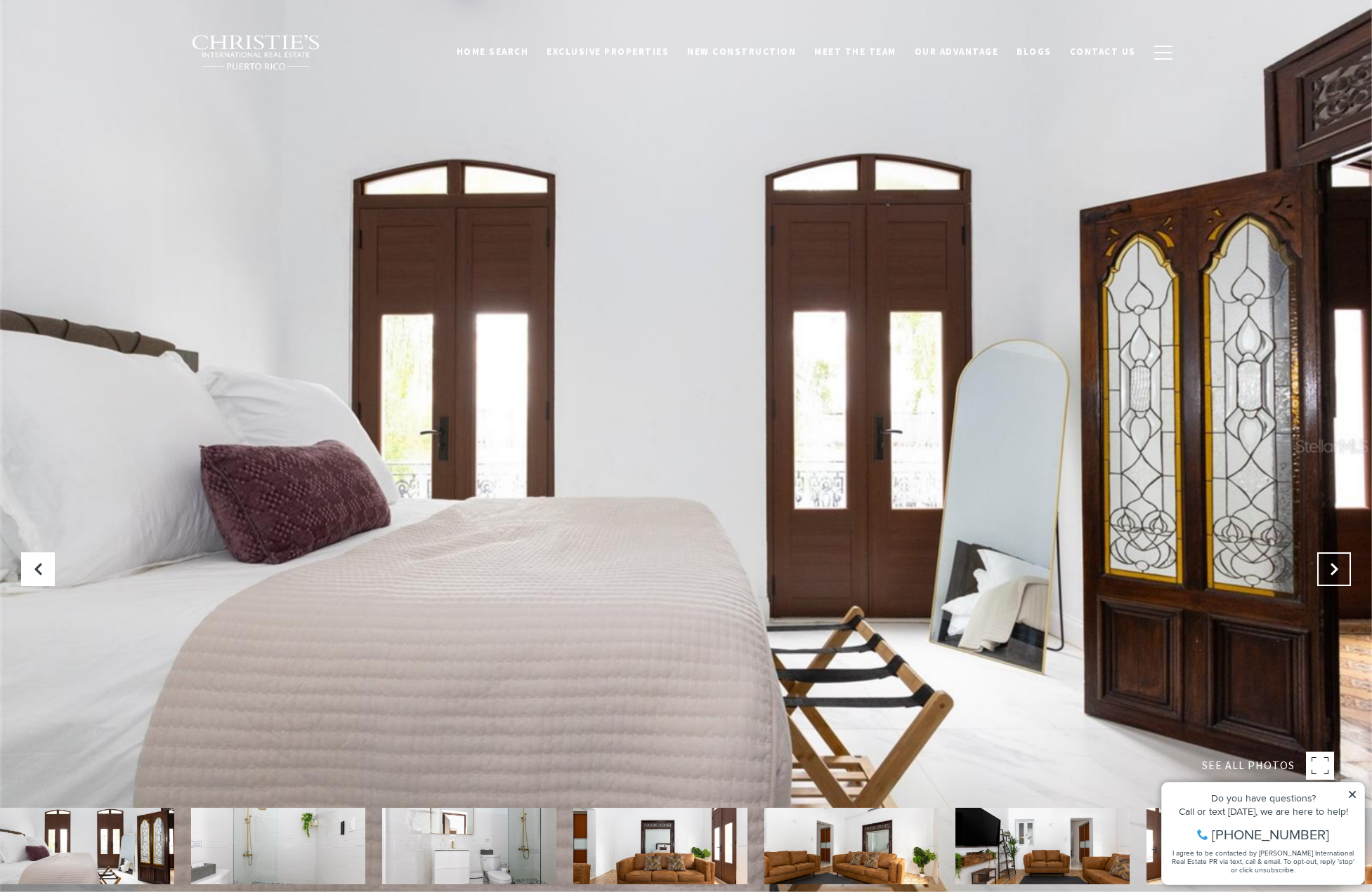
click at [1327, 570] on icon "Next Slide" at bounding box center [1334, 569] width 14 height 14
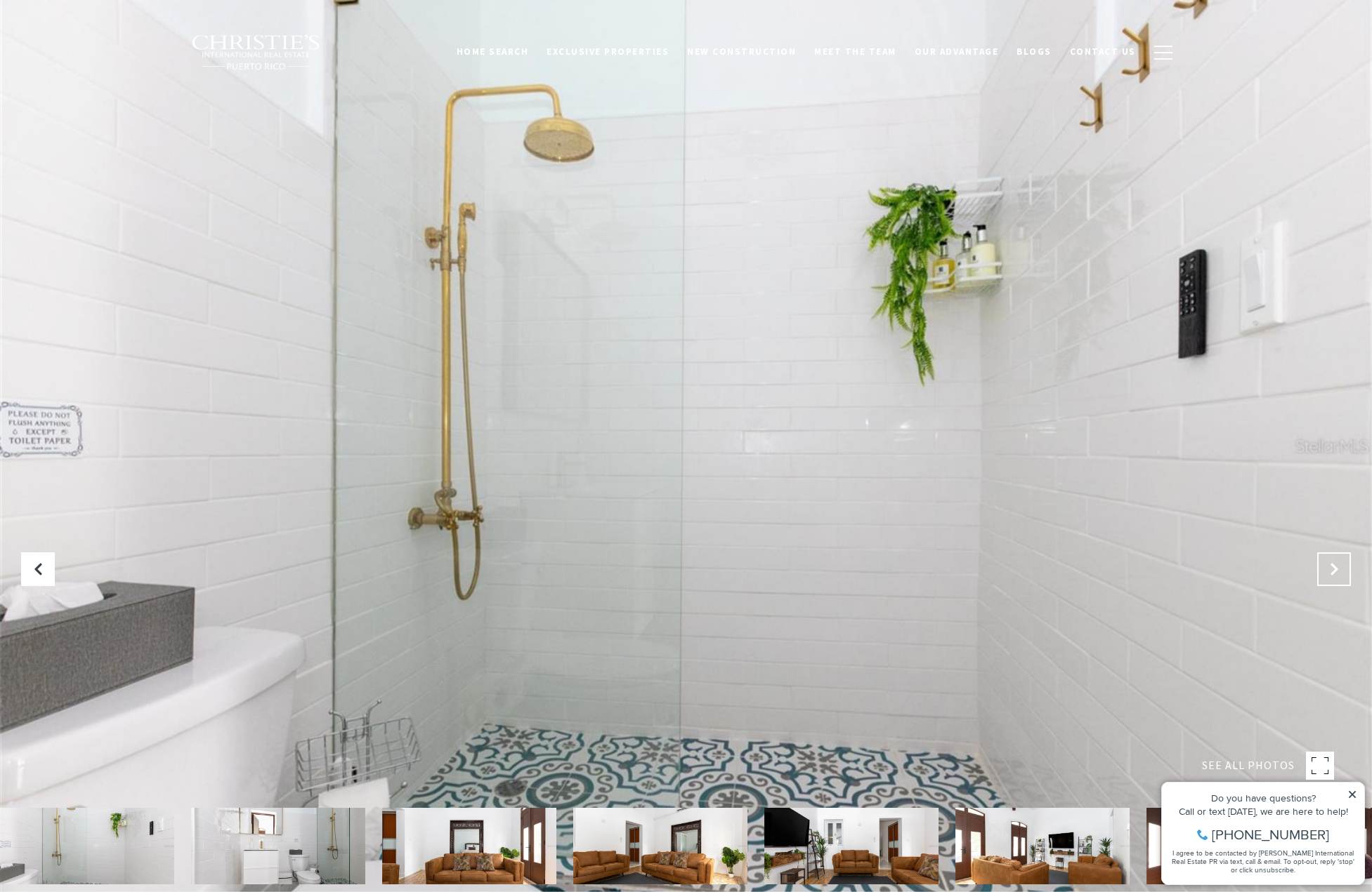
click at [1327, 570] on icon "Next Slide" at bounding box center [1334, 569] width 14 height 14
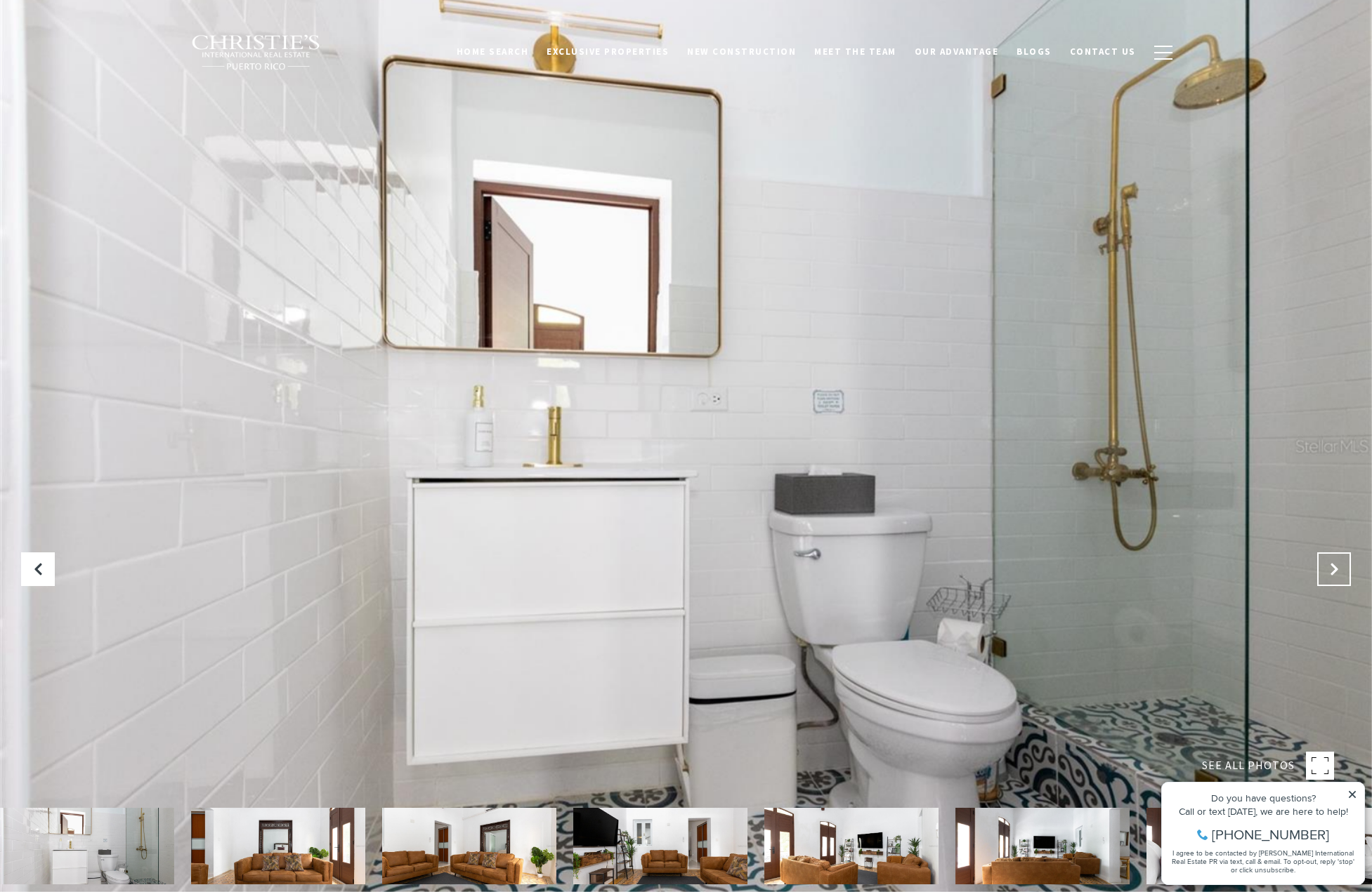
click at [1327, 570] on icon "Next Slide" at bounding box center [1334, 569] width 14 height 14
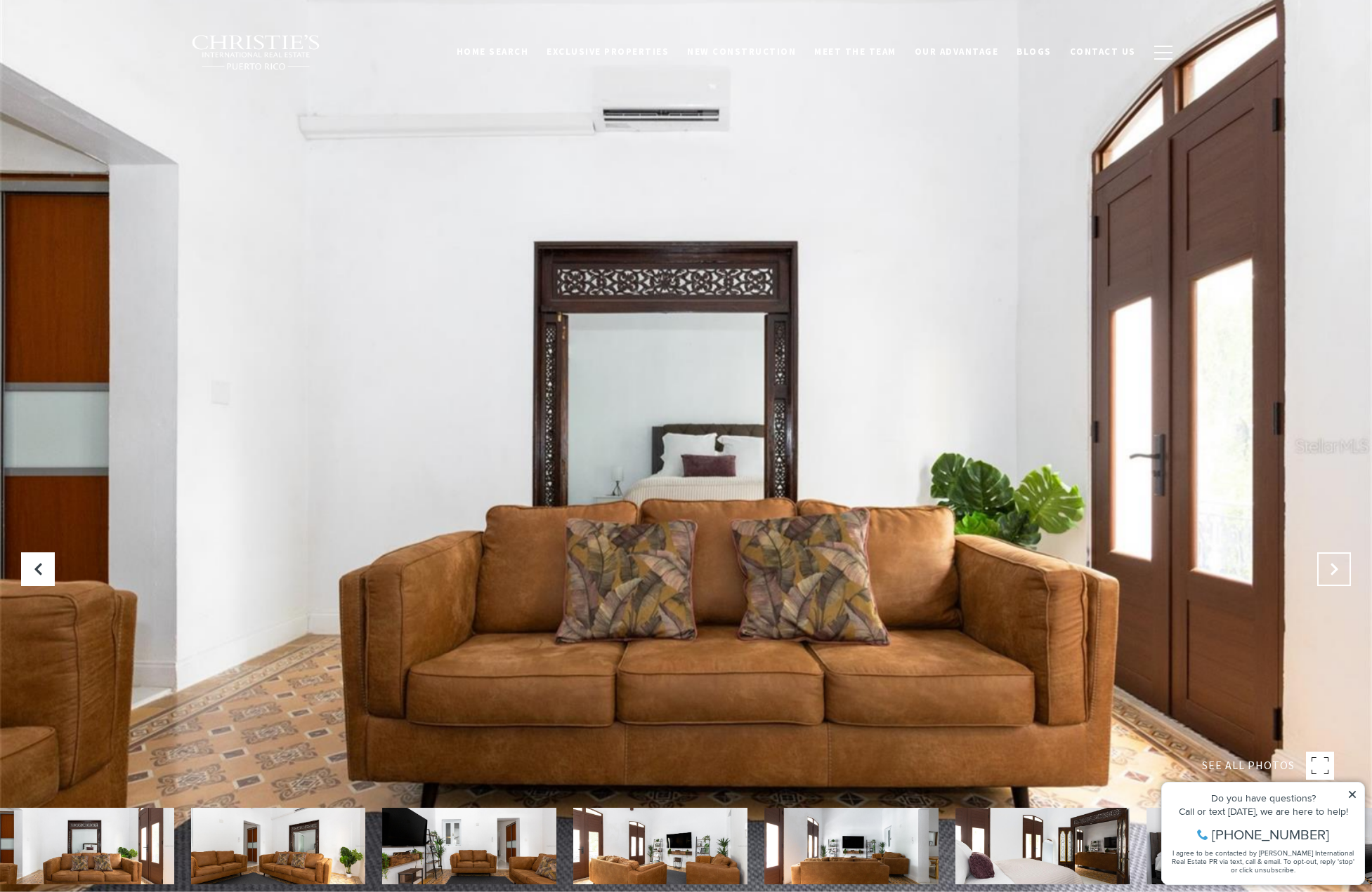
click at [1327, 570] on icon "Next Slide" at bounding box center [1334, 569] width 14 height 14
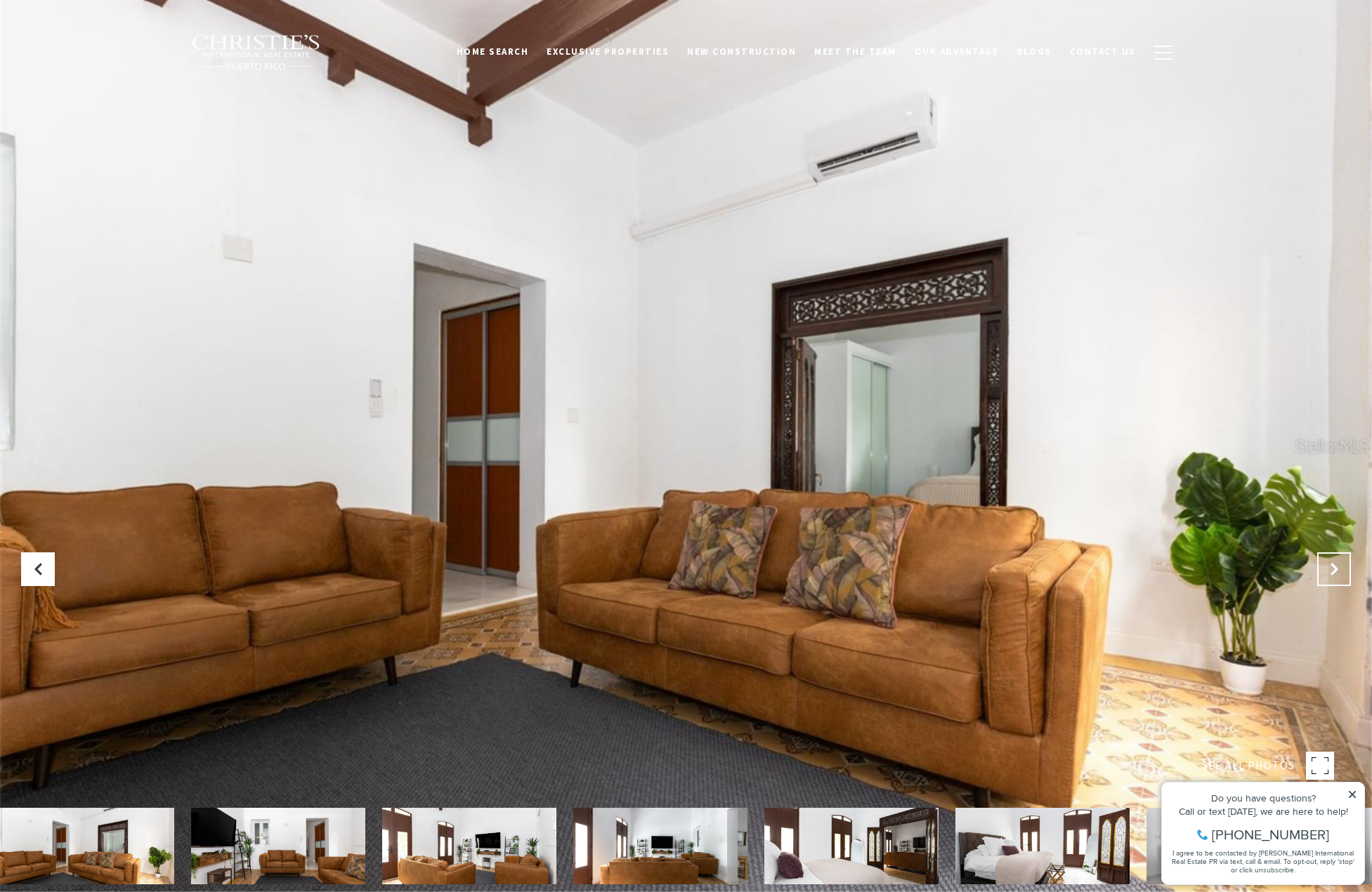
click at [1327, 570] on icon "Next Slide" at bounding box center [1334, 569] width 14 height 14
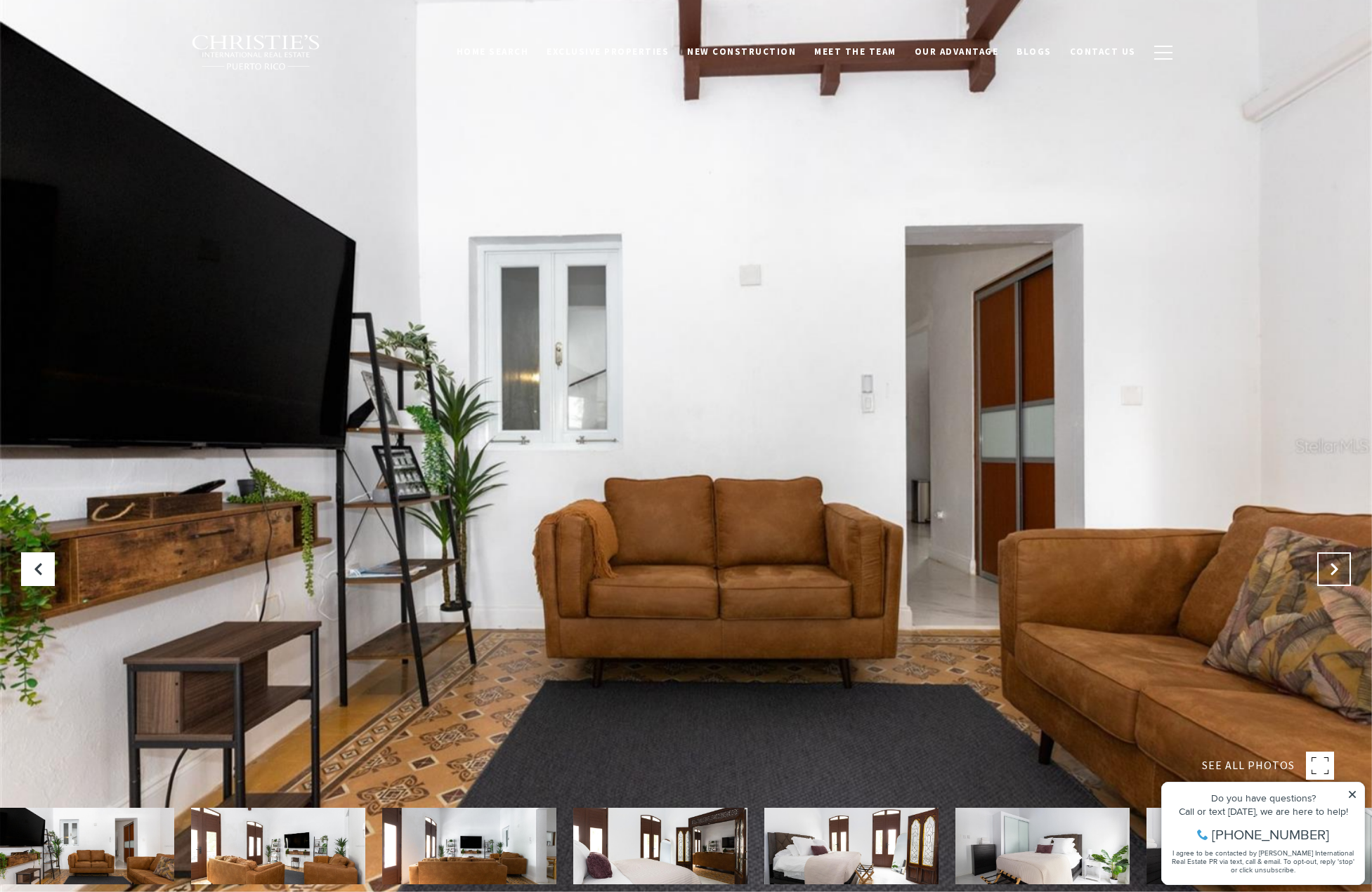
click at [1327, 570] on icon "Next Slide" at bounding box center [1334, 569] width 14 height 14
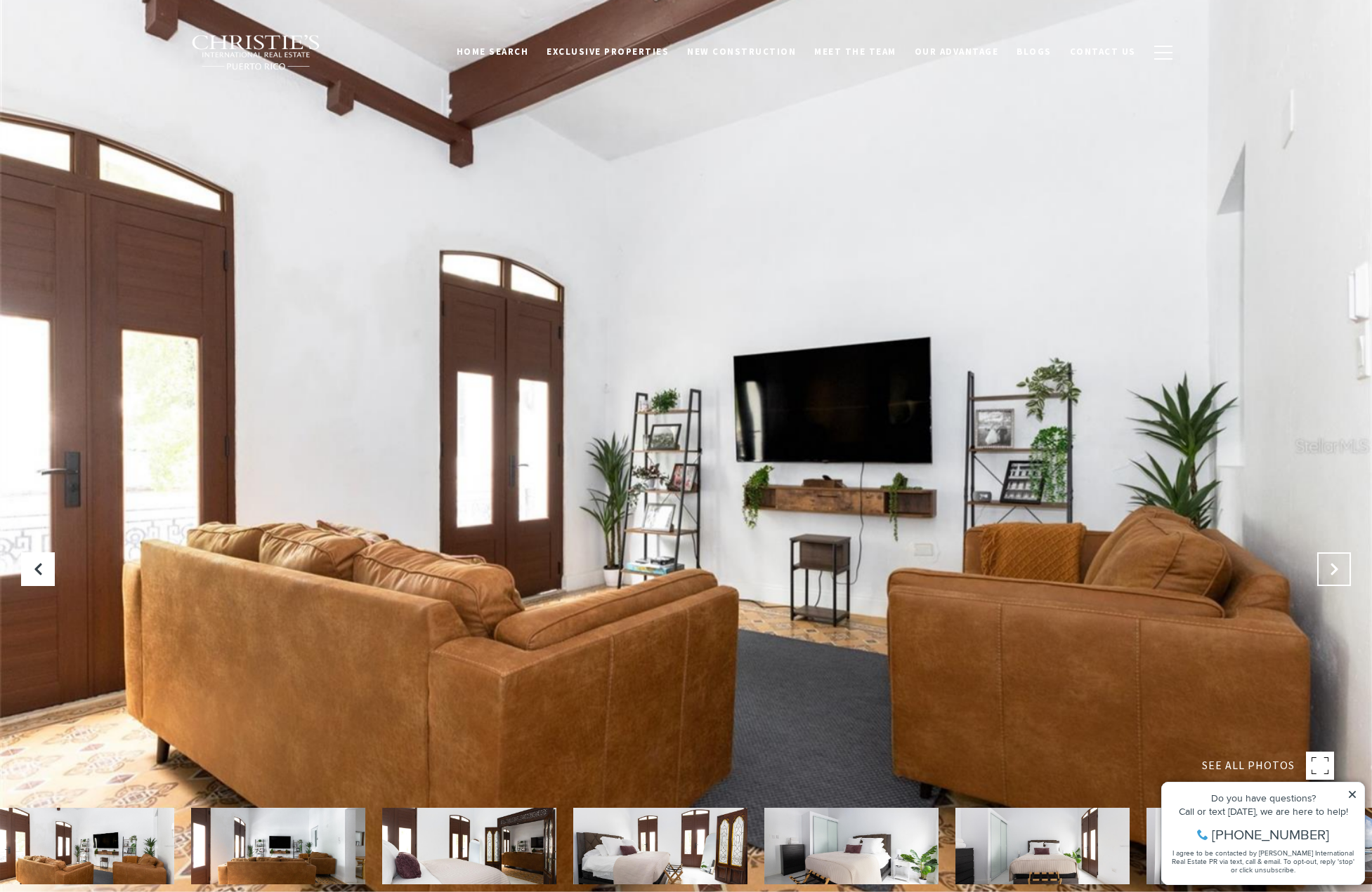
click at [1327, 570] on icon "Next Slide" at bounding box center [1334, 569] width 14 height 14
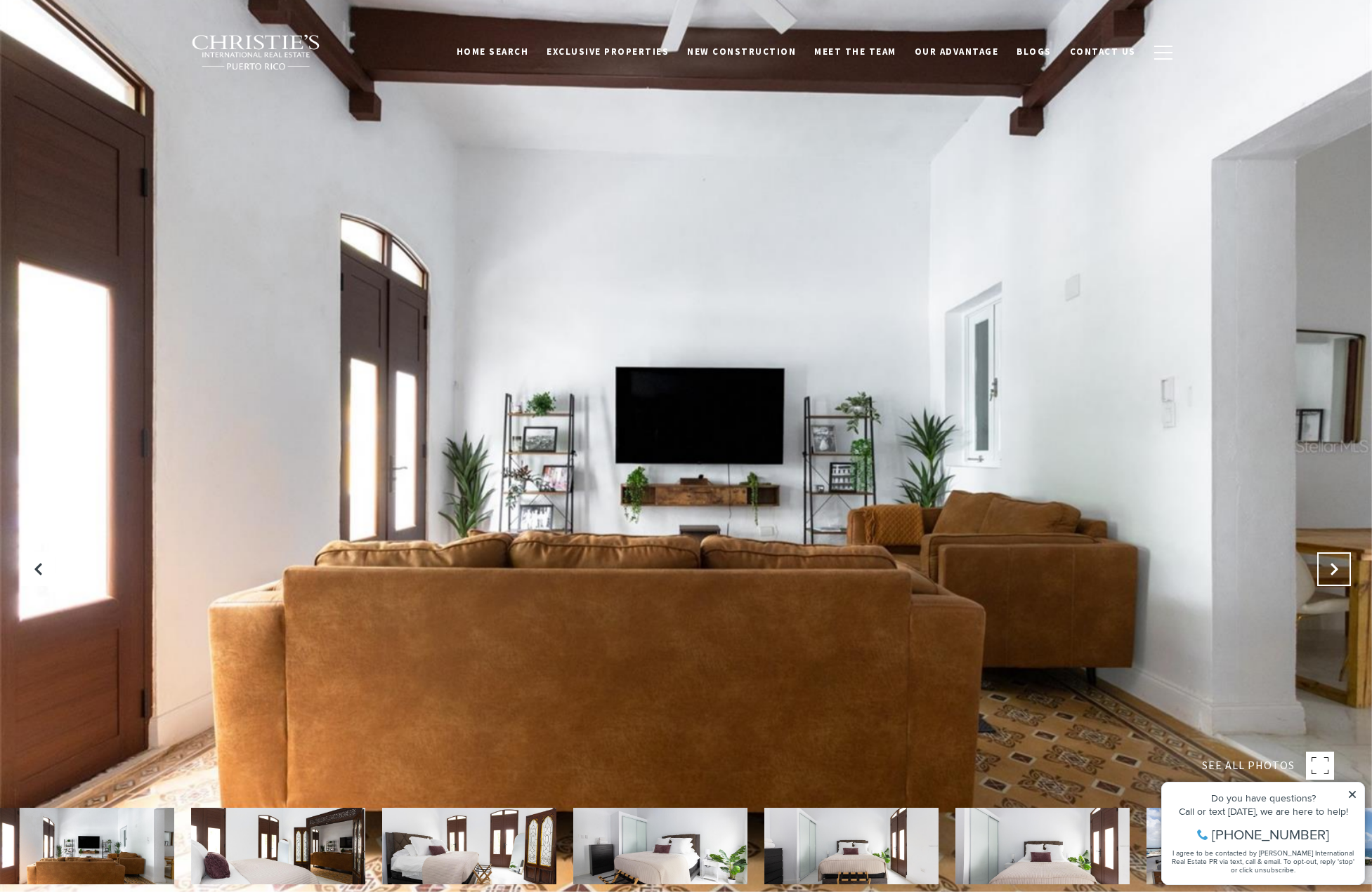
click at [1327, 570] on icon "Next Slide" at bounding box center [1334, 569] width 14 height 14
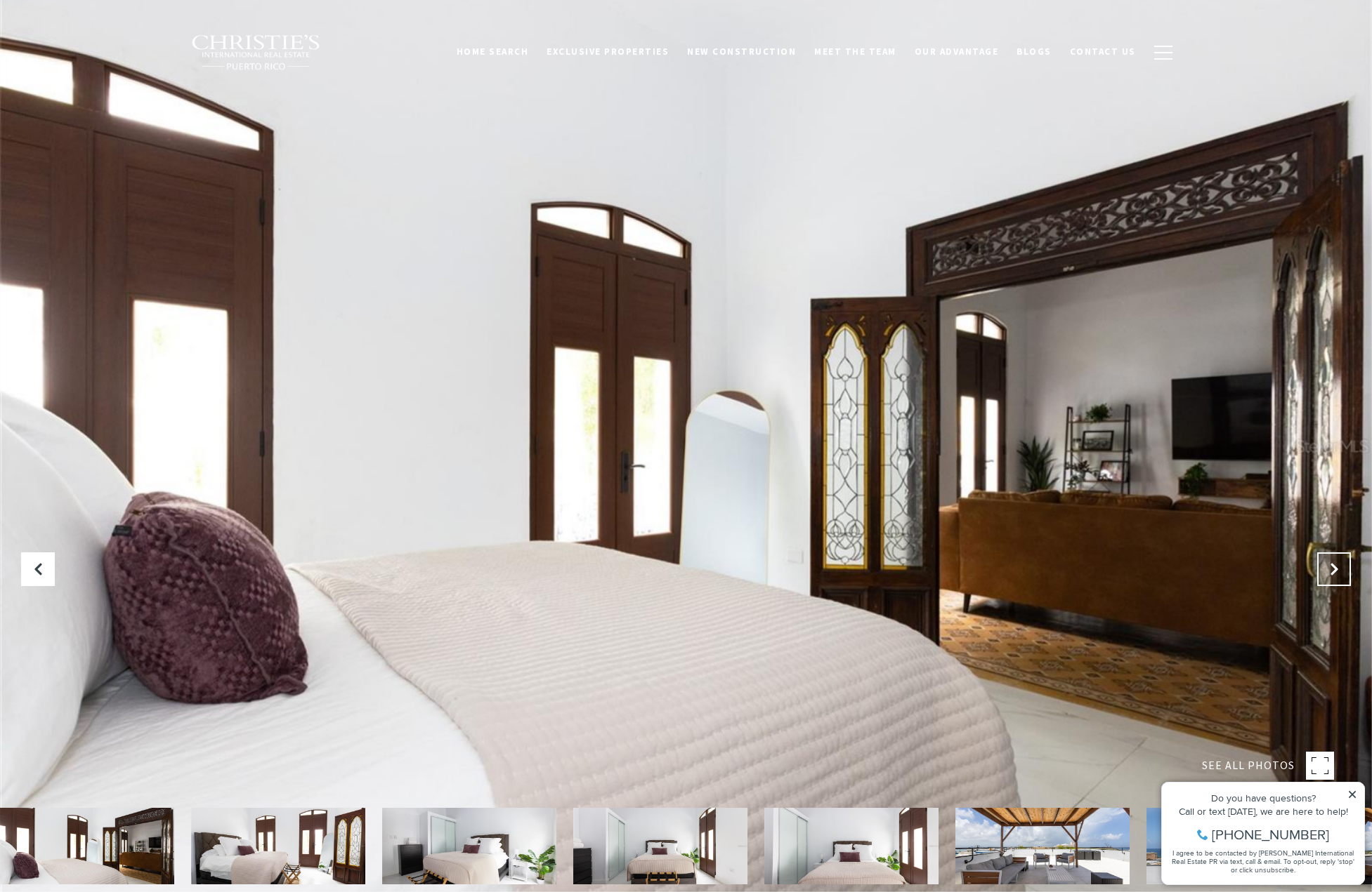
click at [1327, 570] on icon "Next Slide" at bounding box center [1334, 569] width 14 height 14
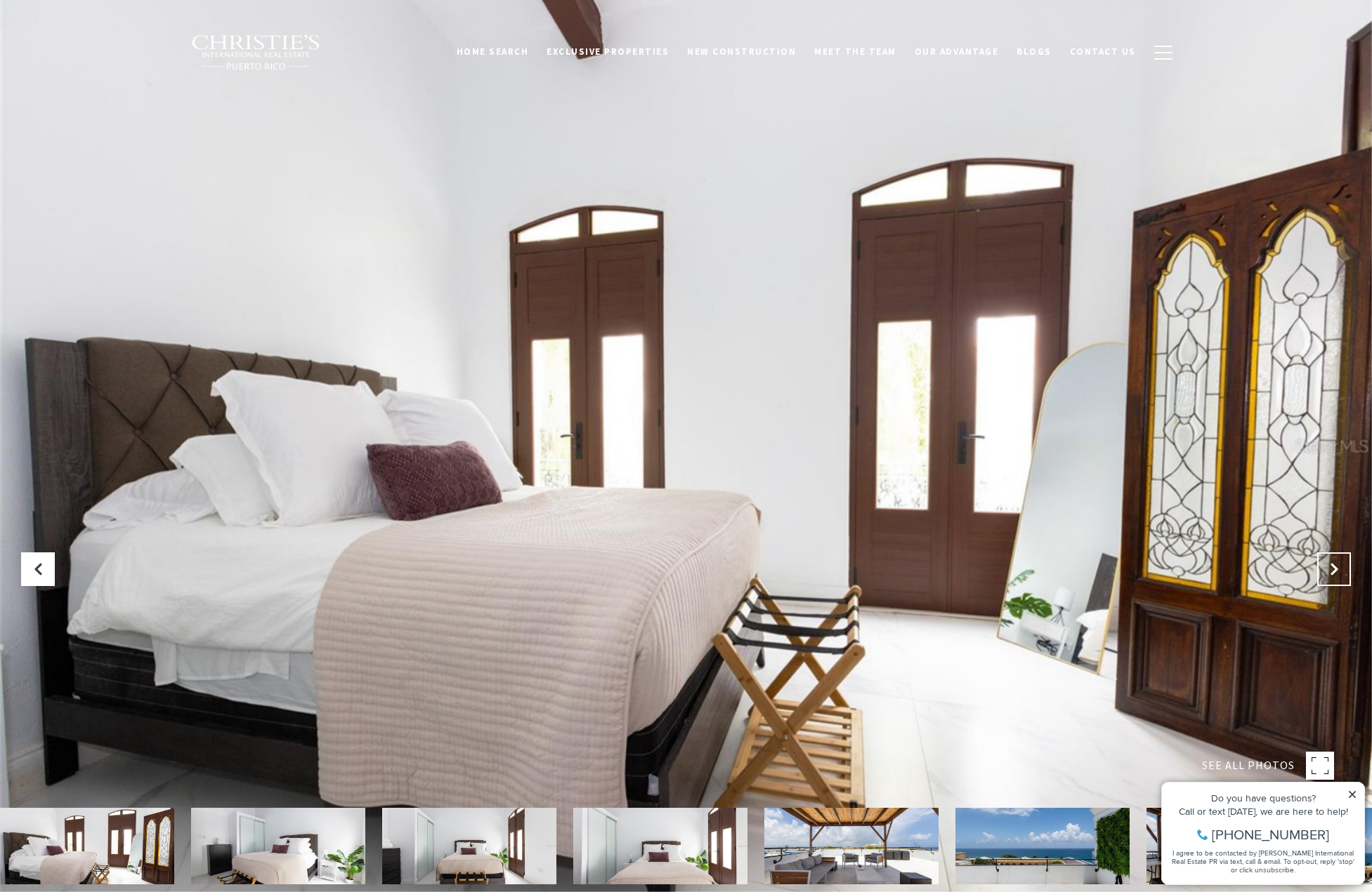
click at [1327, 570] on icon "Next Slide" at bounding box center [1334, 569] width 14 height 14
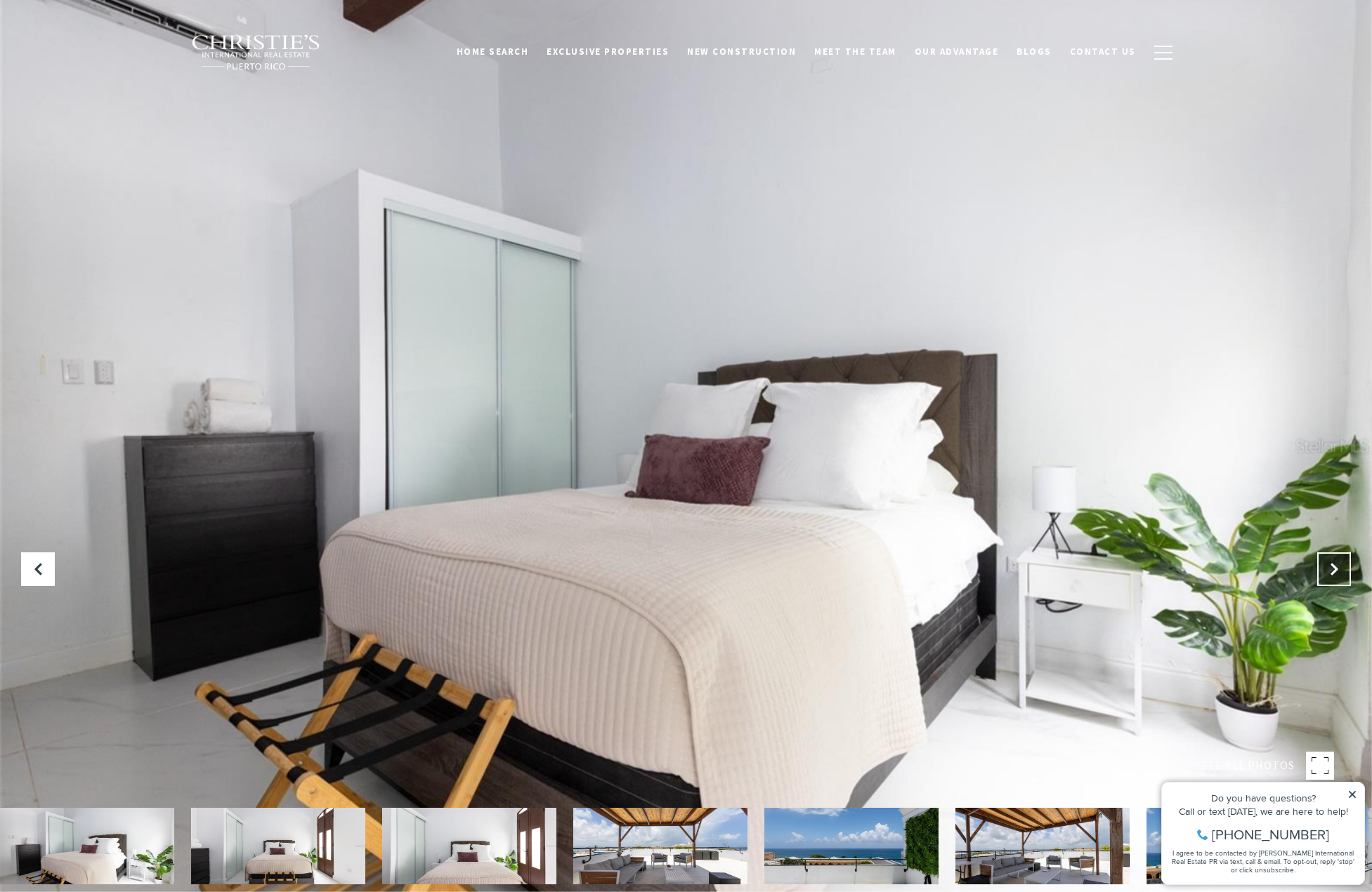
click at [1327, 570] on icon "Next Slide" at bounding box center [1334, 569] width 14 height 14
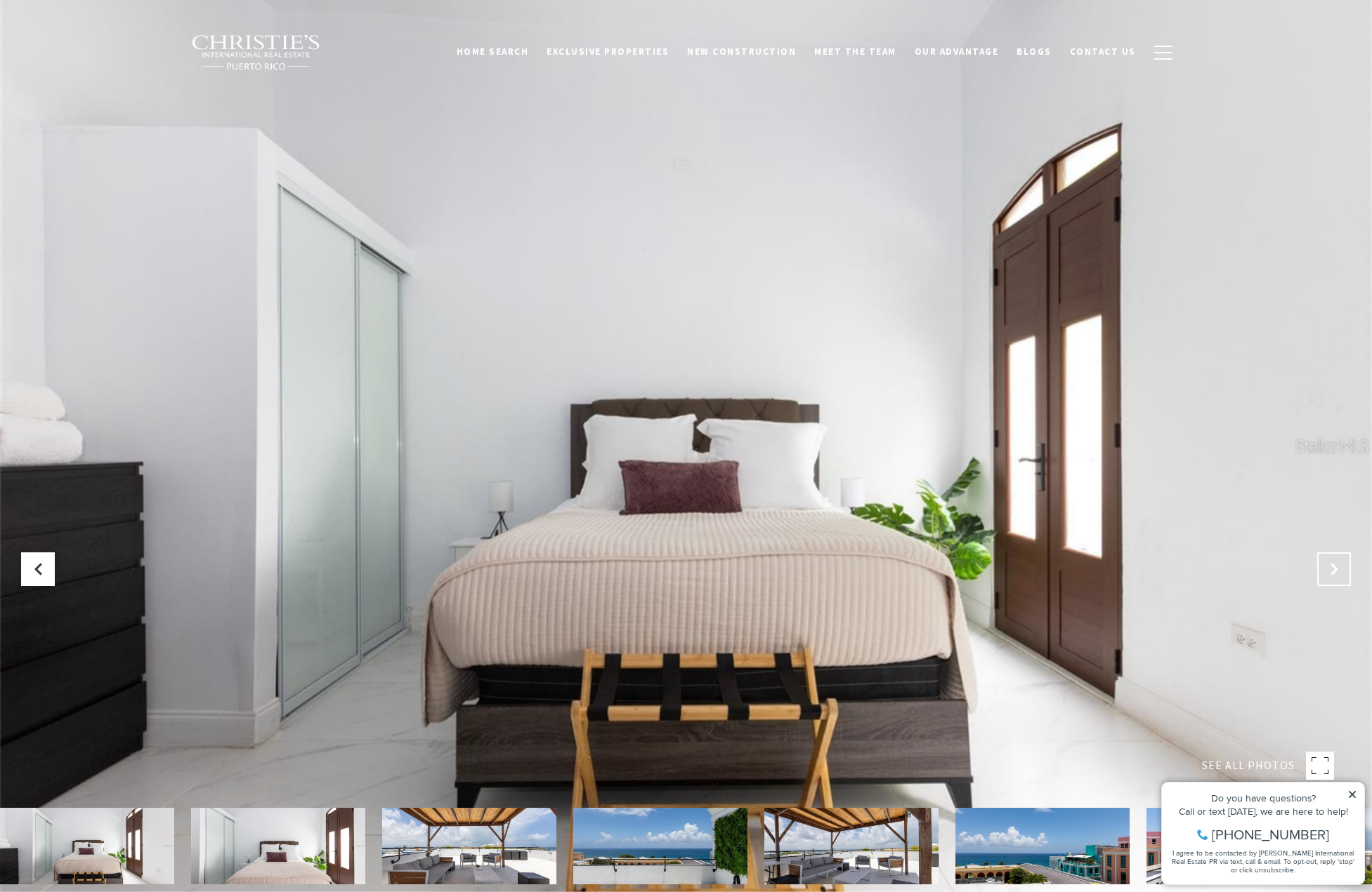
click at [1327, 570] on icon "Next Slide" at bounding box center [1334, 569] width 14 height 14
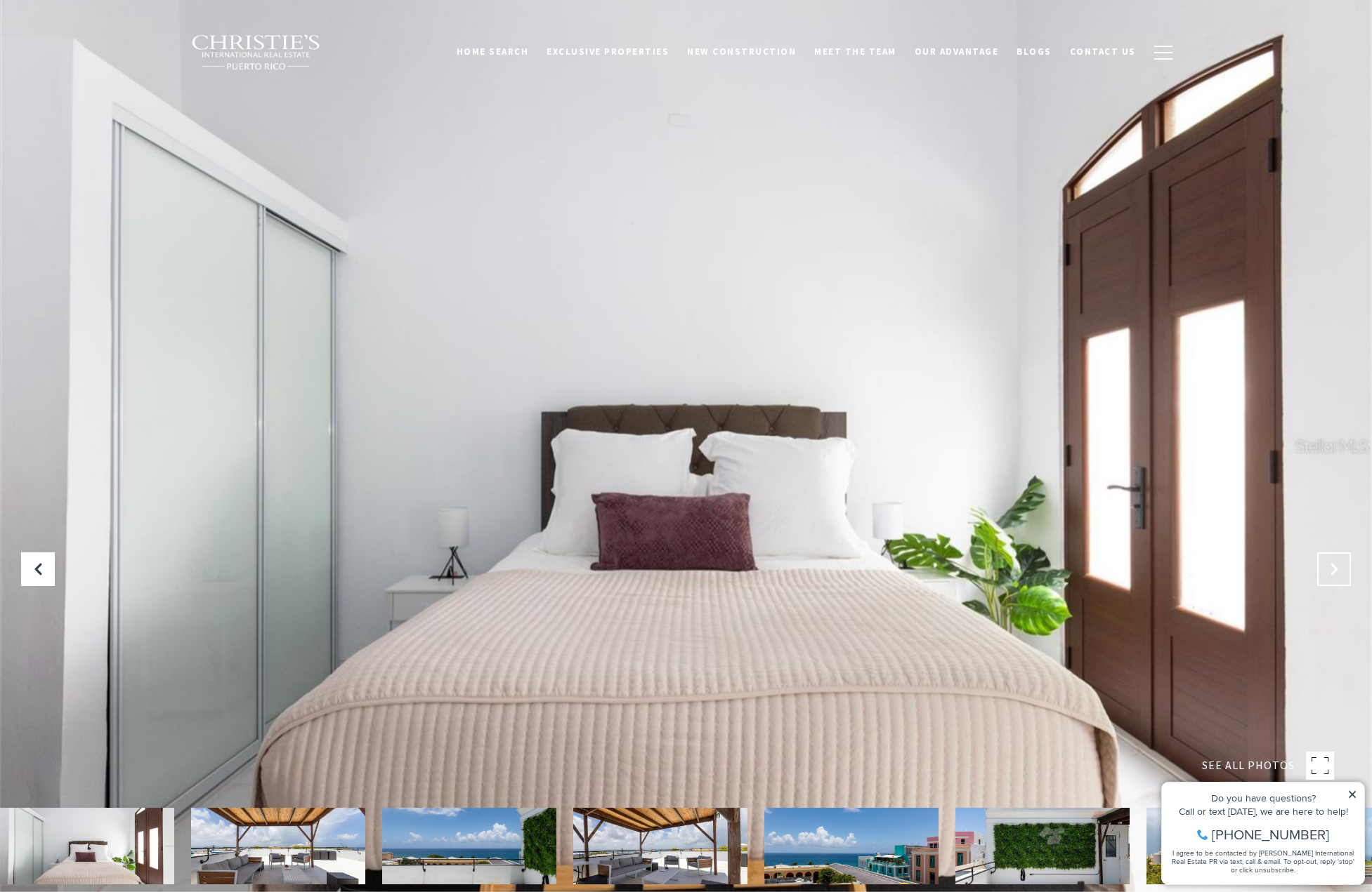
click at [1327, 570] on icon "Next Slide" at bounding box center [1334, 569] width 14 height 14
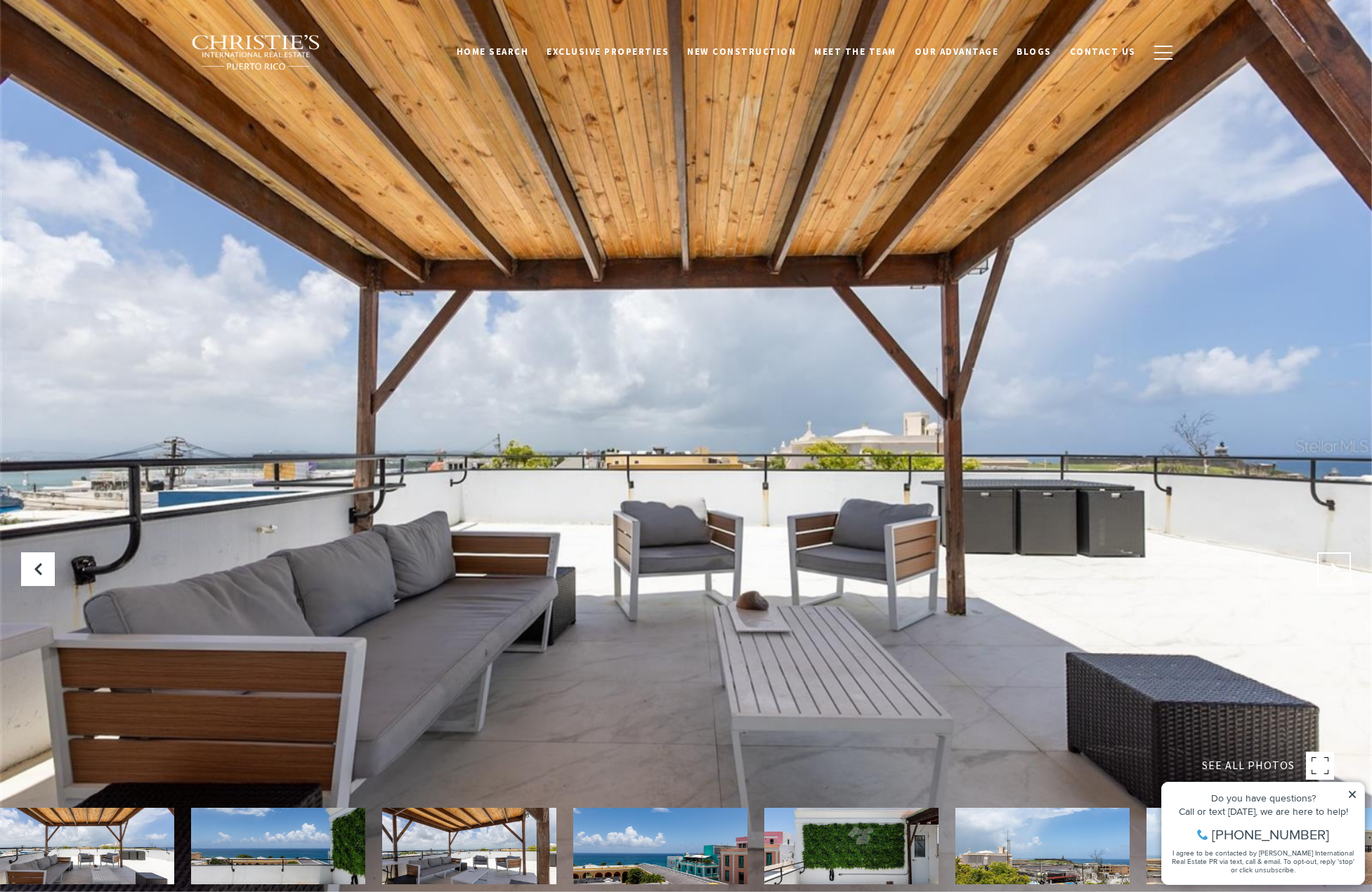
click at [1327, 570] on icon "Next Slide" at bounding box center [1334, 569] width 14 height 14
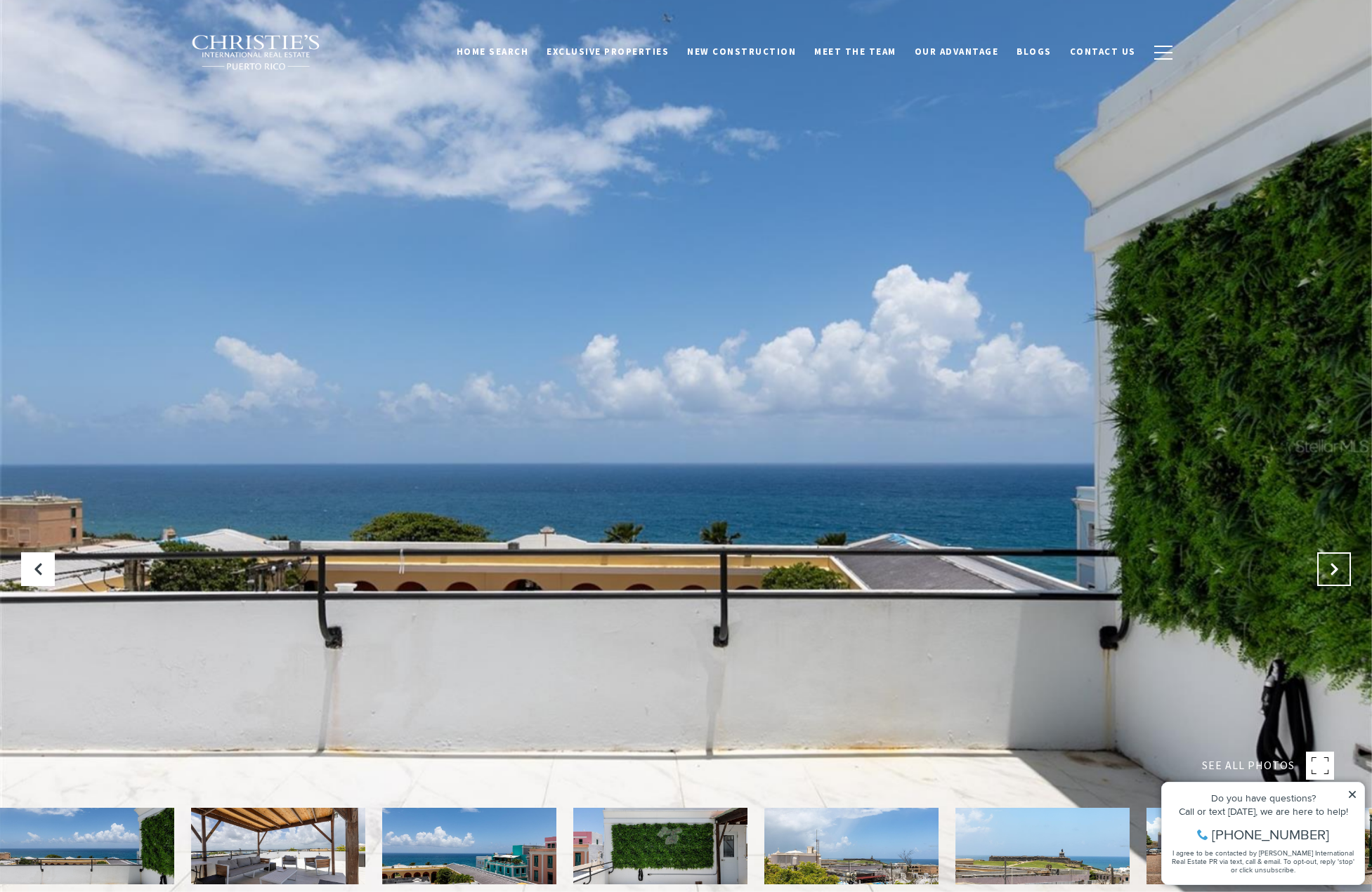
click at [1327, 570] on icon "Next Slide" at bounding box center [1334, 569] width 14 height 14
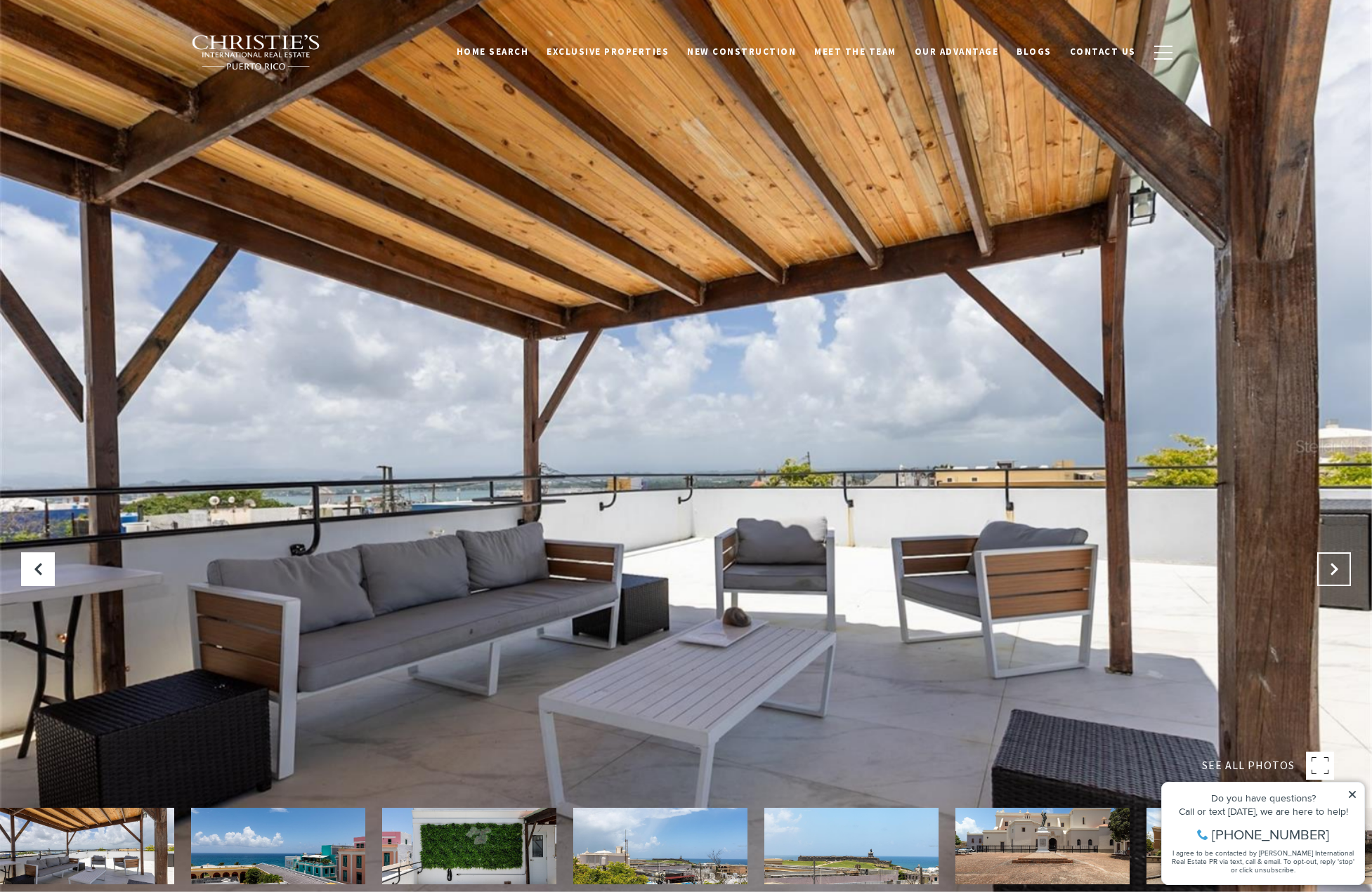
click at [1327, 570] on icon "Next Slide" at bounding box center [1334, 569] width 14 height 14
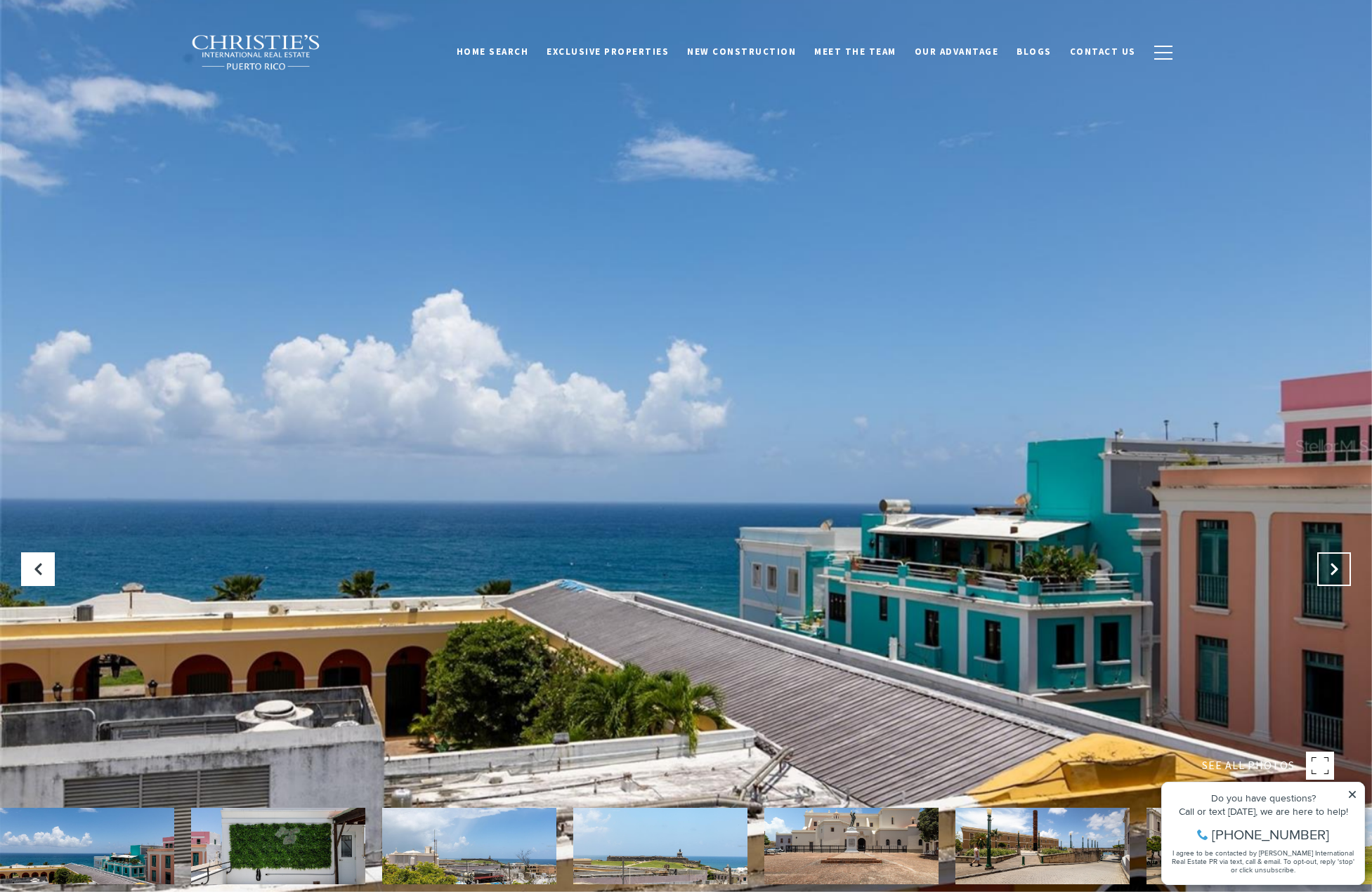
click at [1327, 570] on icon "Next Slide" at bounding box center [1334, 569] width 14 height 14
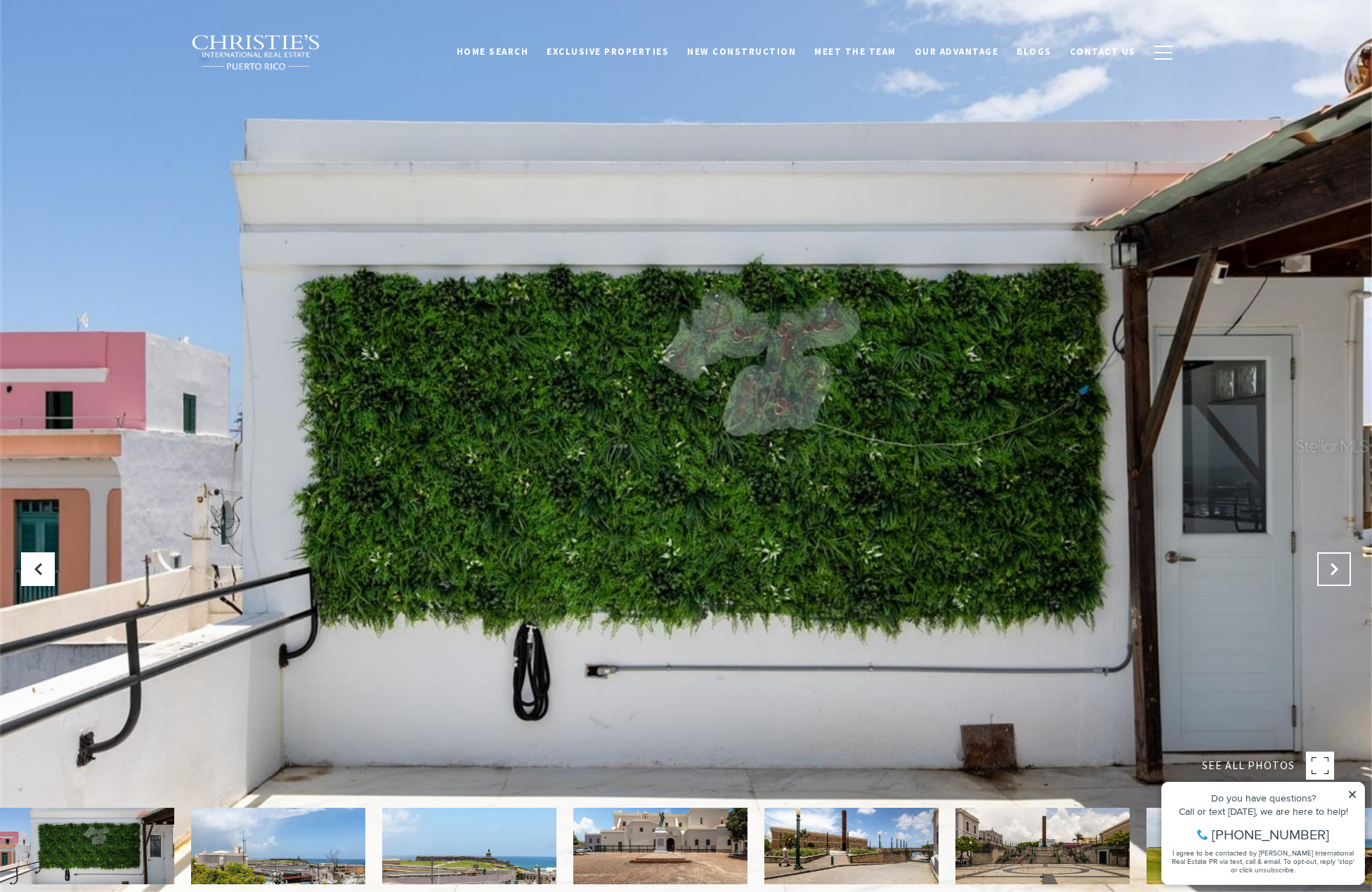
click at [1327, 570] on icon "Next Slide" at bounding box center [1334, 569] width 14 height 14
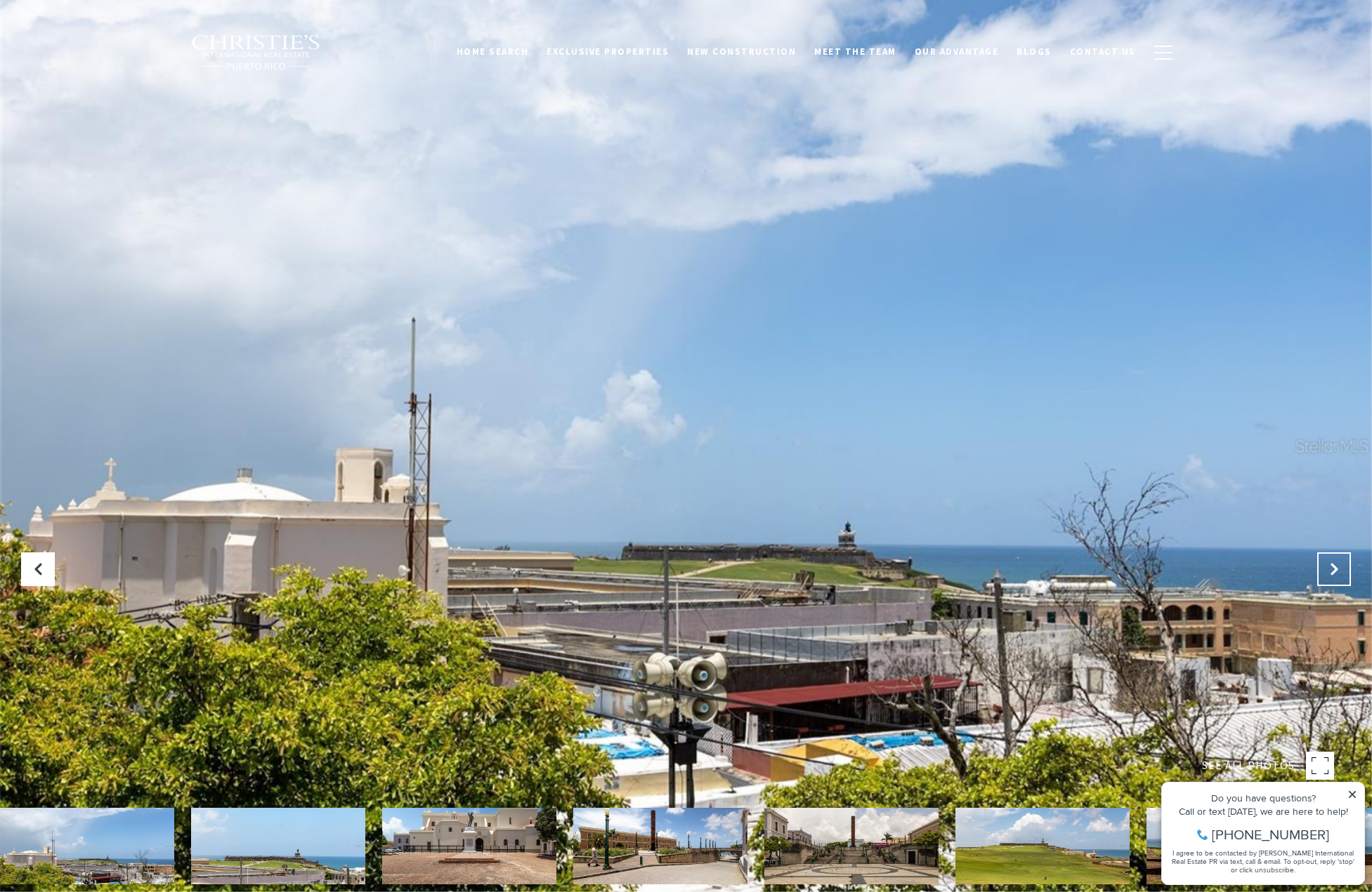
click at [1327, 570] on icon "Next Slide" at bounding box center [1334, 569] width 14 height 14
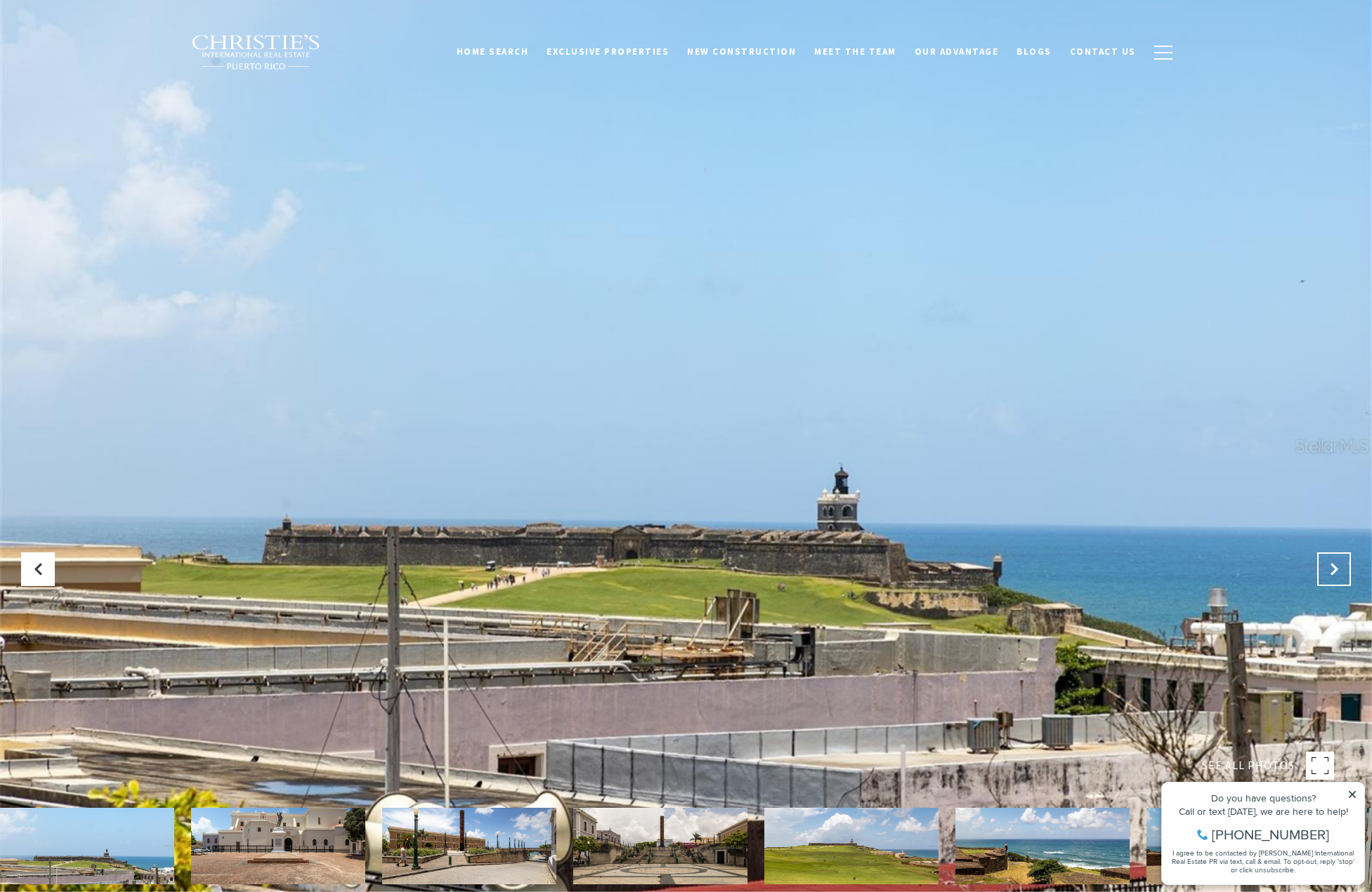
click at [1327, 570] on icon "Next Slide" at bounding box center [1334, 569] width 14 height 14
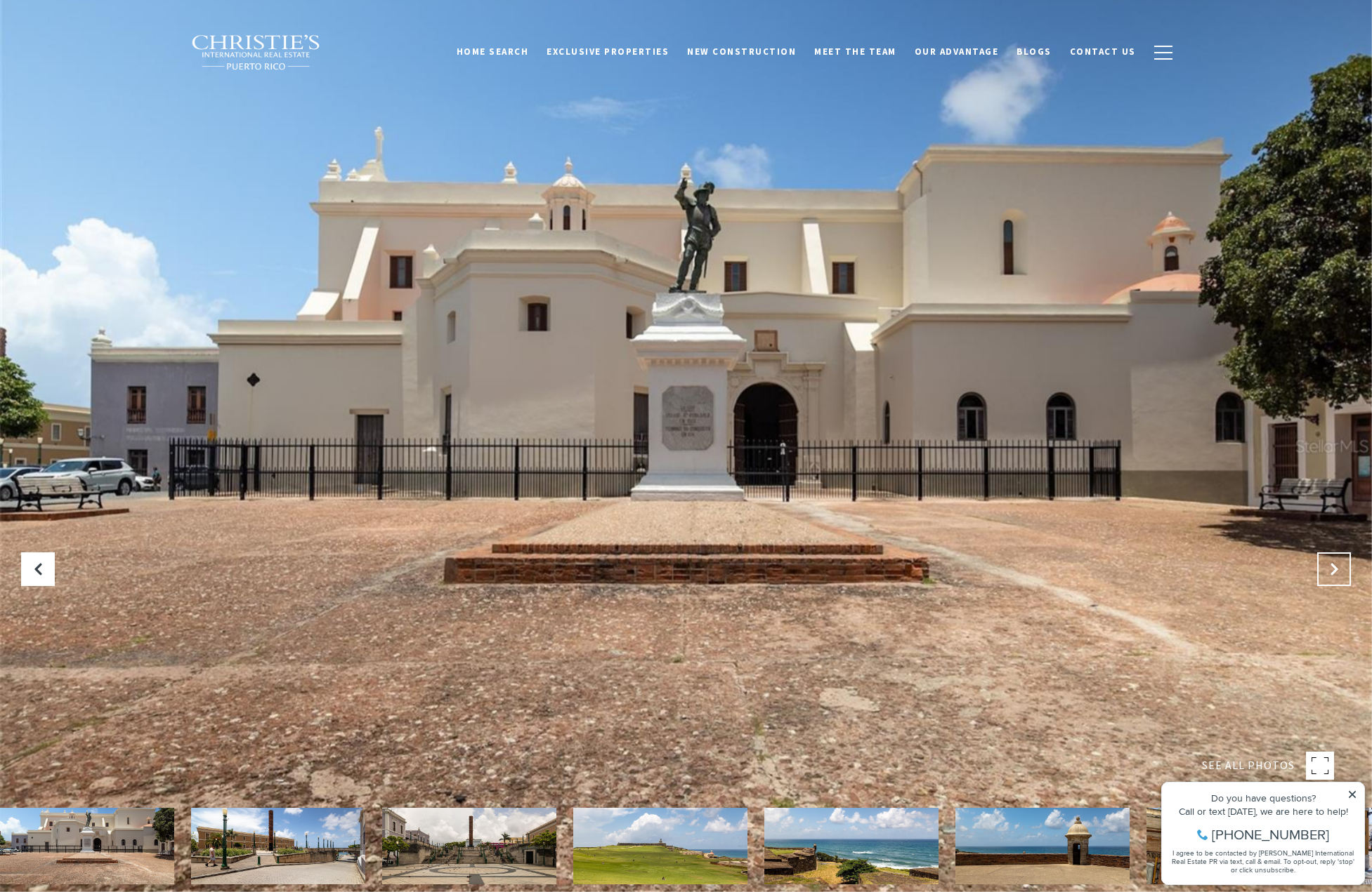
click at [1327, 570] on icon "Next Slide" at bounding box center [1334, 569] width 14 height 14
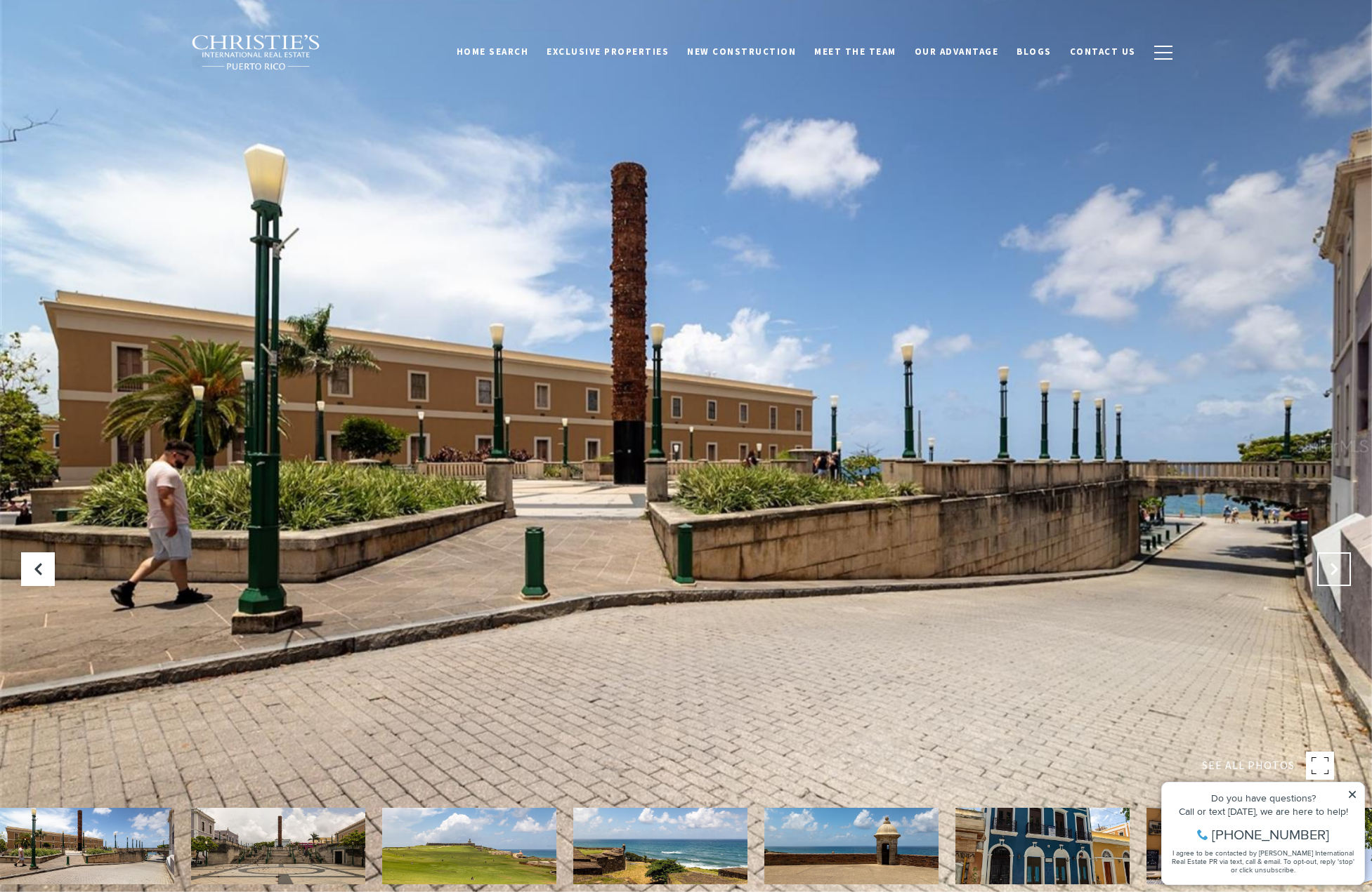
click at [1327, 570] on icon "Next Slide" at bounding box center [1334, 569] width 14 height 14
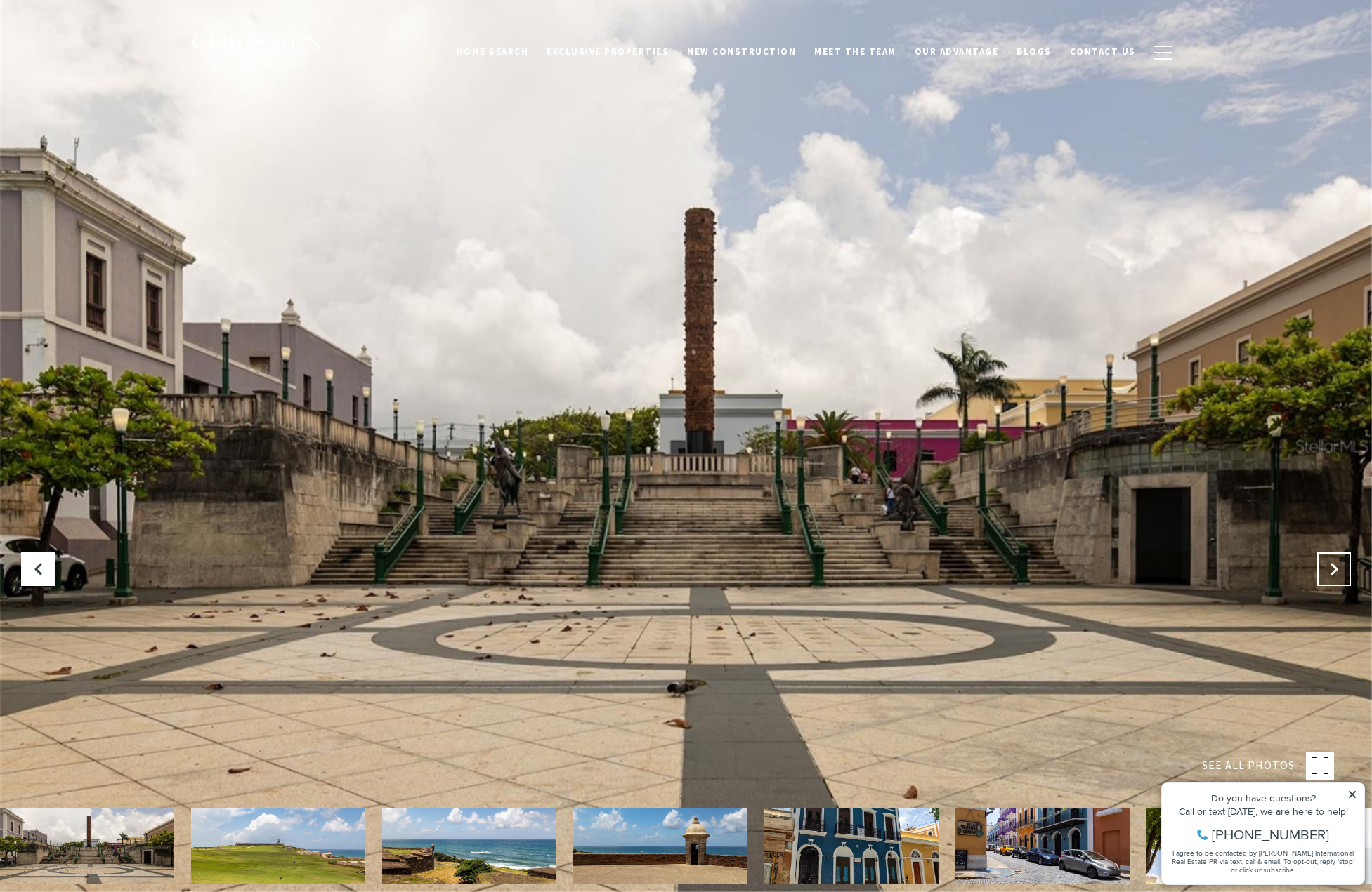
click at [1327, 570] on icon "Next Slide" at bounding box center [1334, 569] width 14 height 14
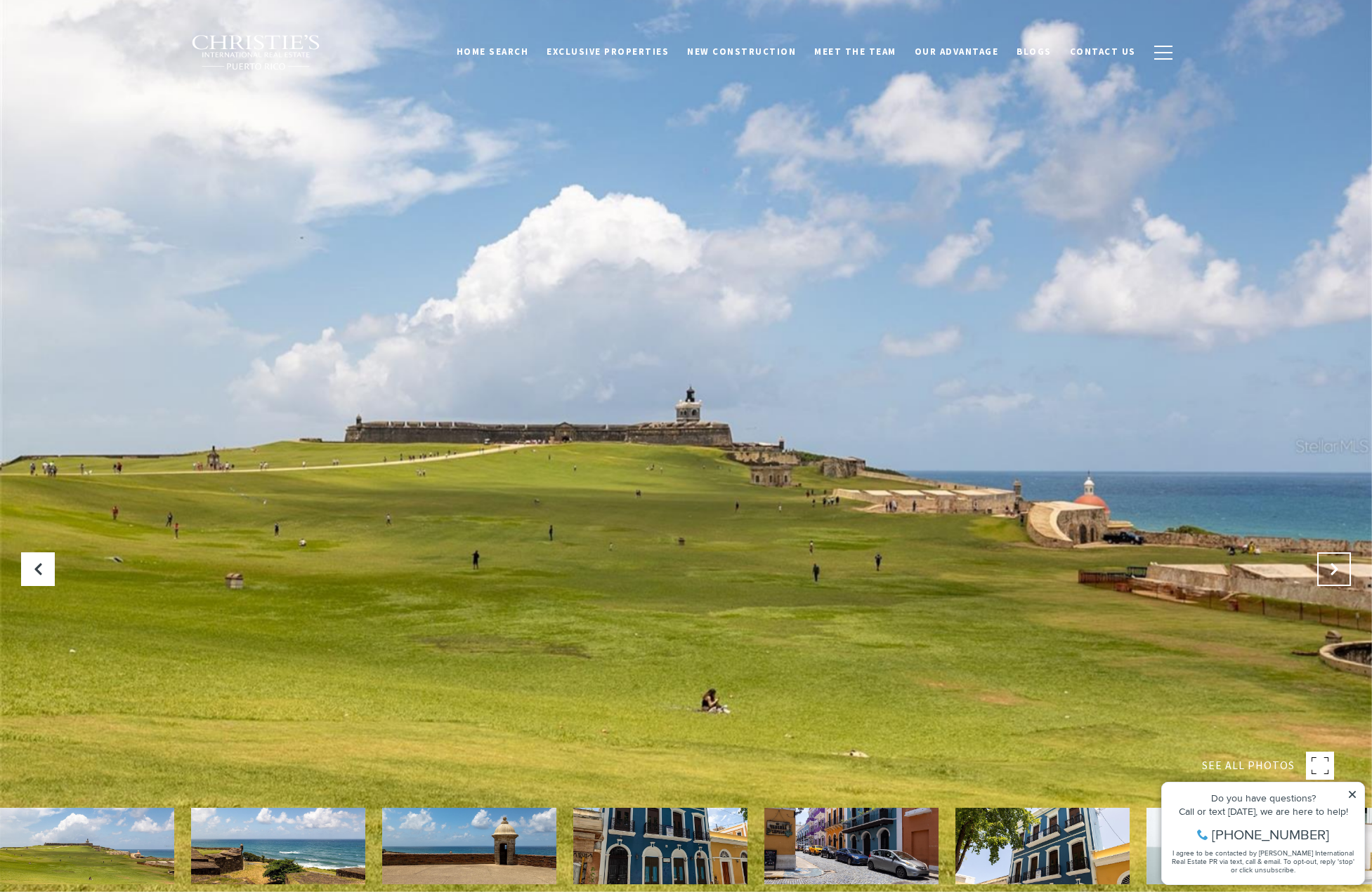
click at [1327, 570] on icon "Next Slide" at bounding box center [1334, 569] width 14 height 14
click at [412, 346] on div at bounding box center [686, 446] width 1372 height 892
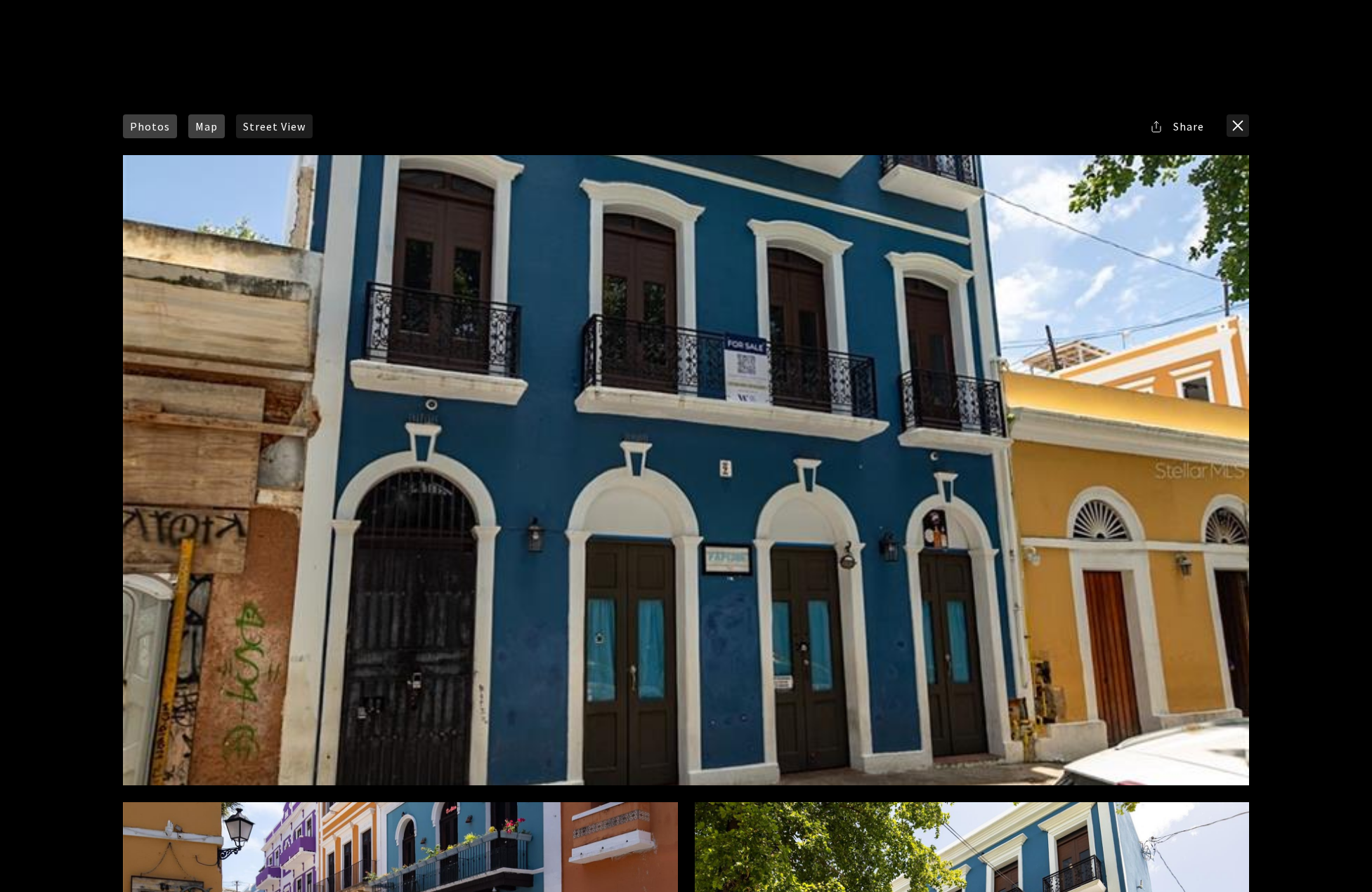
click at [189, 123] on link "Map" at bounding box center [207, 126] width 36 height 23
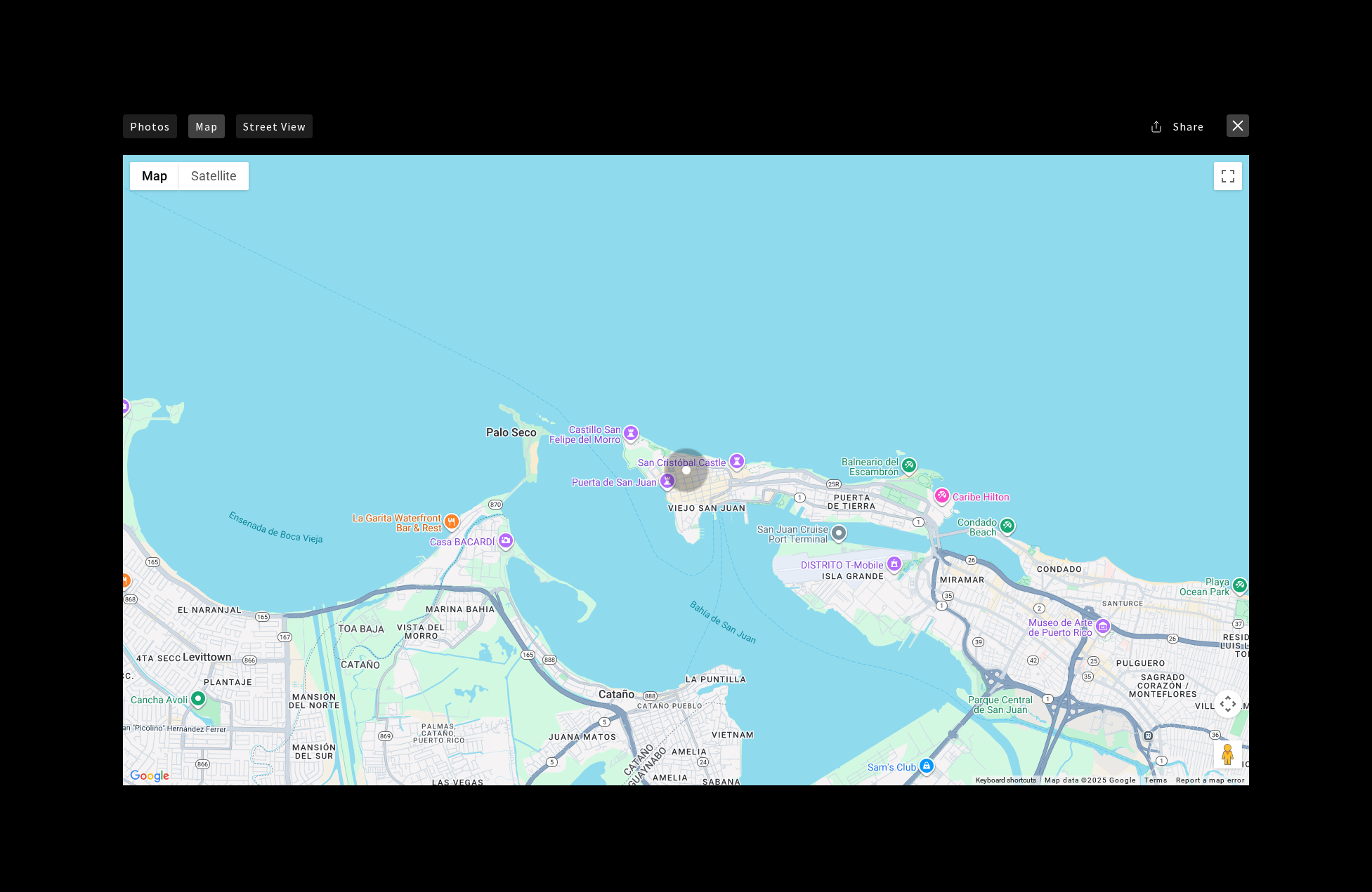
click at [1229, 128] on button "close modal" at bounding box center [1237, 126] width 23 height 23
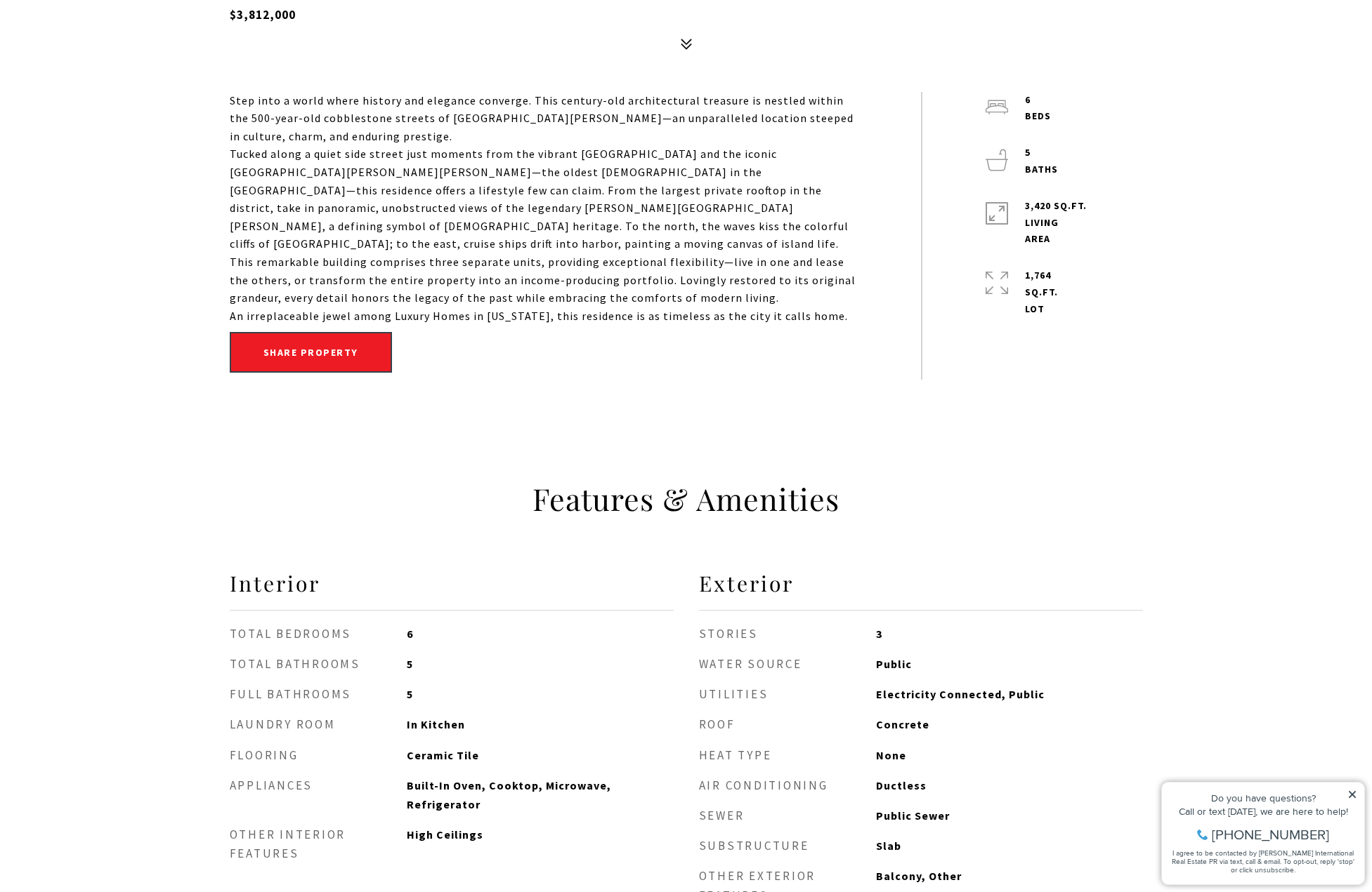
scroll to position [1006, 0]
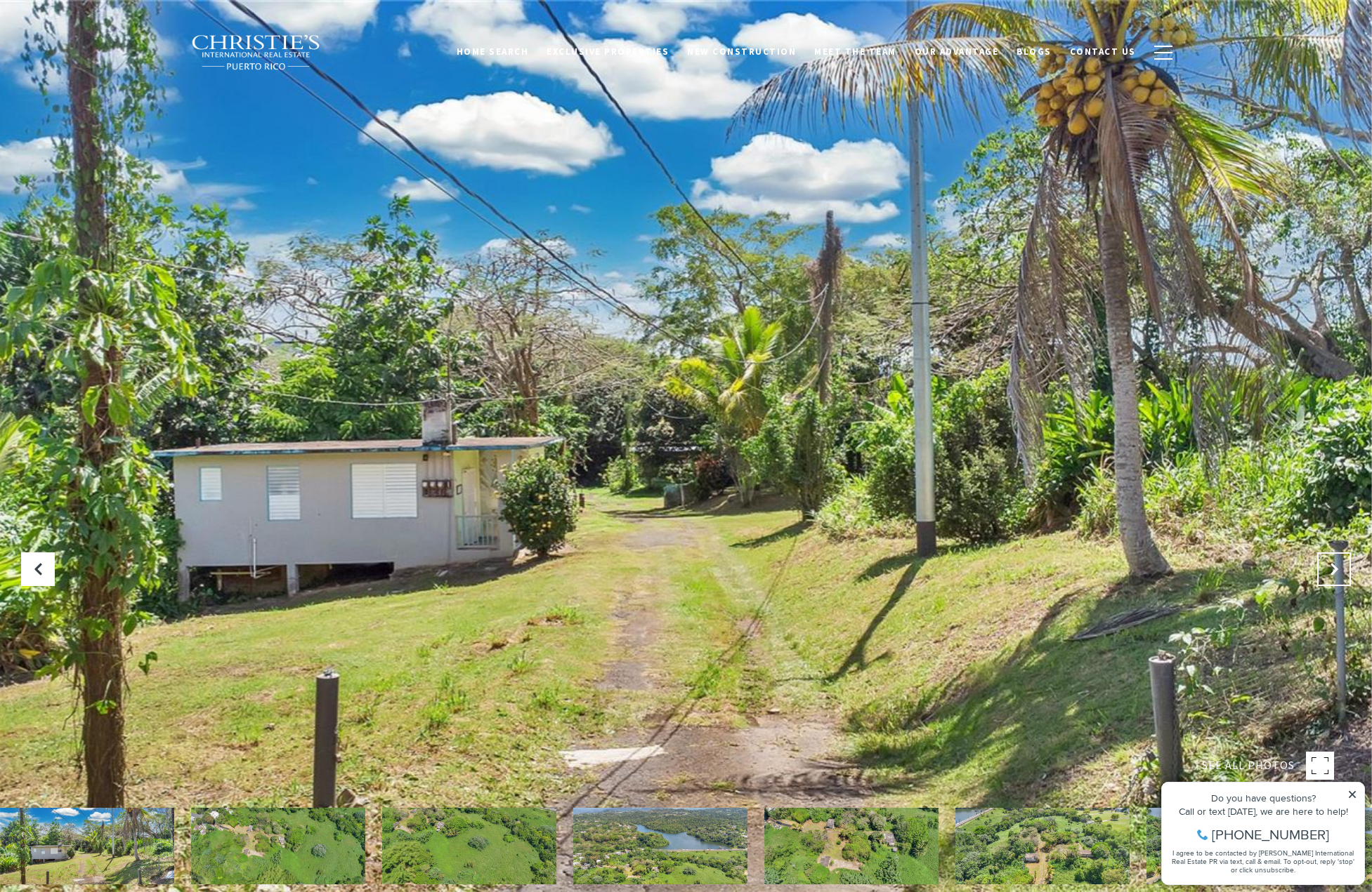
click at [1329, 567] on icon "Next Slide" at bounding box center [1334, 569] width 14 height 14
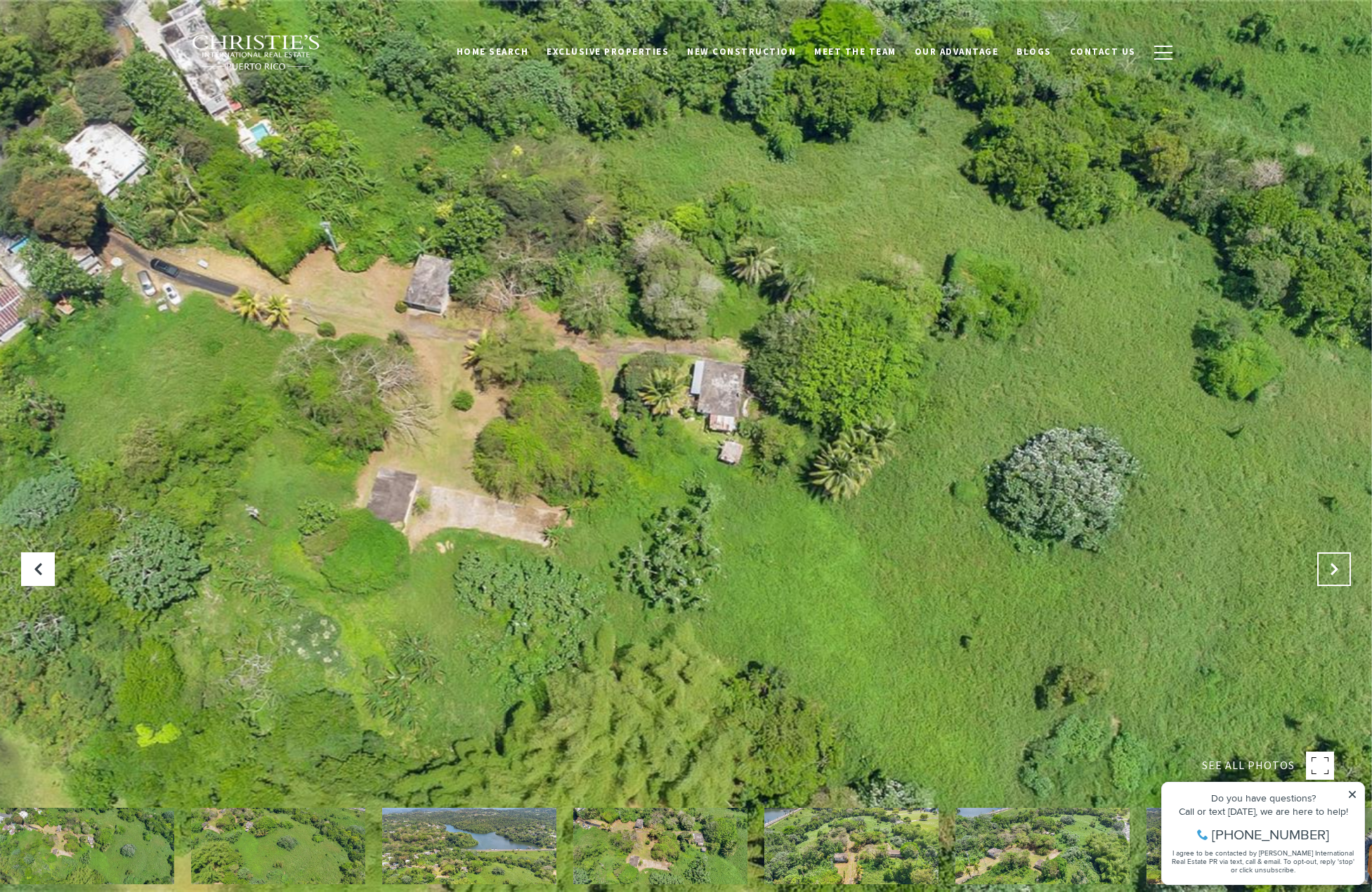
click at [1329, 567] on icon "Next Slide" at bounding box center [1334, 569] width 14 height 14
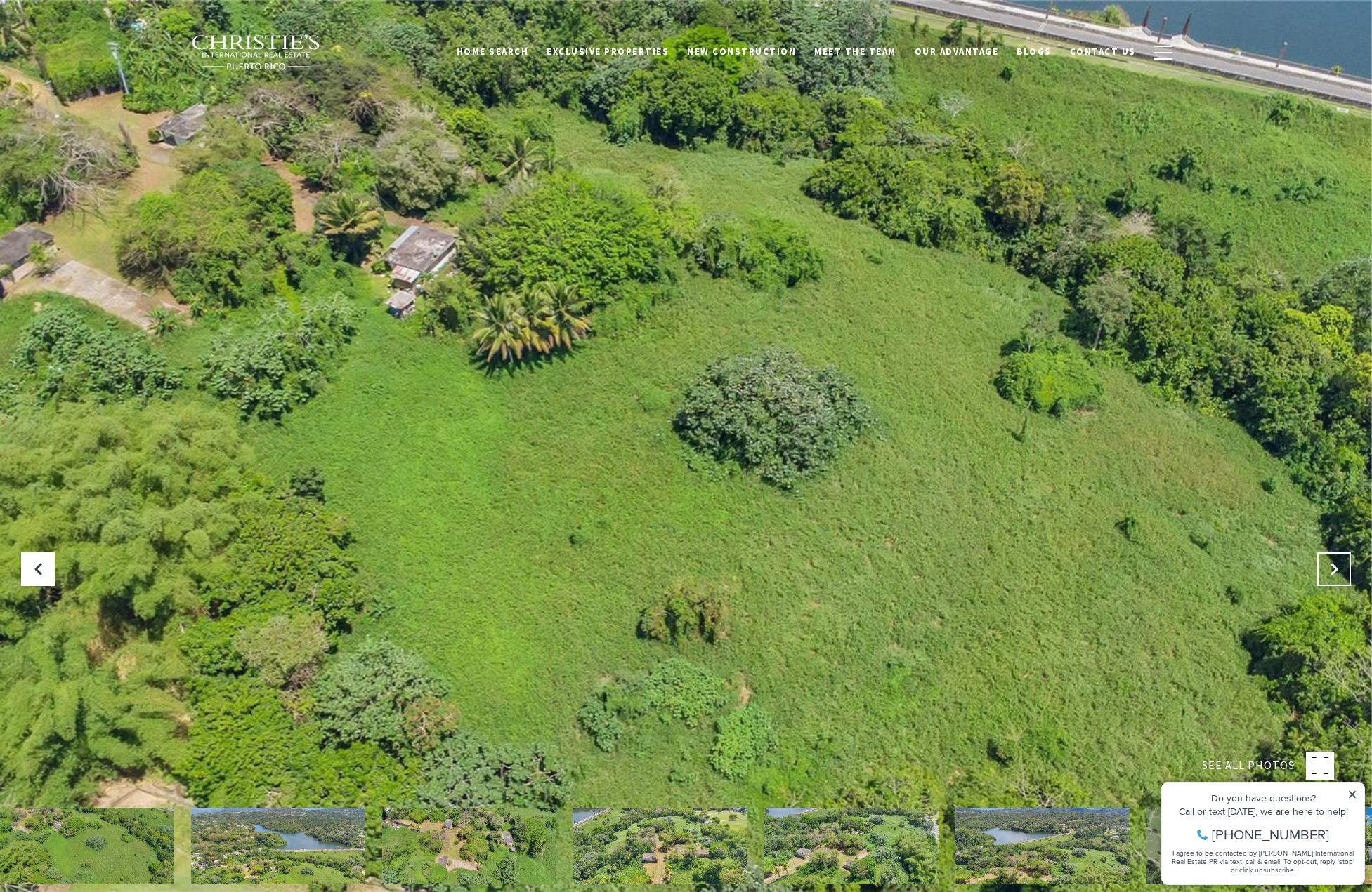
click at [1329, 567] on icon "Next Slide" at bounding box center [1334, 569] width 14 height 14
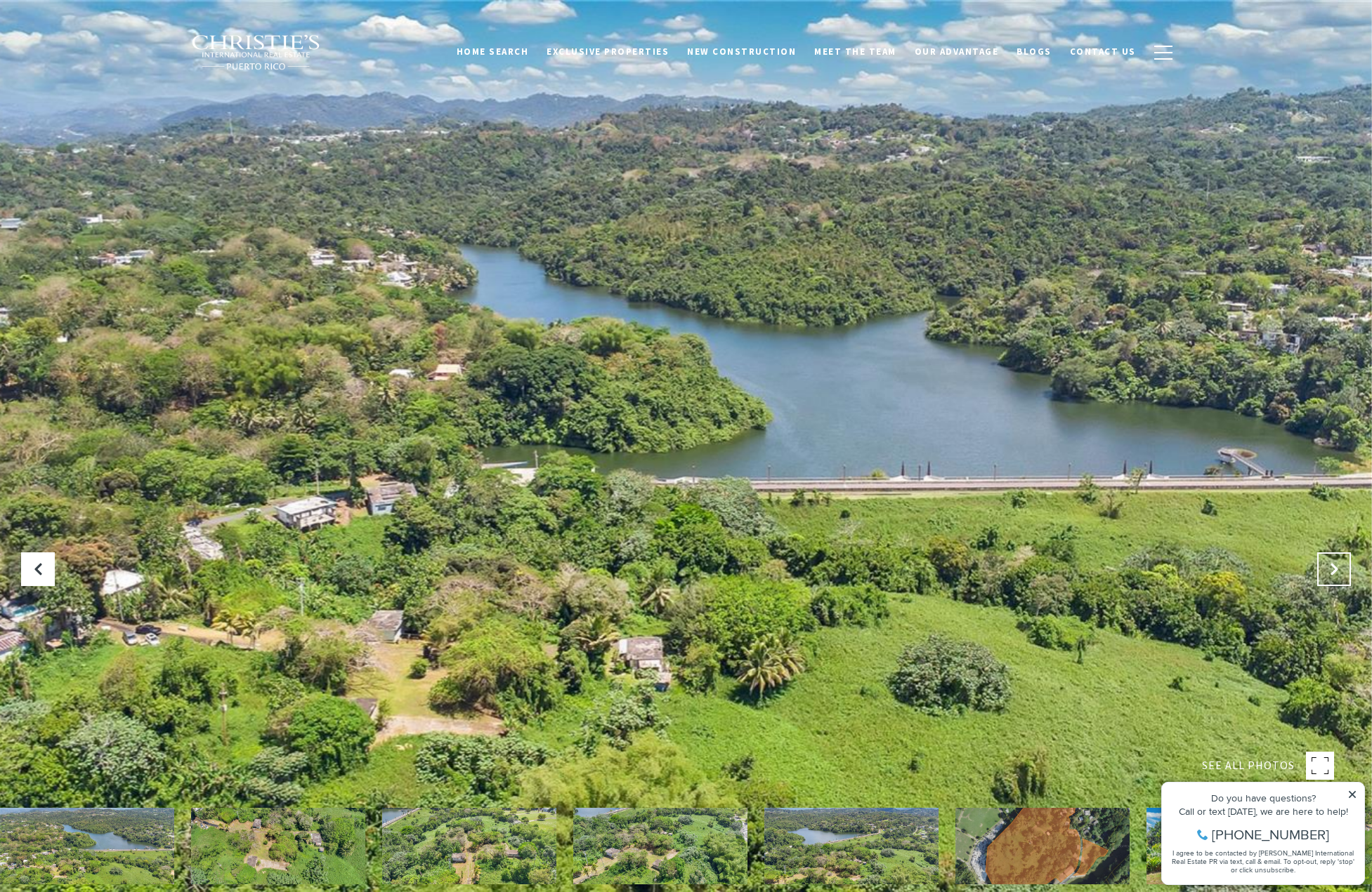
click at [1329, 567] on icon "Next Slide" at bounding box center [1334, 569] width 14 height 14
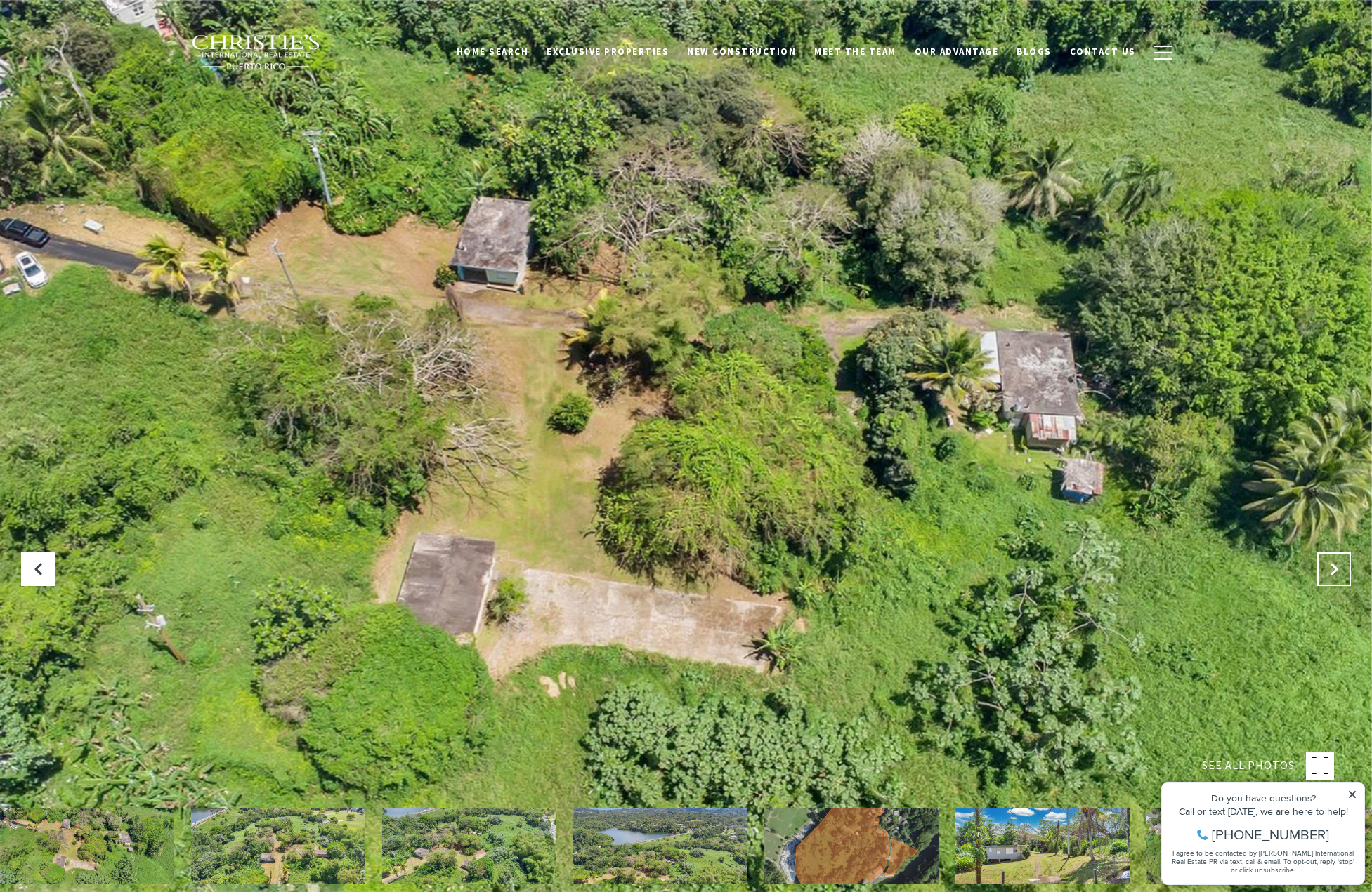
click at [1329, 567] on icon "Next Slide" at bounding box center [1334, 569] width 14 height 14
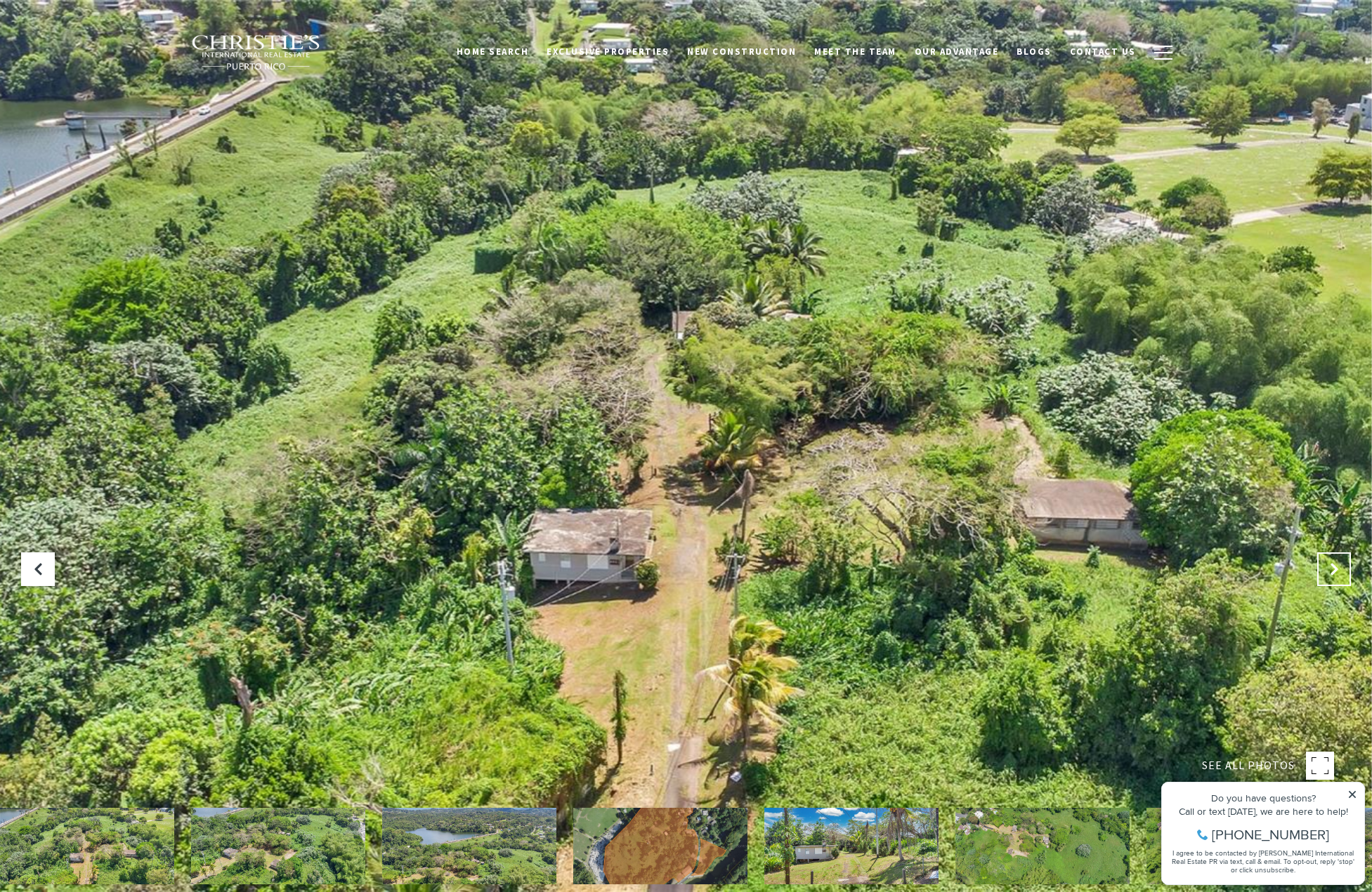
click at [1329, 567] on icon "Next Slide" at bounding box center [1334, 569] width 14 height 14
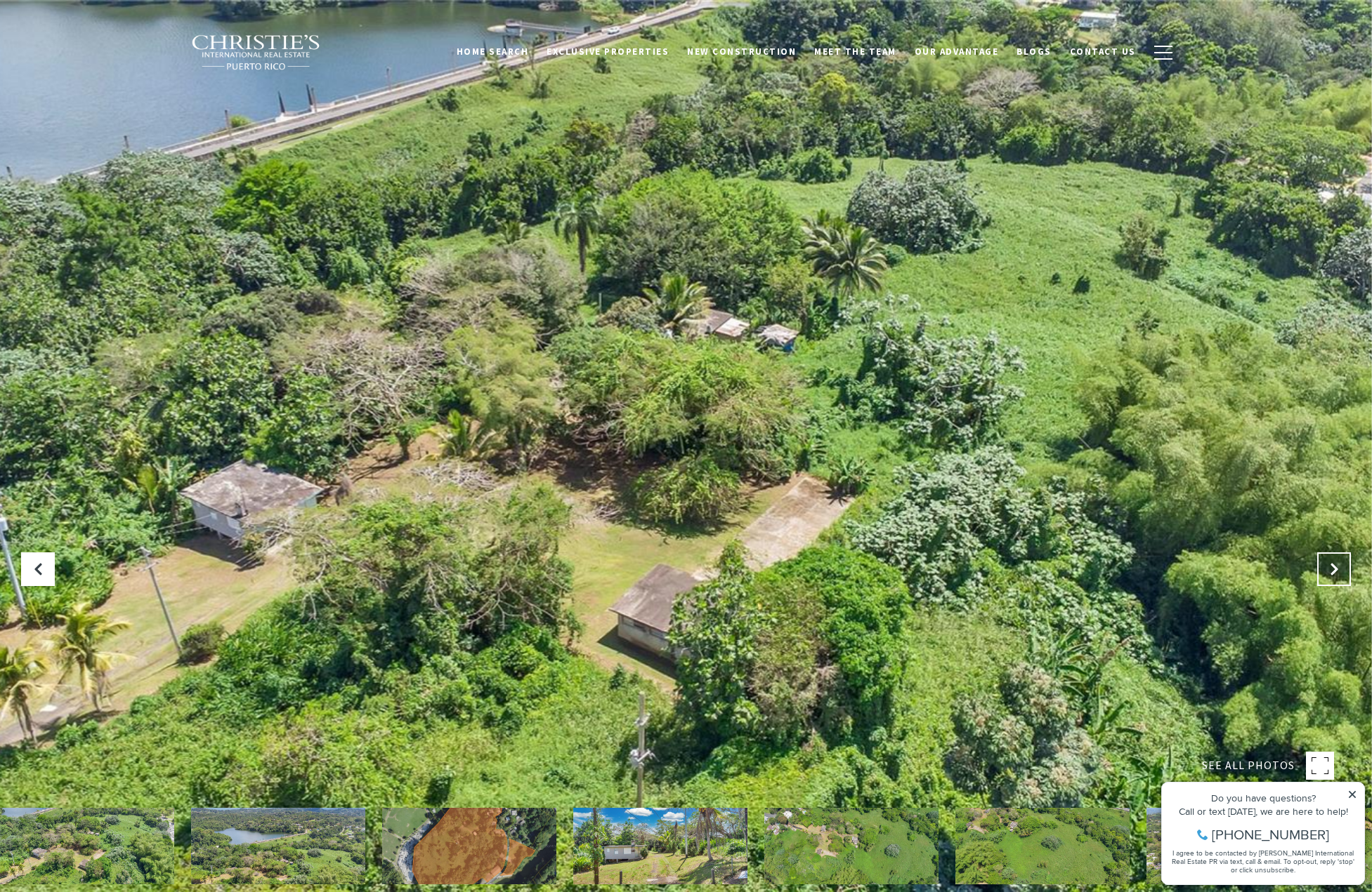
click at [1329, 567] on icon "Next Slide" at bounding box center [1334, 569] width 14 height 14
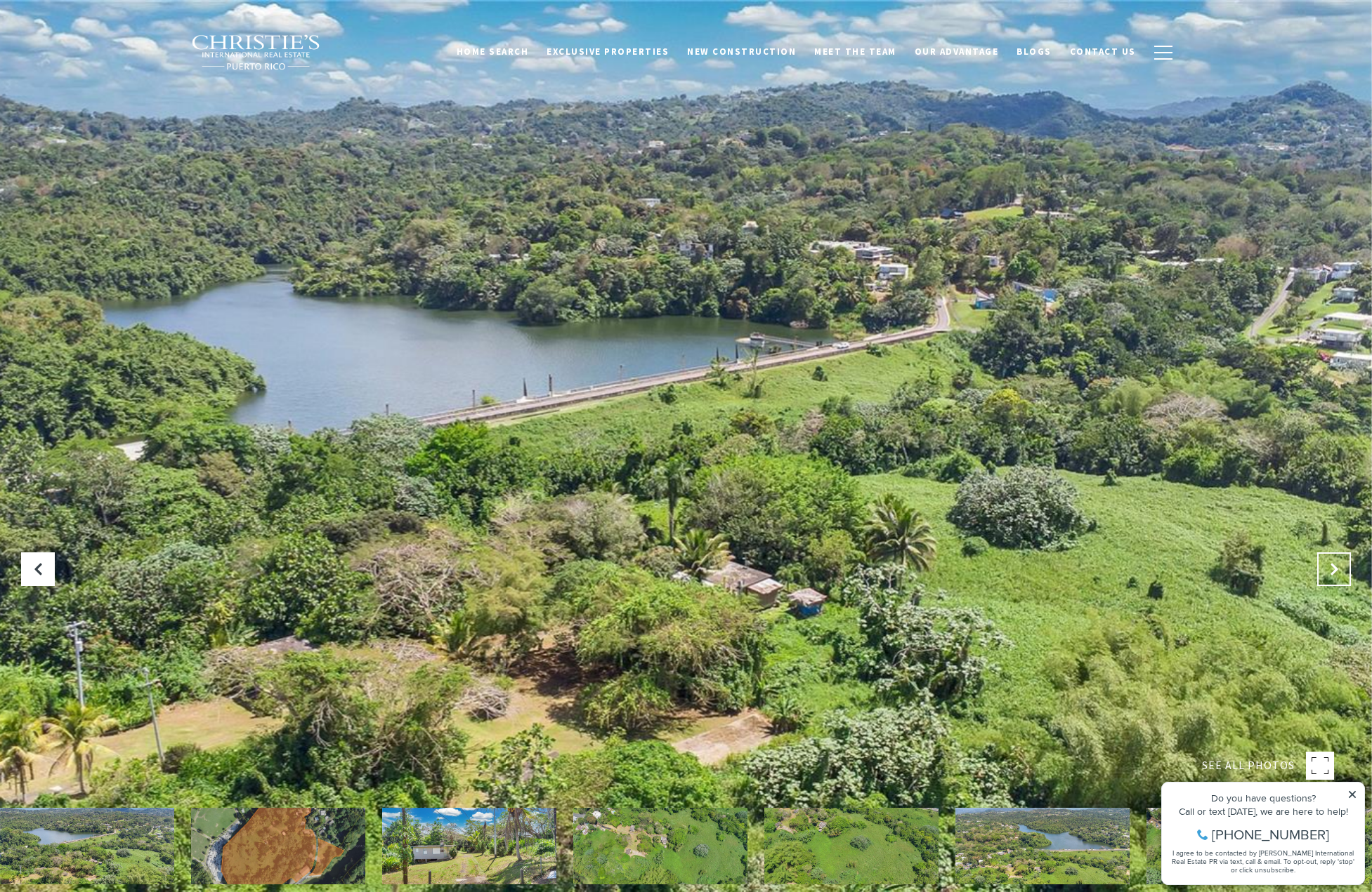
click at [1329, 567] on icon "Next Slide" at bounding box center [1334, 569] width 14 height 14
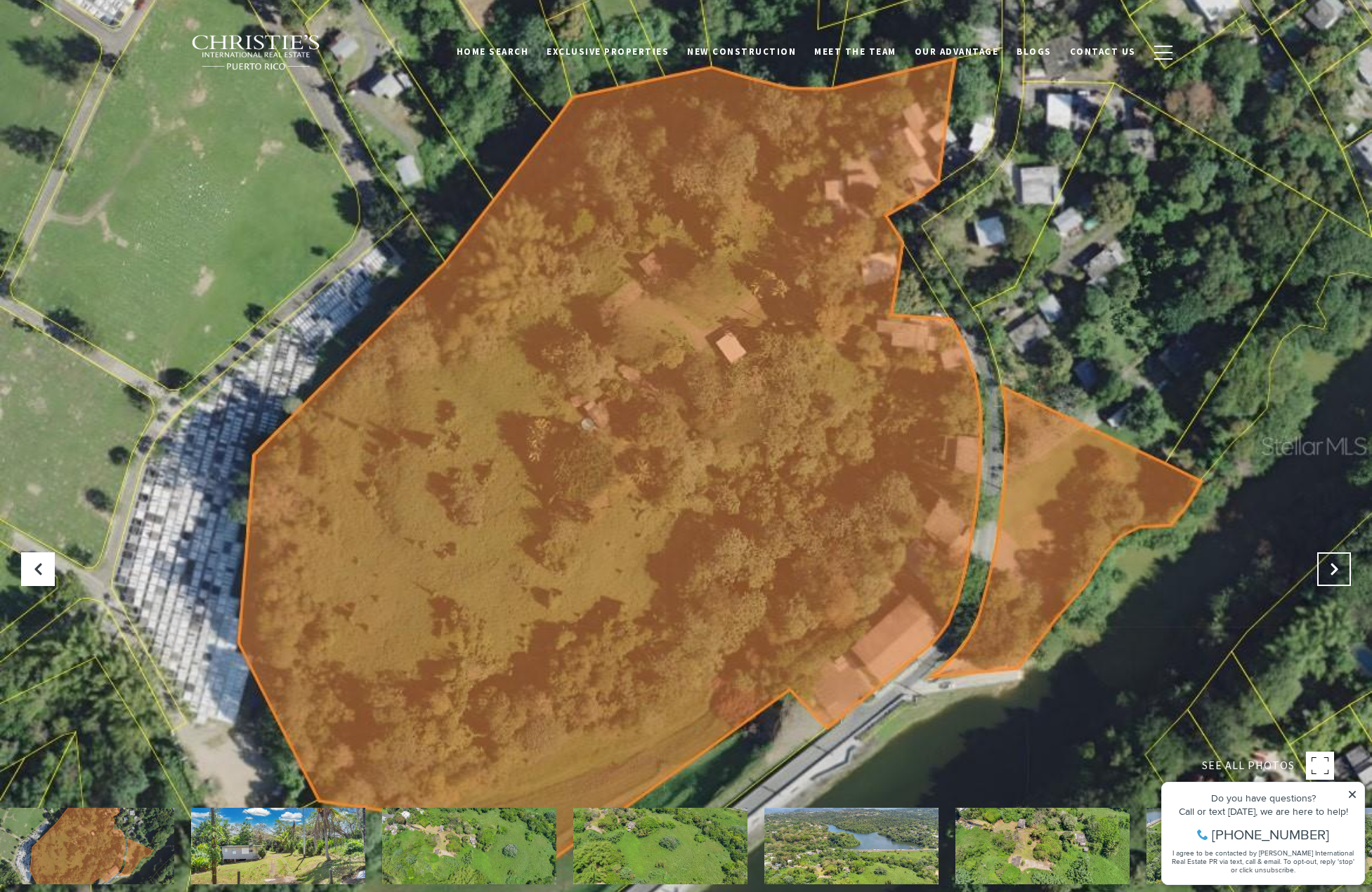
click at [1329, 567] on icon "Next Slide" at bounding box center [1334, 569] width 14 height 14
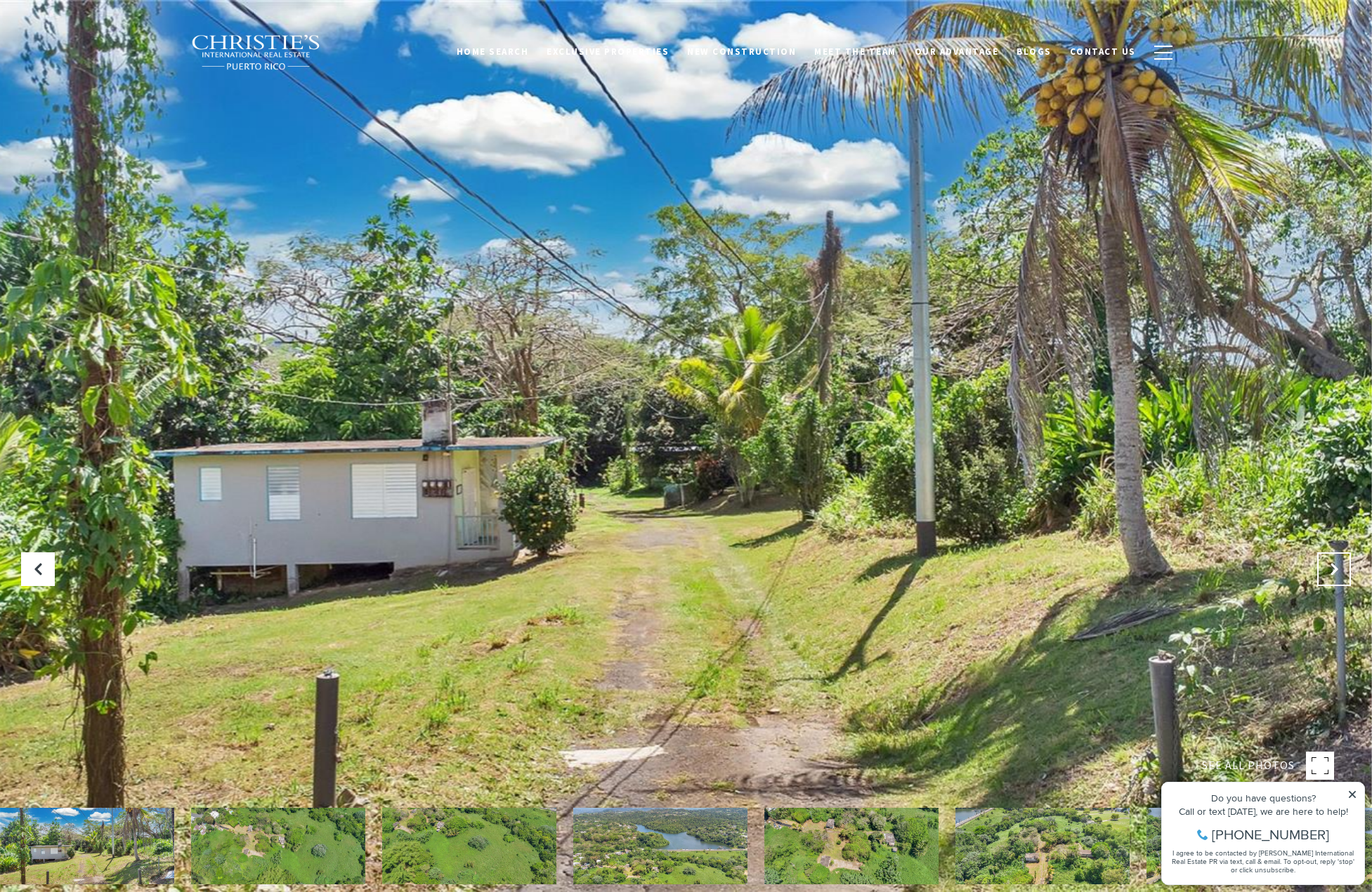
click at [1329, 567] on icon "Next Slide" at bounding box center [1334, 569] width 14 height 14
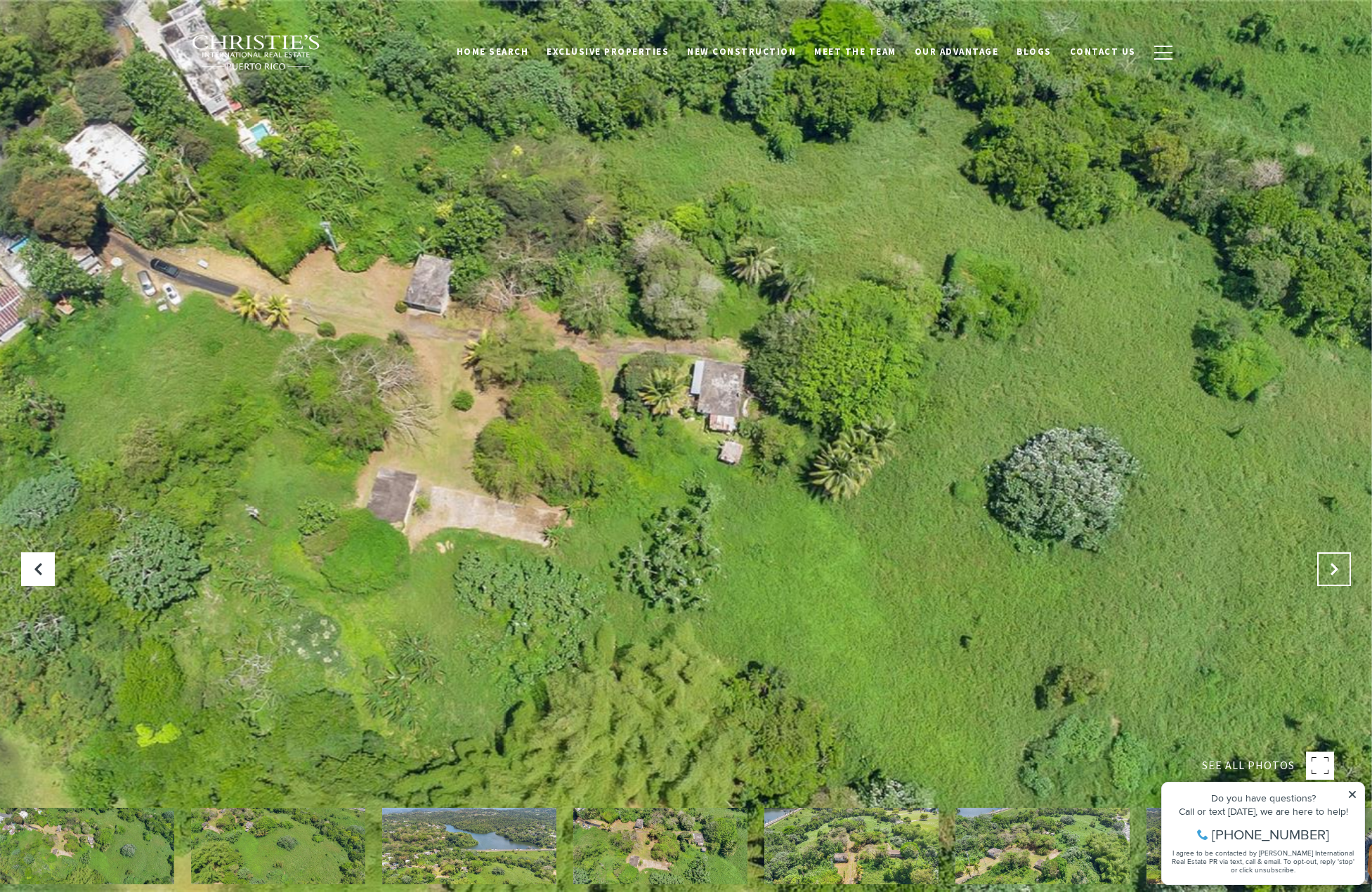
click at [1329, 567] on icon "Next Slide" at bounding box center [1334, 569] width 14 height 14
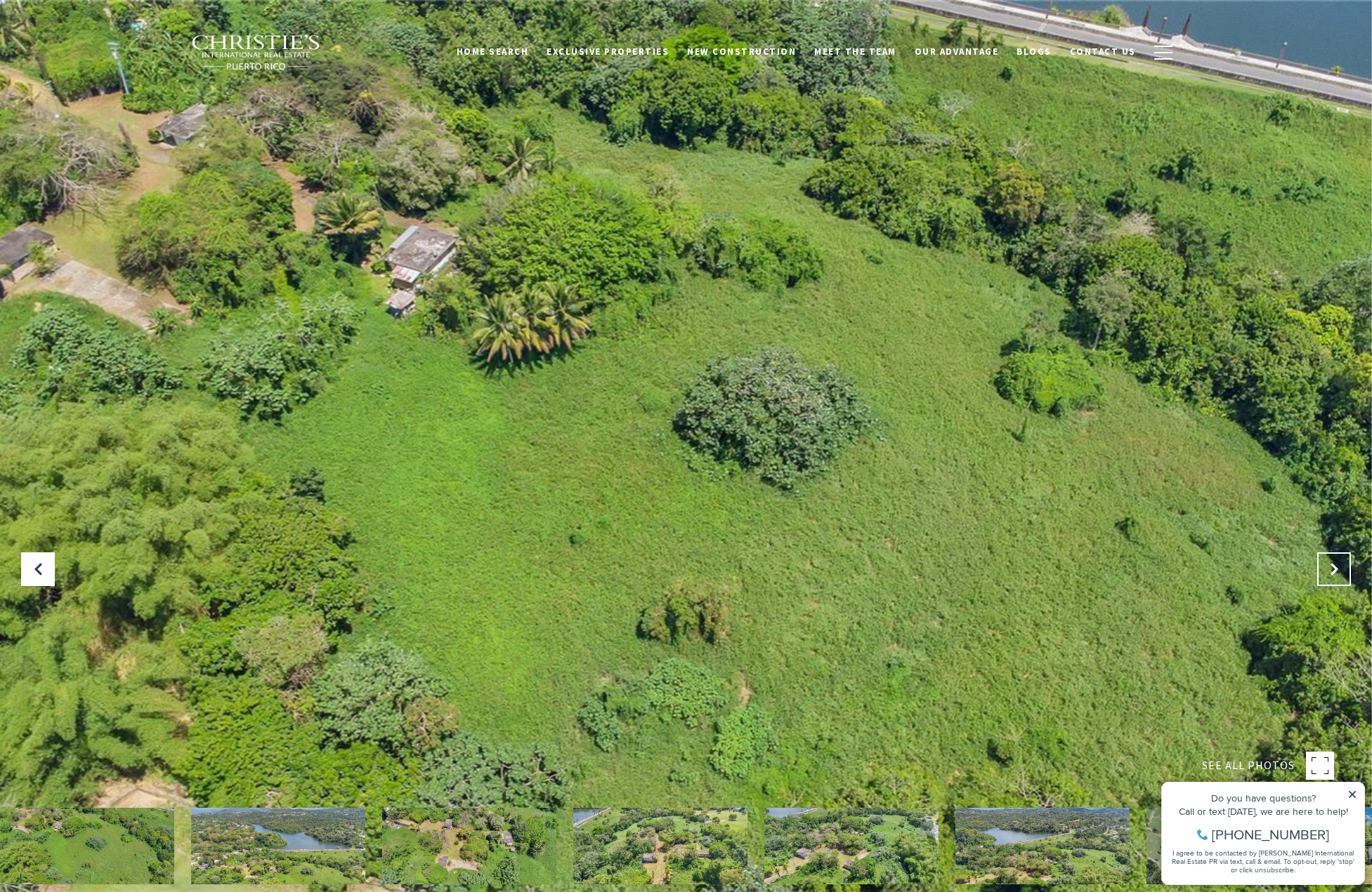
click at [1329, 567] on icon "Next Slide" at bounding box center [1334, 569] width 14 height 14
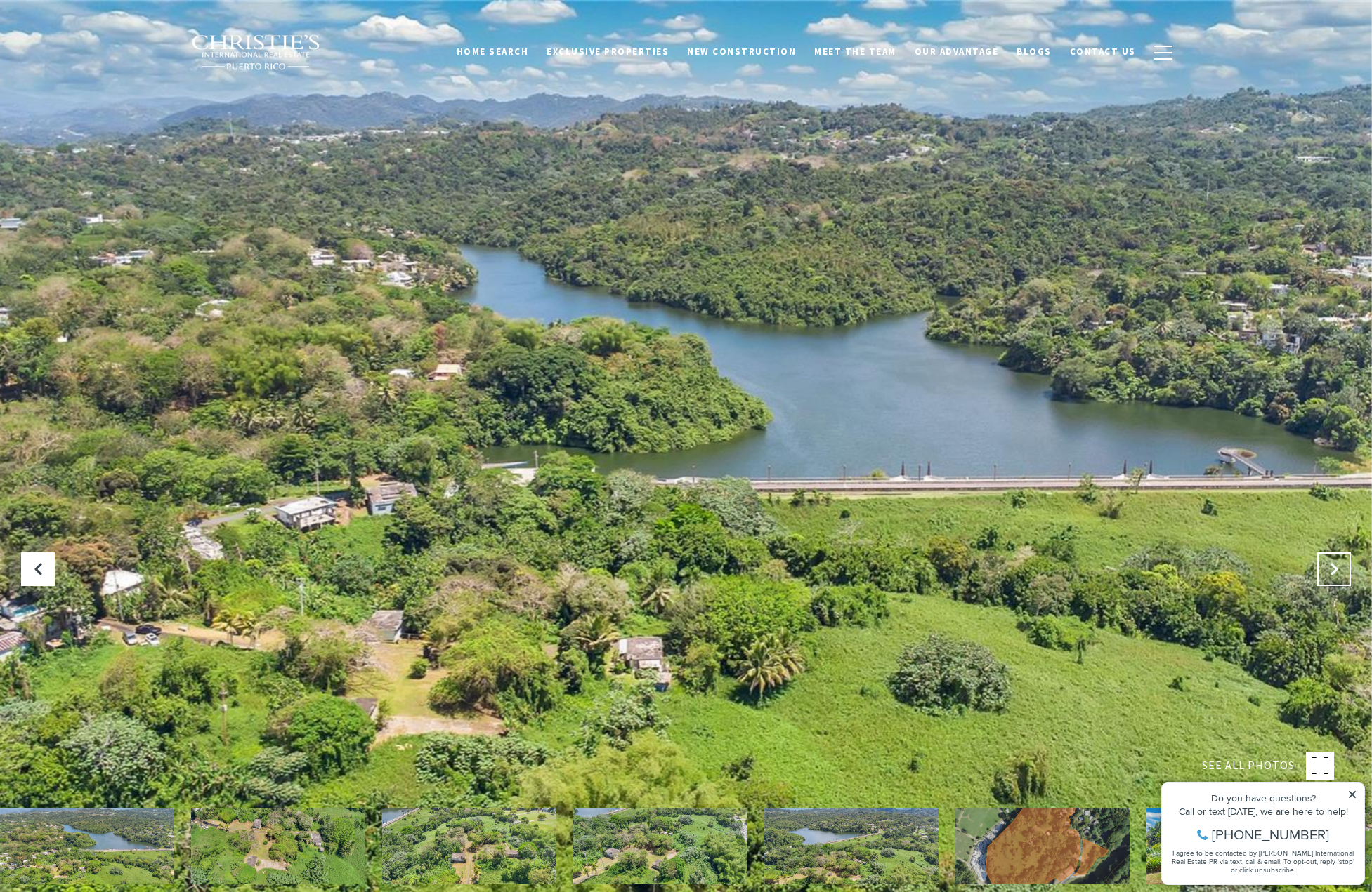
click at [1329, 567] on icon "Next Slide" at bounding box center [1334, 569] width 14 height 14
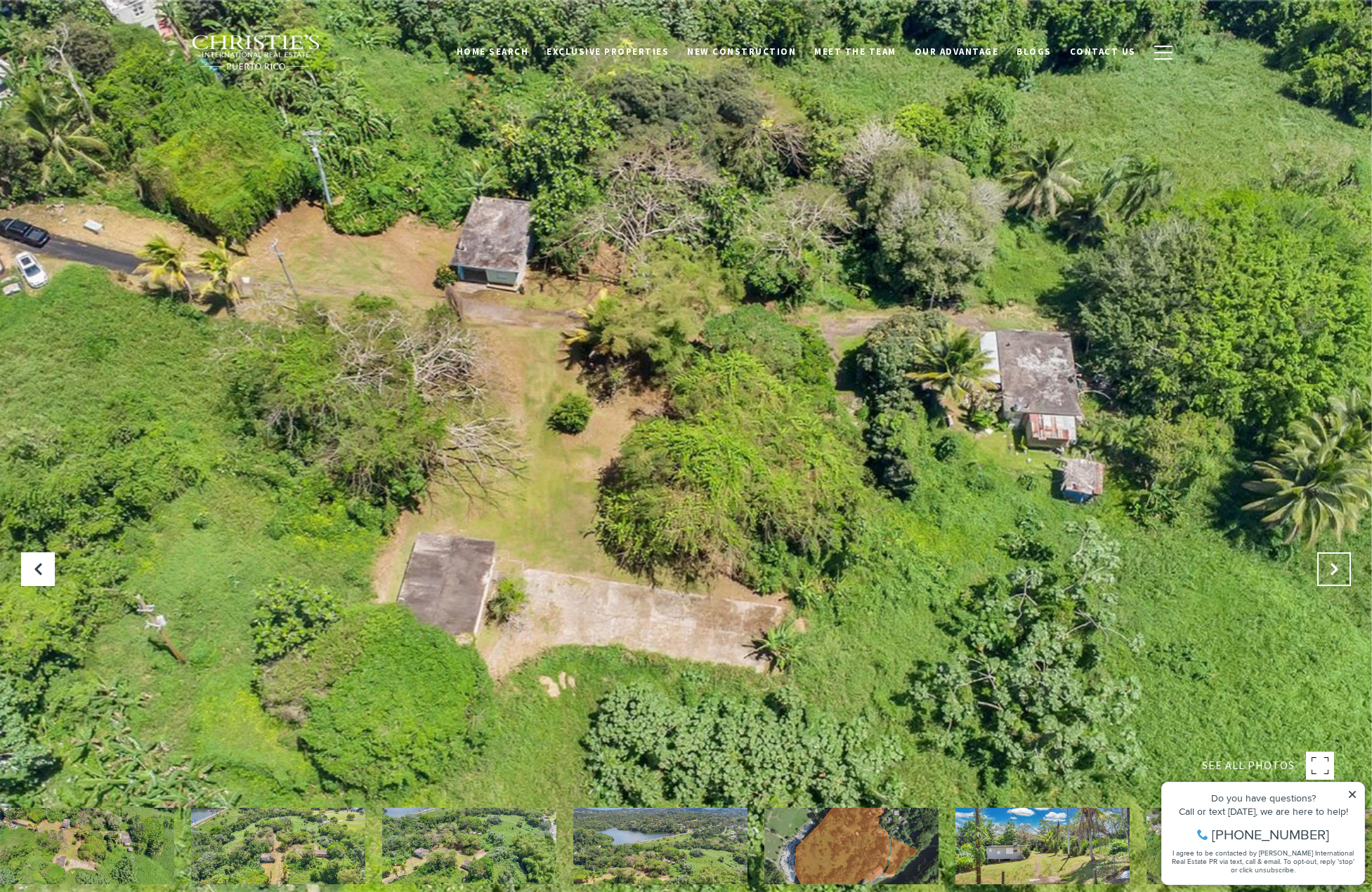
click at [1329, 567] on icon "Next Slide" at bounding box center [1334, 569] width 14 height 14
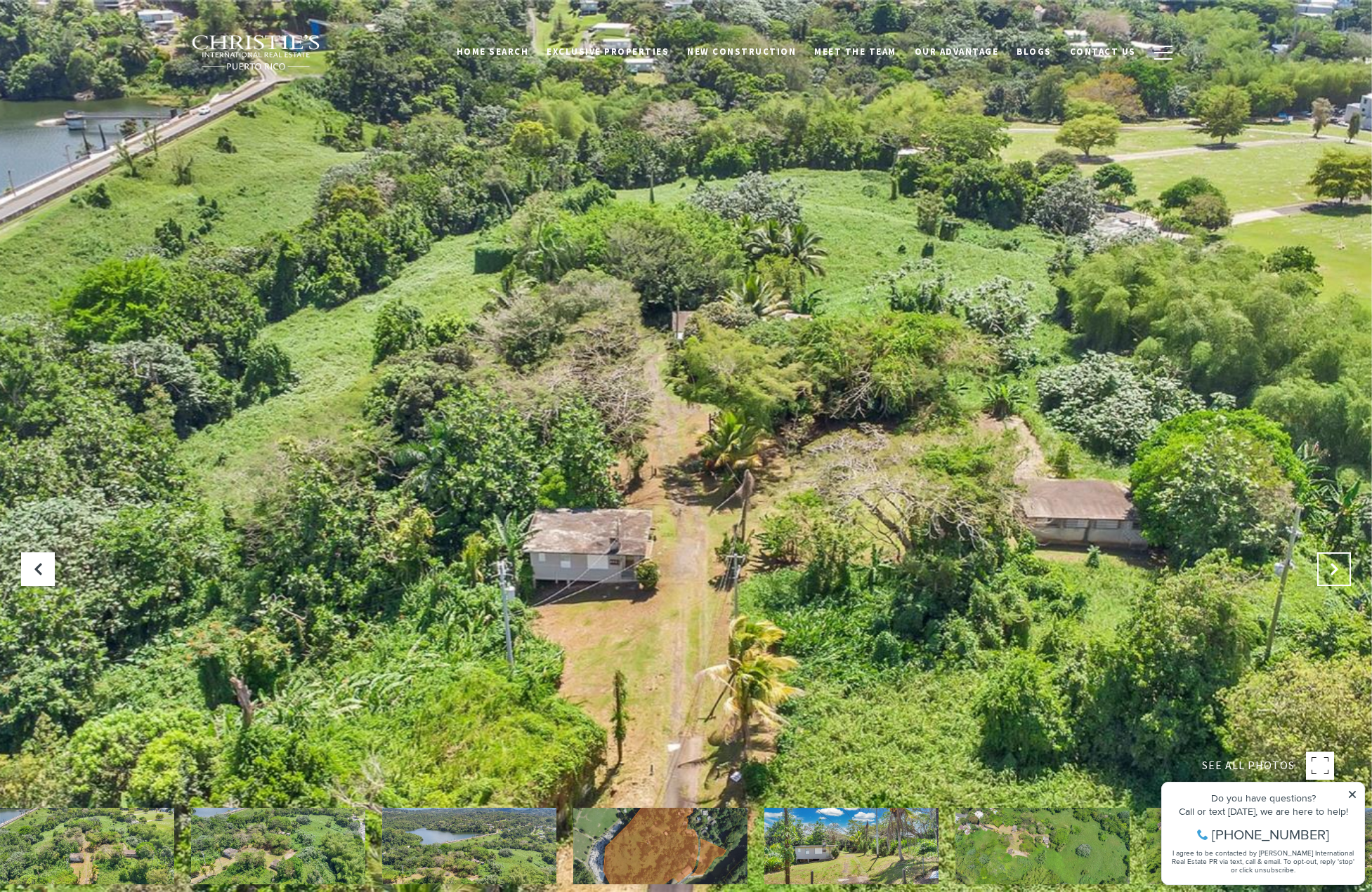
click at [1329, 567] on icon "Next Slide" at bounding box center [1334, 569] width 14 height 14
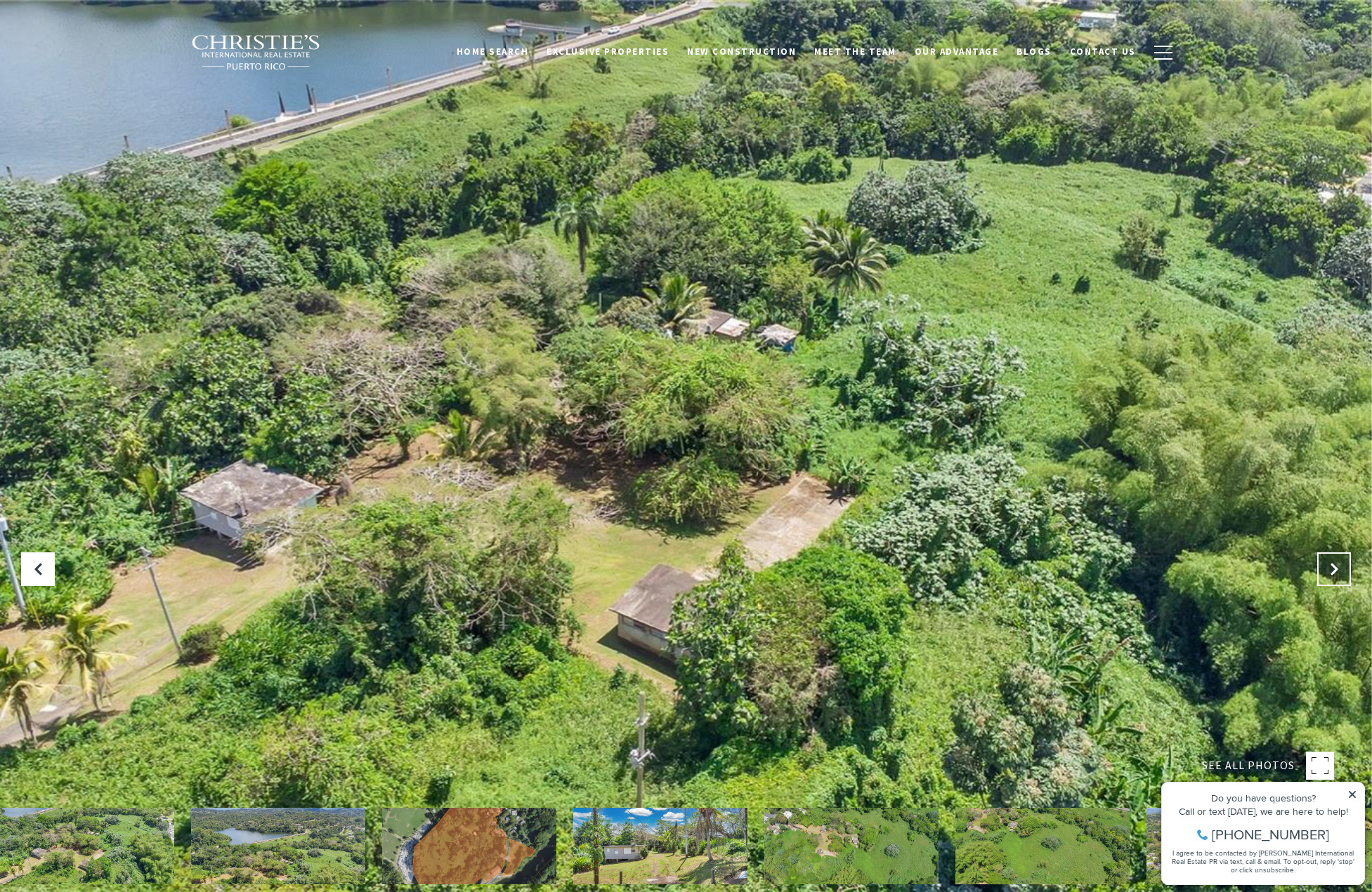
click at [1329, 567] on icon "Next Slide" at bounding box center [1334, 569] width 14 height 14
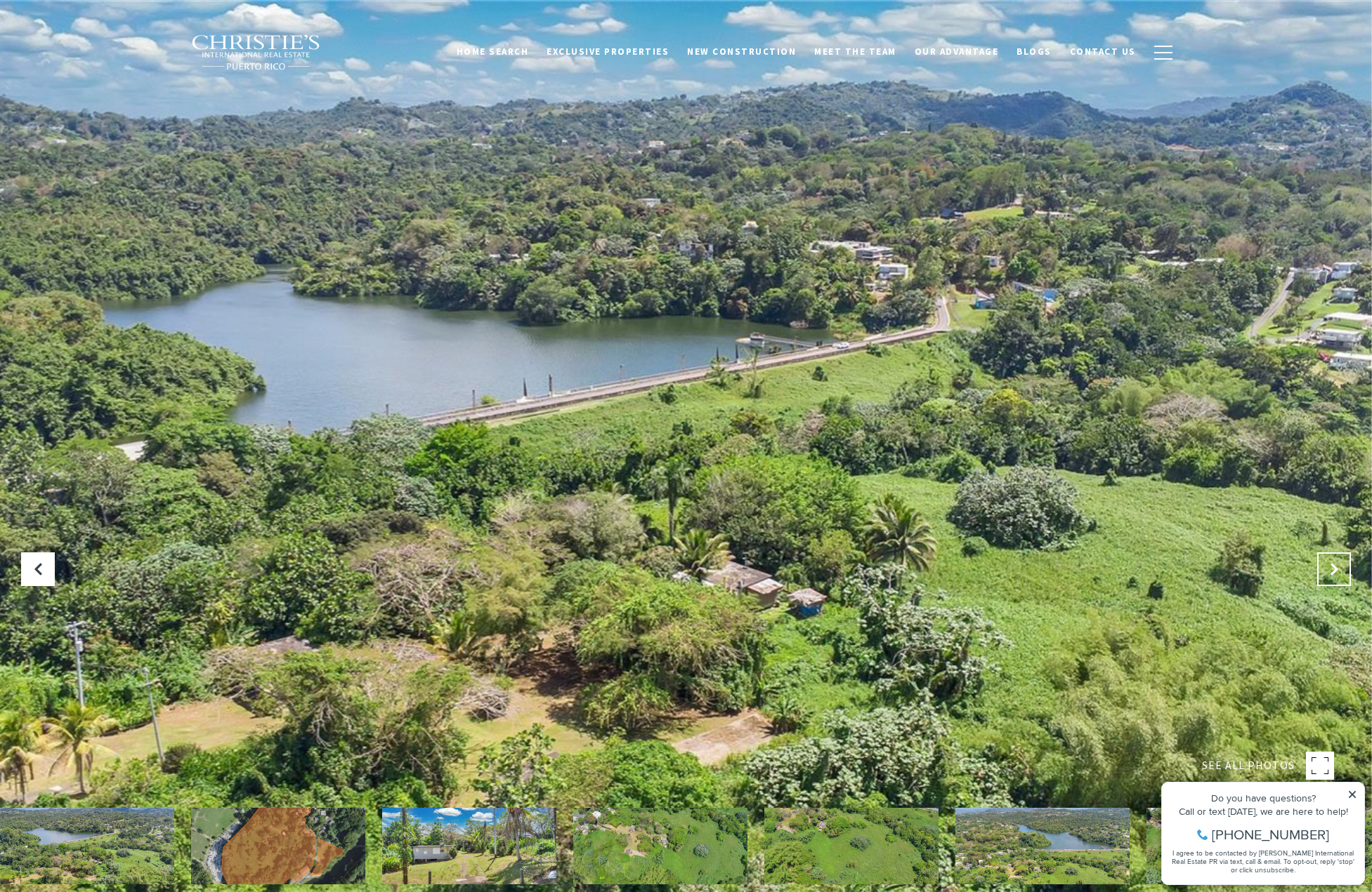
click at [1329, 567] on icon "Next Slide" at bounding box center [1334, 569] width 14 height 14
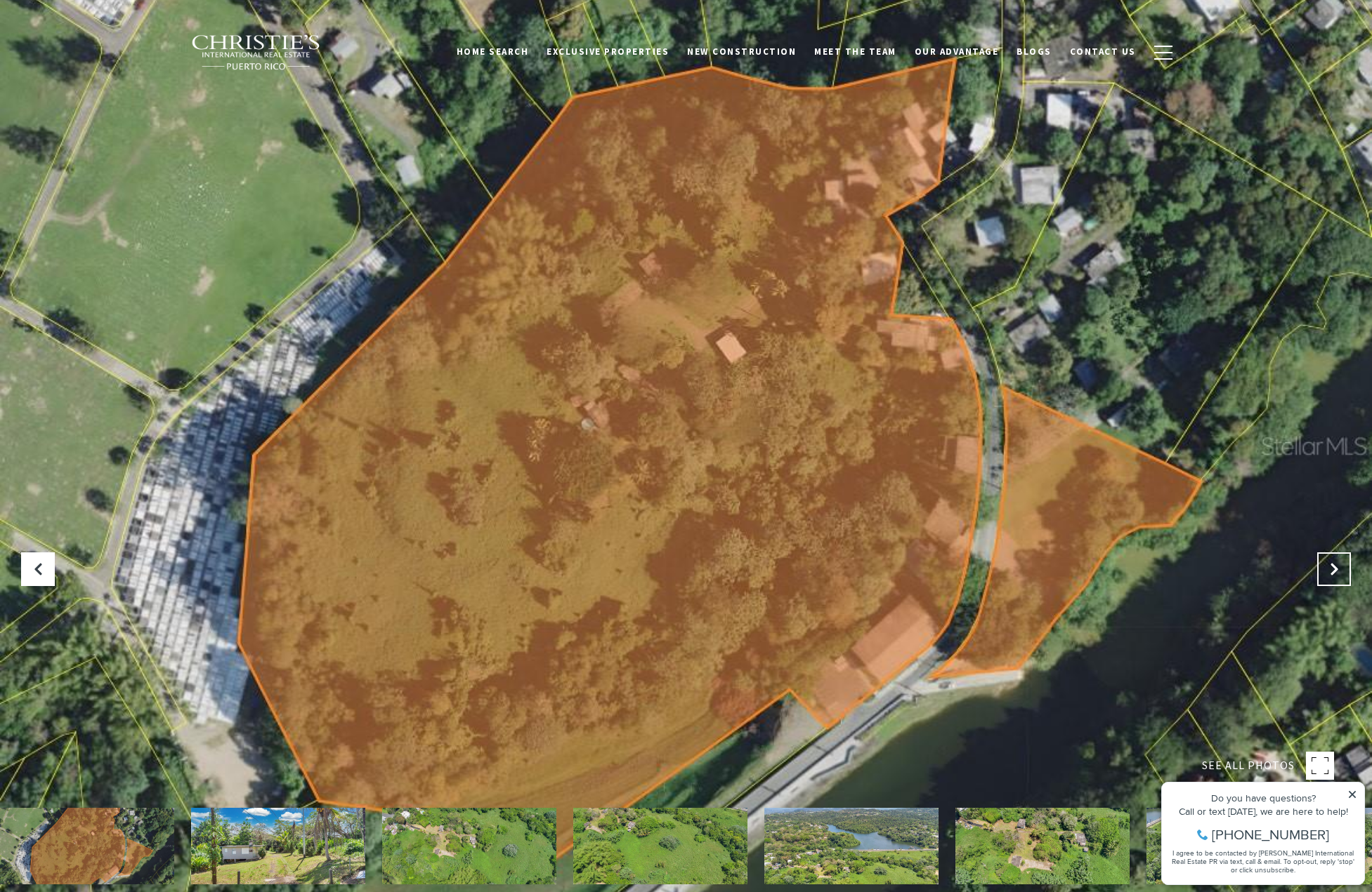
click at [1329, 567] on icon "Next Slide" at bounding box center [1334, 569] width 14 height 14
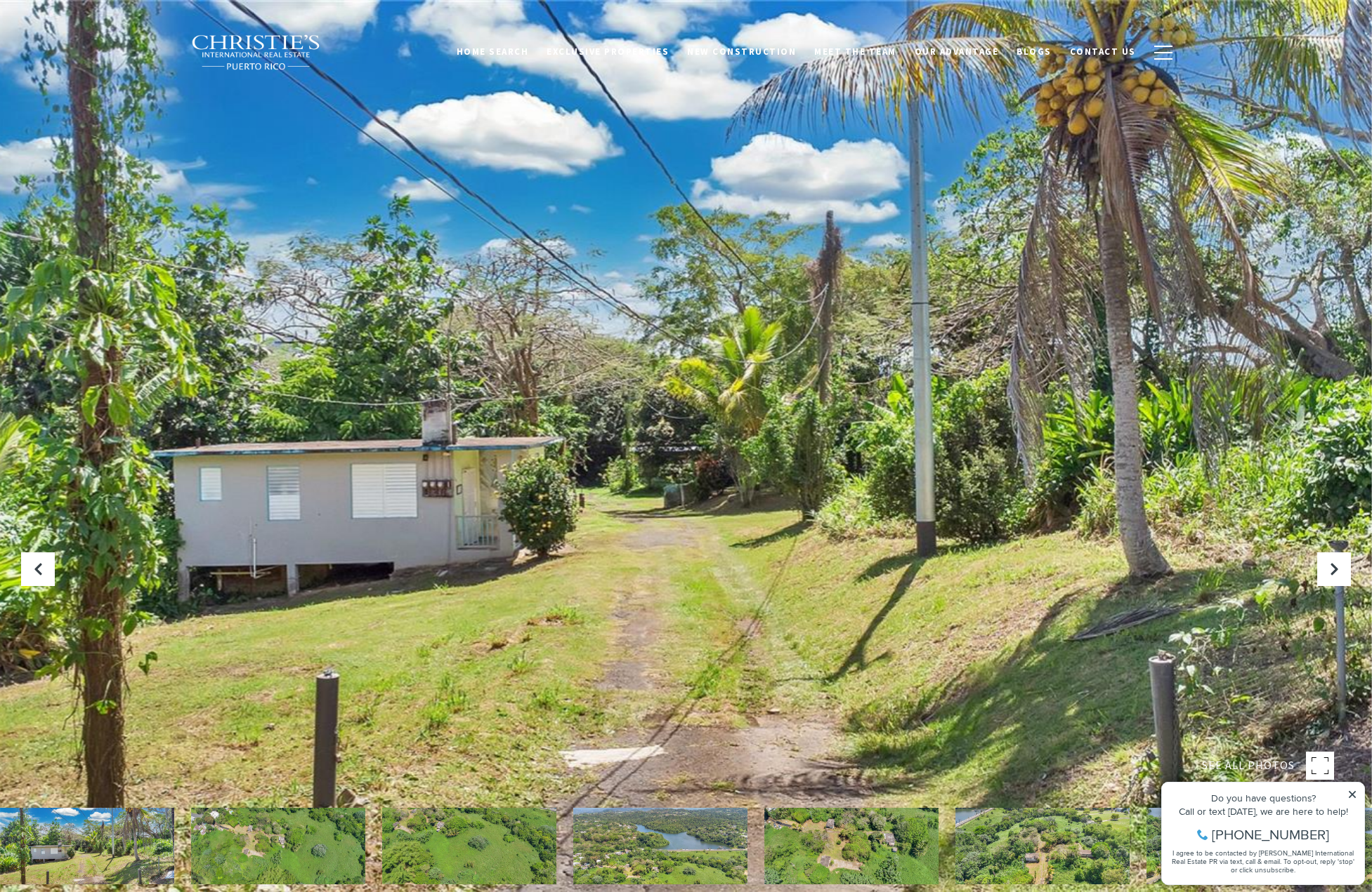
click at [1192, 468] on div at bounding box center [686, 446] width 1372 height 892
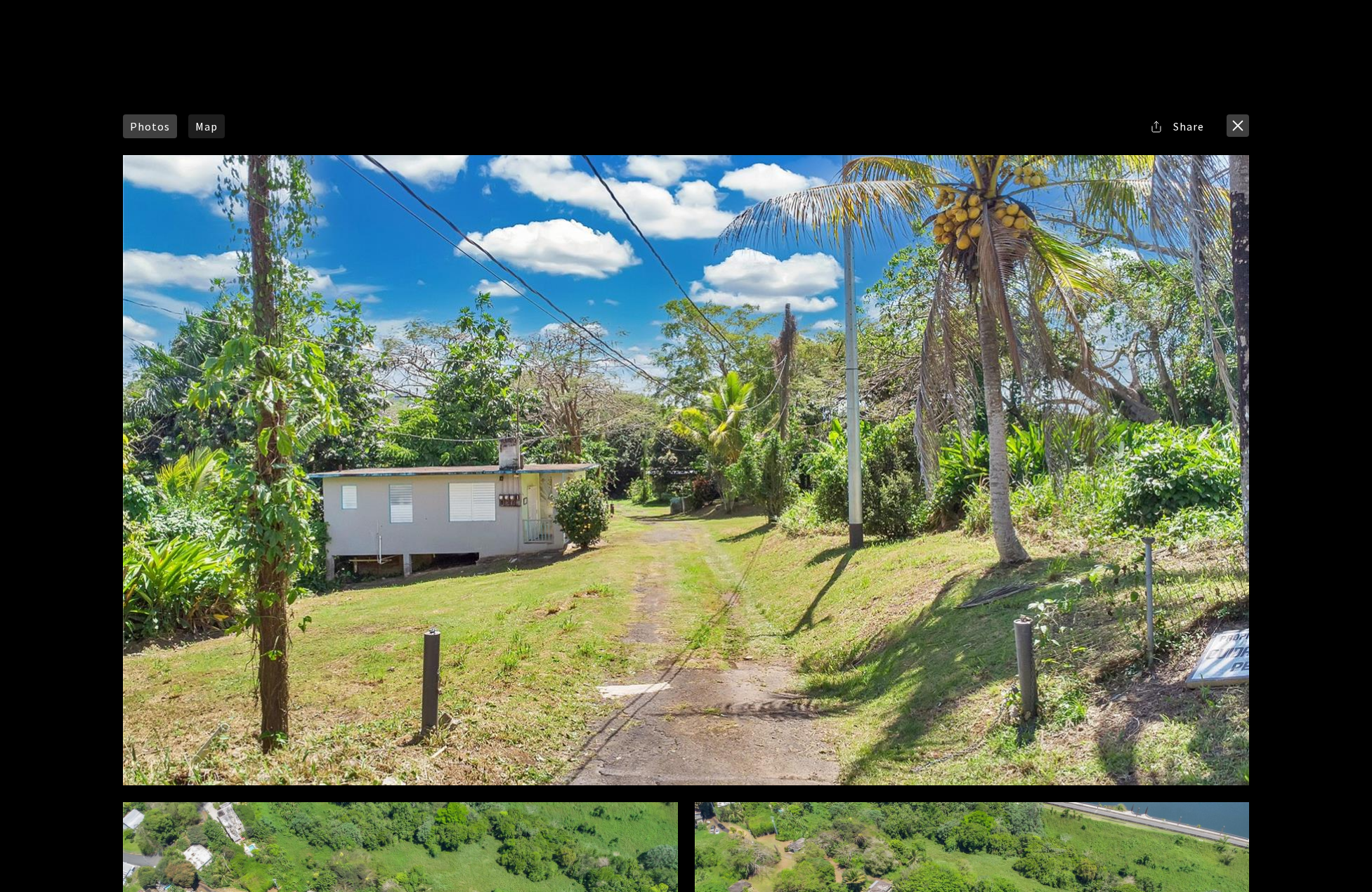
click at [1240, 128] on button "close modal" at bounding box center [1237, 126] width 23 height 23
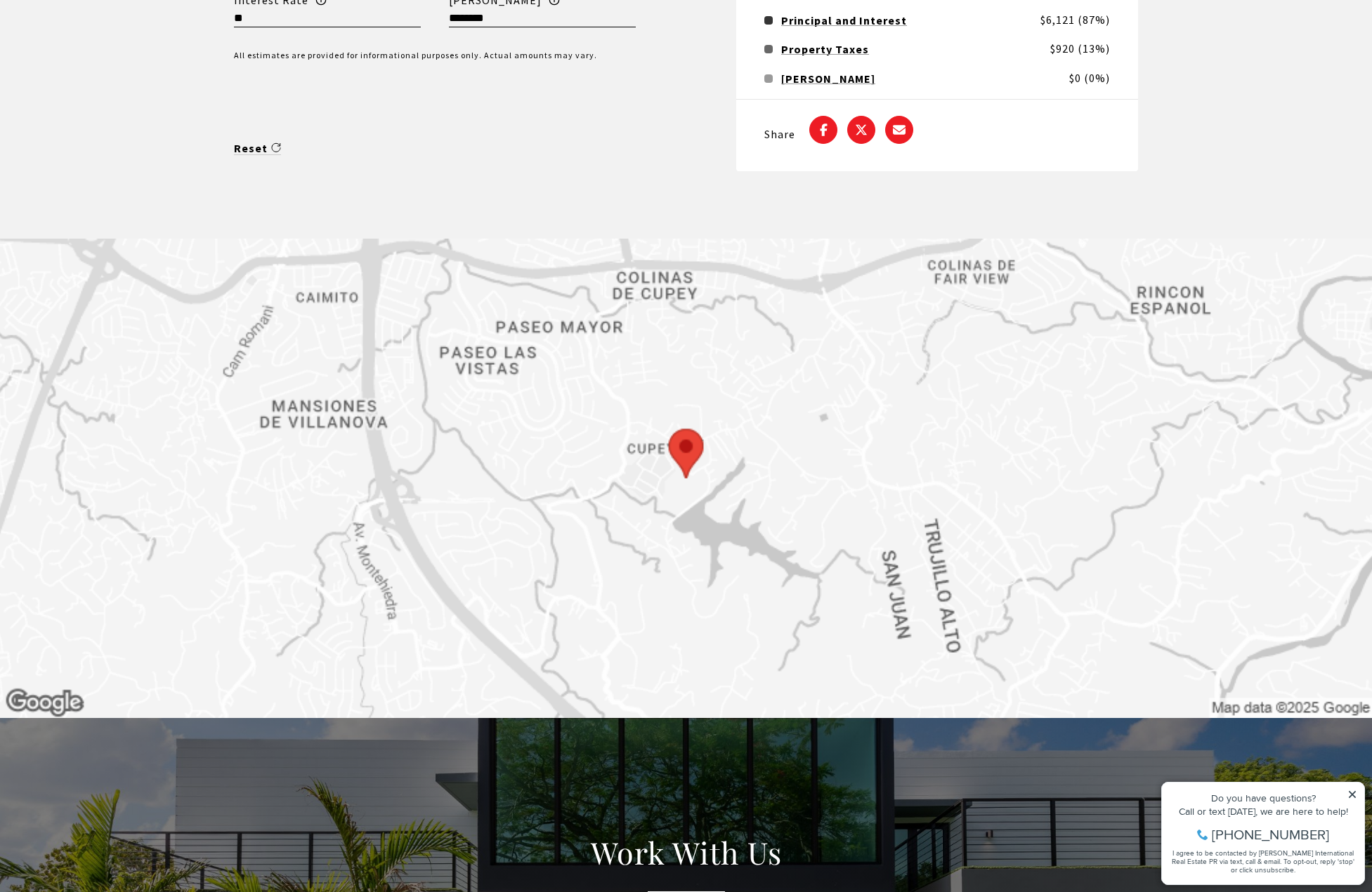
scroll to position [3390, 0]
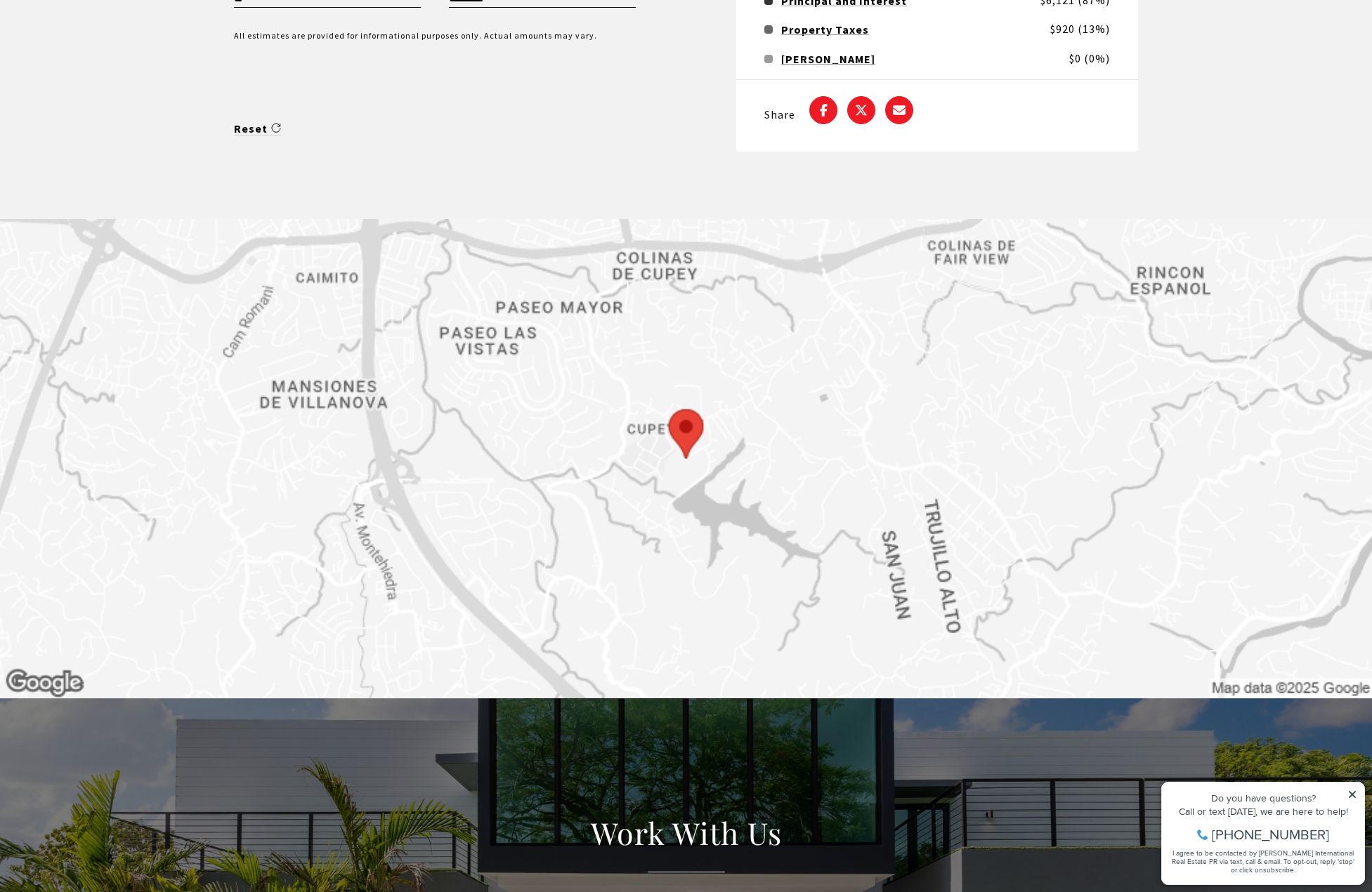
click at [648, 482] on img at bounding box center [686, 459] width 1372 height 480
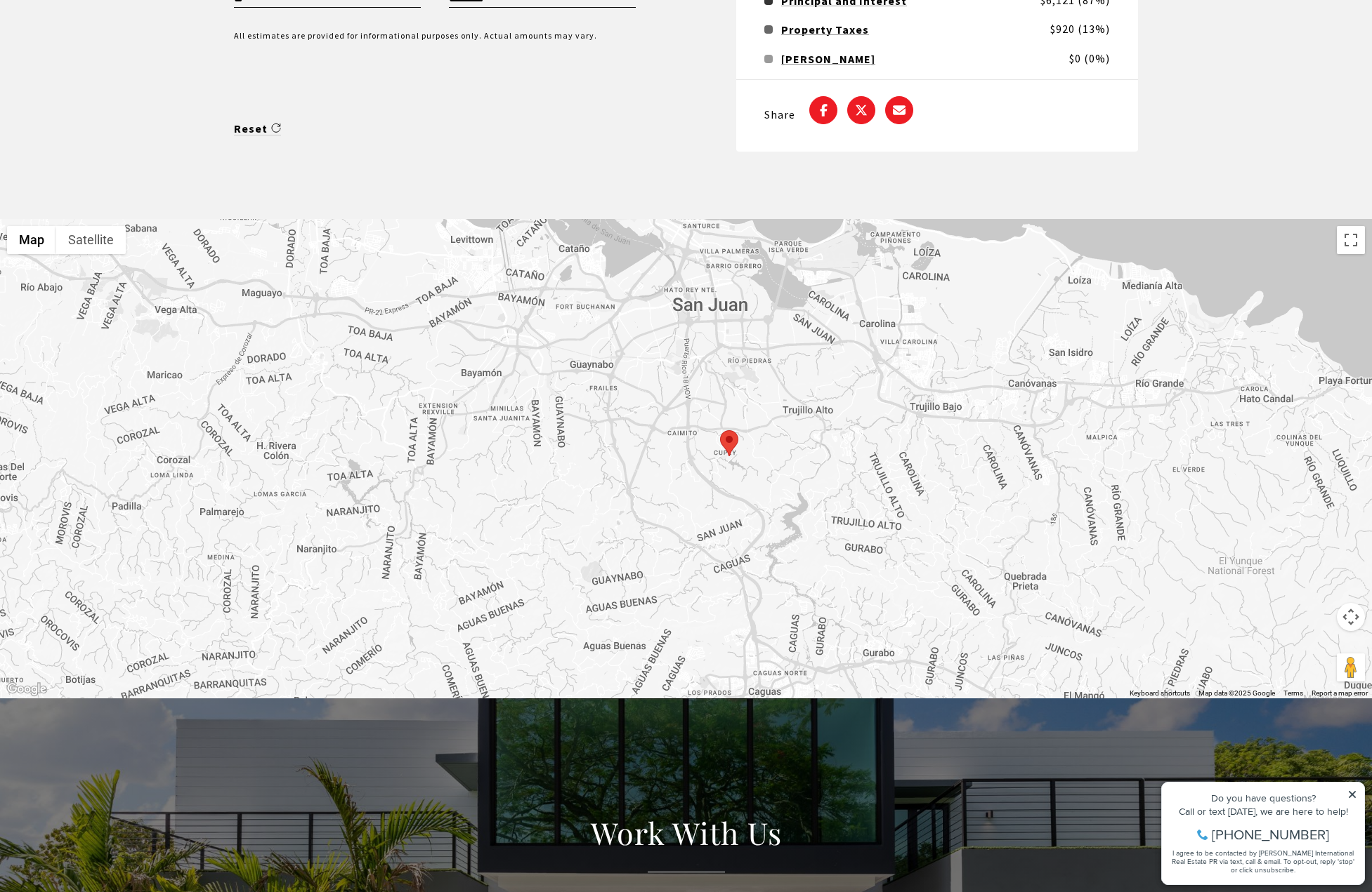
drag, startPoint x: 753, startPoint y: 438, endPoint x: 747, endPoint y: 459, distance: 21.8
click at [747, 459] on div at bounding box center [686, 459] width 1372 height 480
